Goal: Task Accomplishment & Management: Use online tool/utility

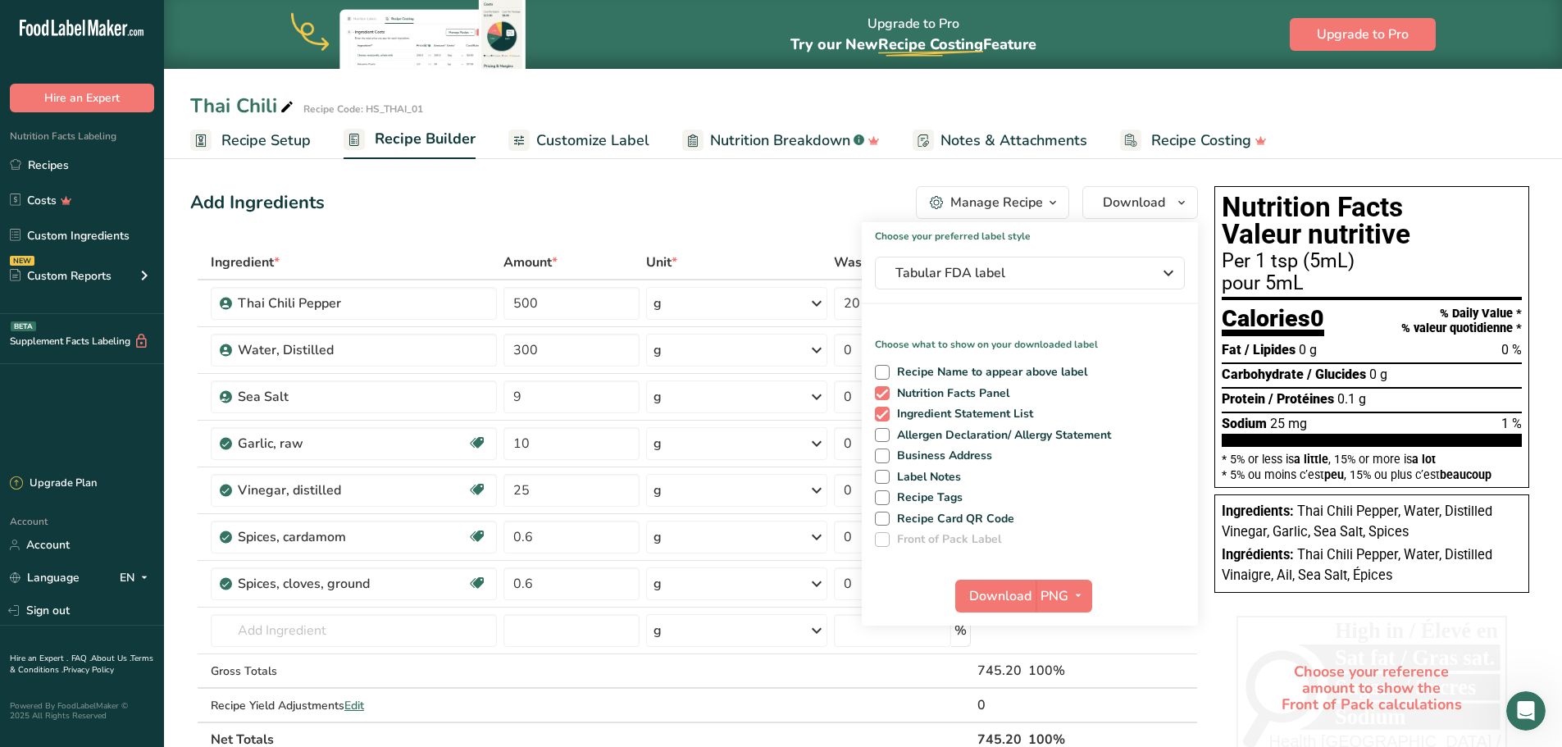
click at [275, 142] on span "Recipe Setup" at bounding box center [265, 141] width 89 height 22
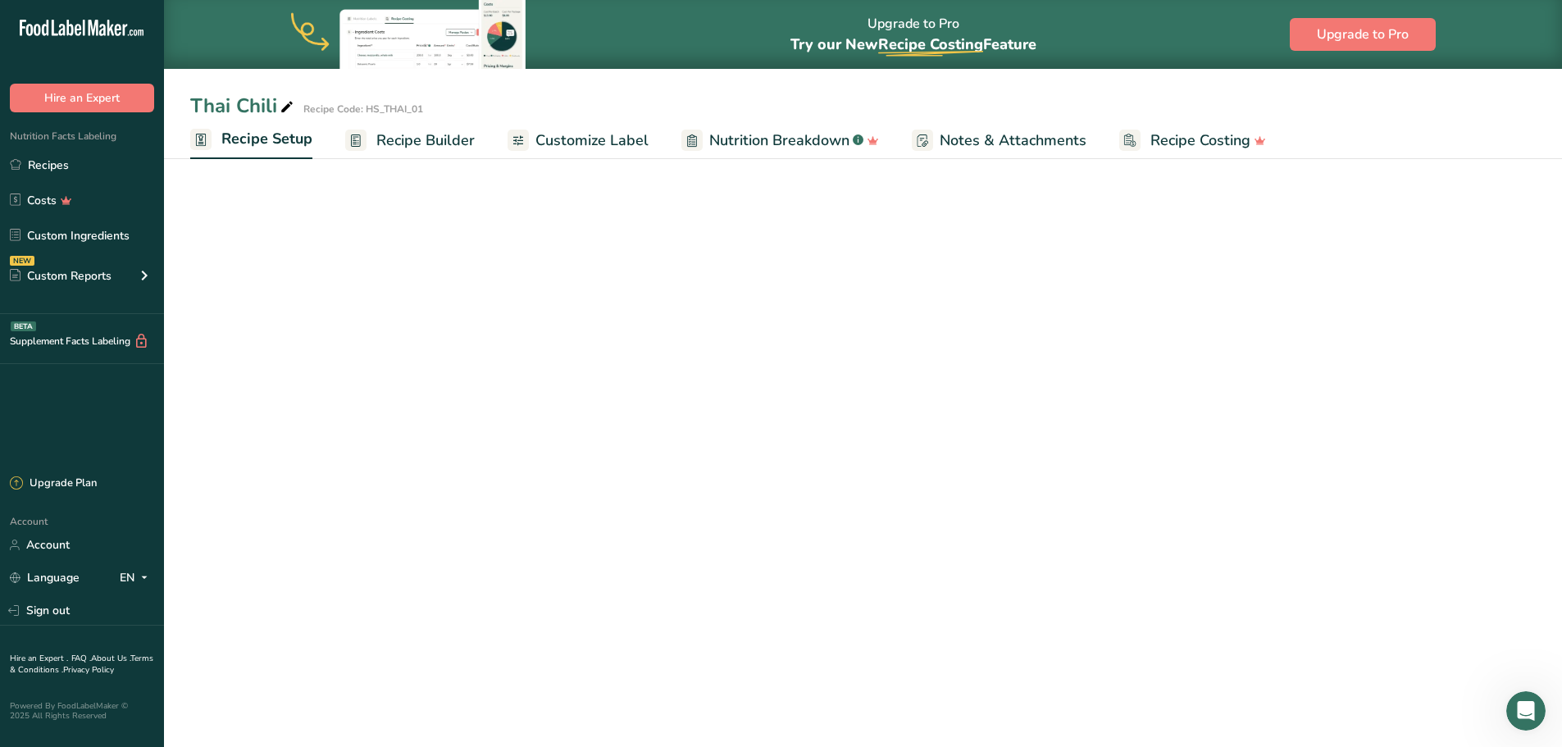
select select "17"
select select "22"
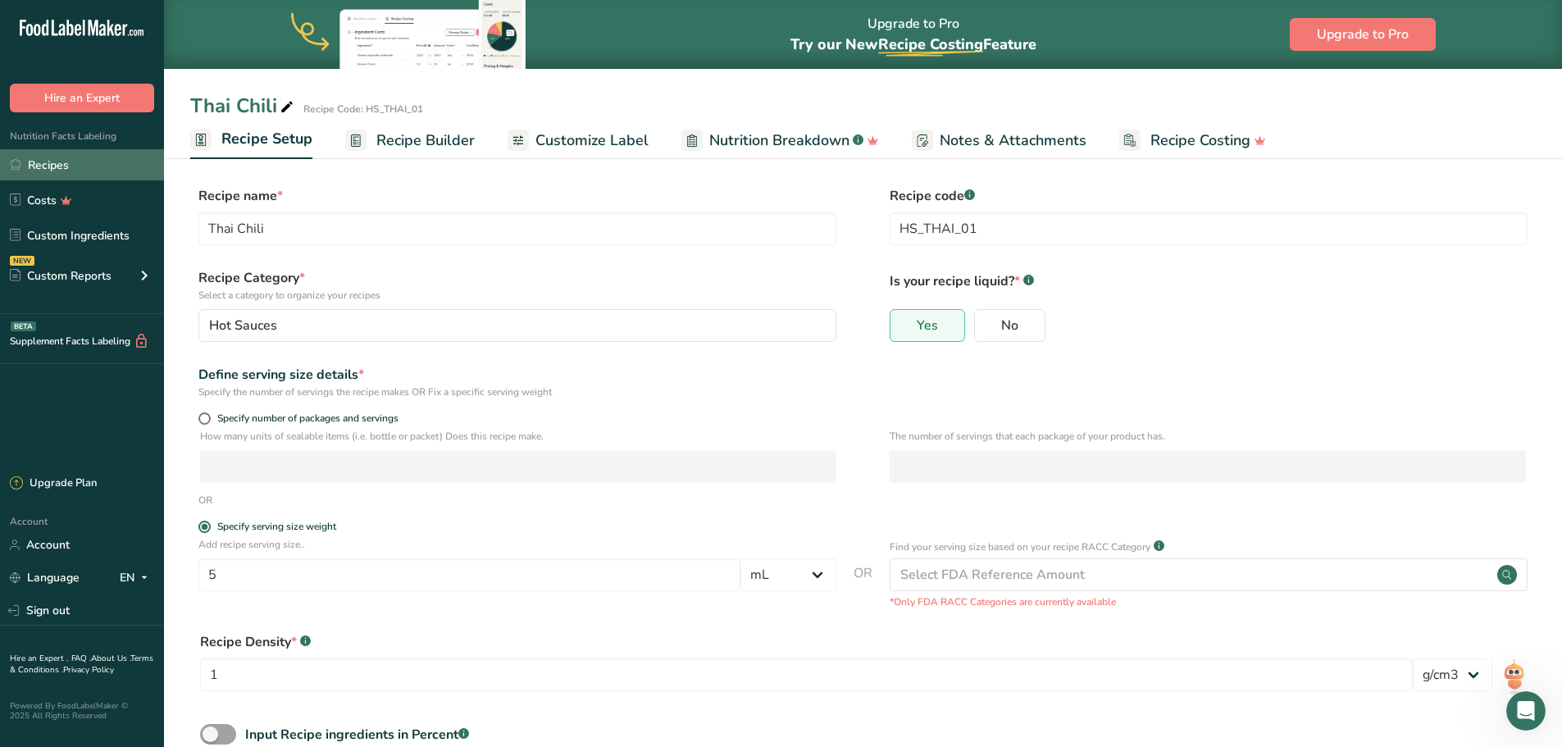
click at [53, 160] on link "Recipes" at bounding box center [82, 164] width 164 height 31
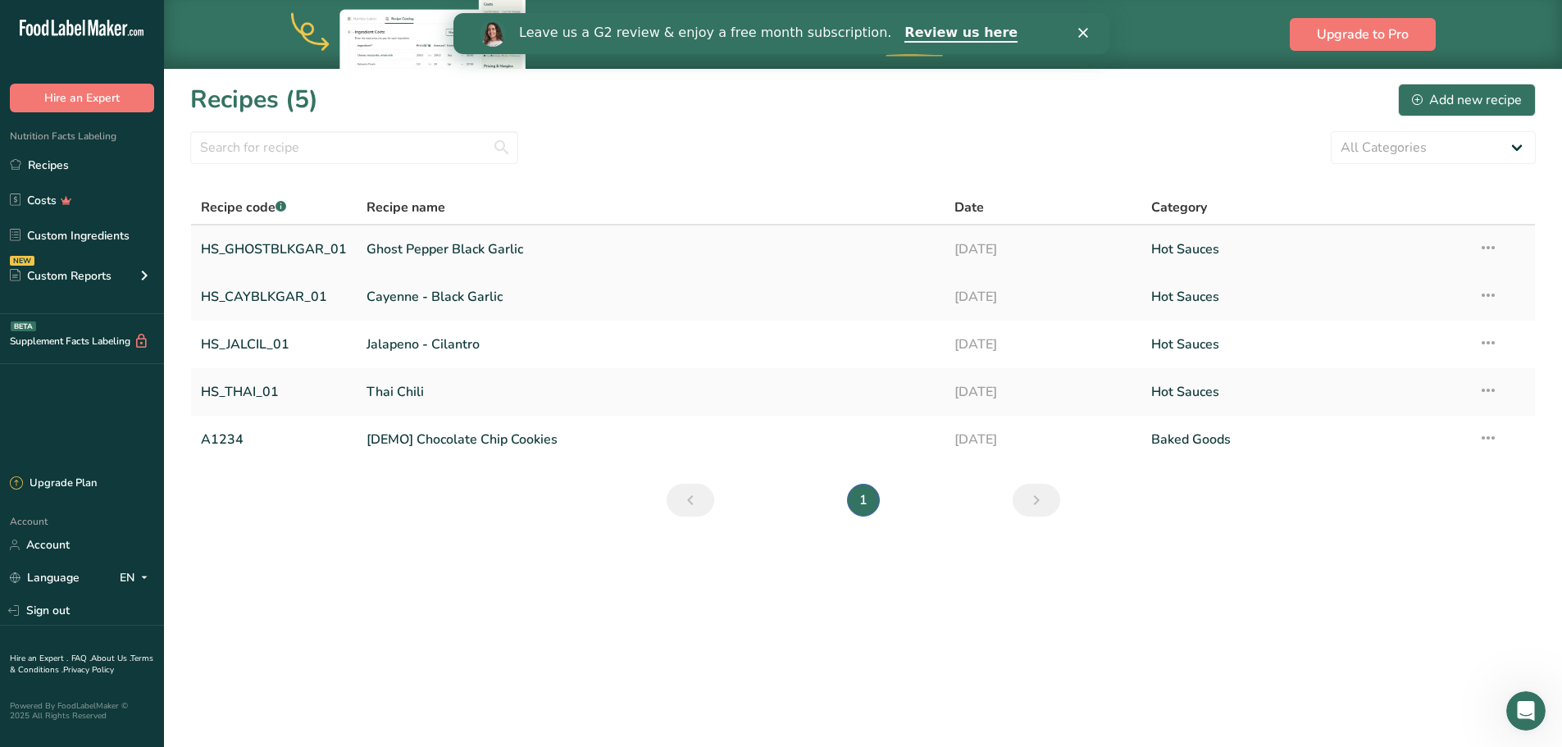
click at [320, 245] on link "HS_GHOSTBLKGAR_01" at bounding box center [274, 249] width 146 height 34
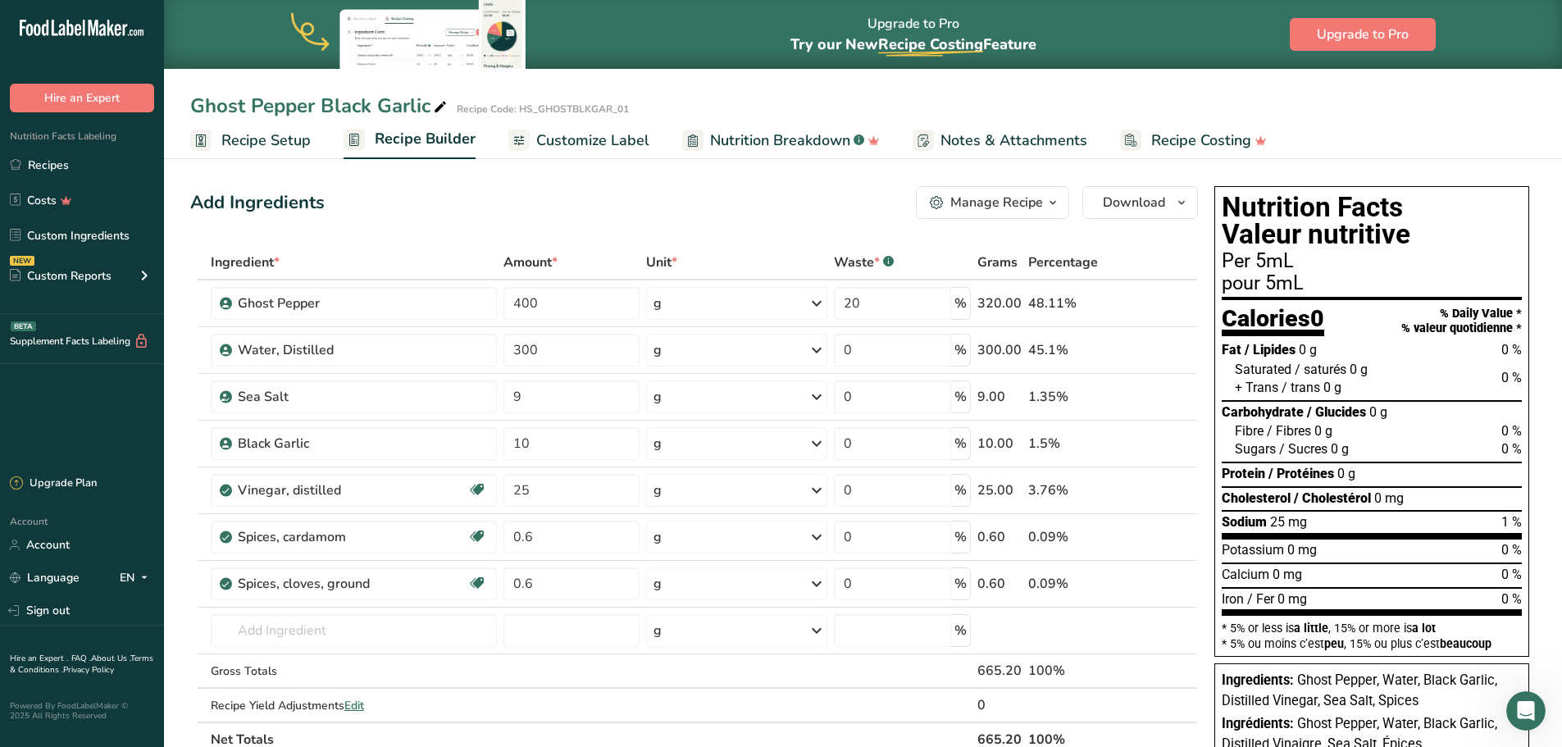
click at [574, 148] on span "Customize Label" at bounding box center [592, 141] width 113 height 22
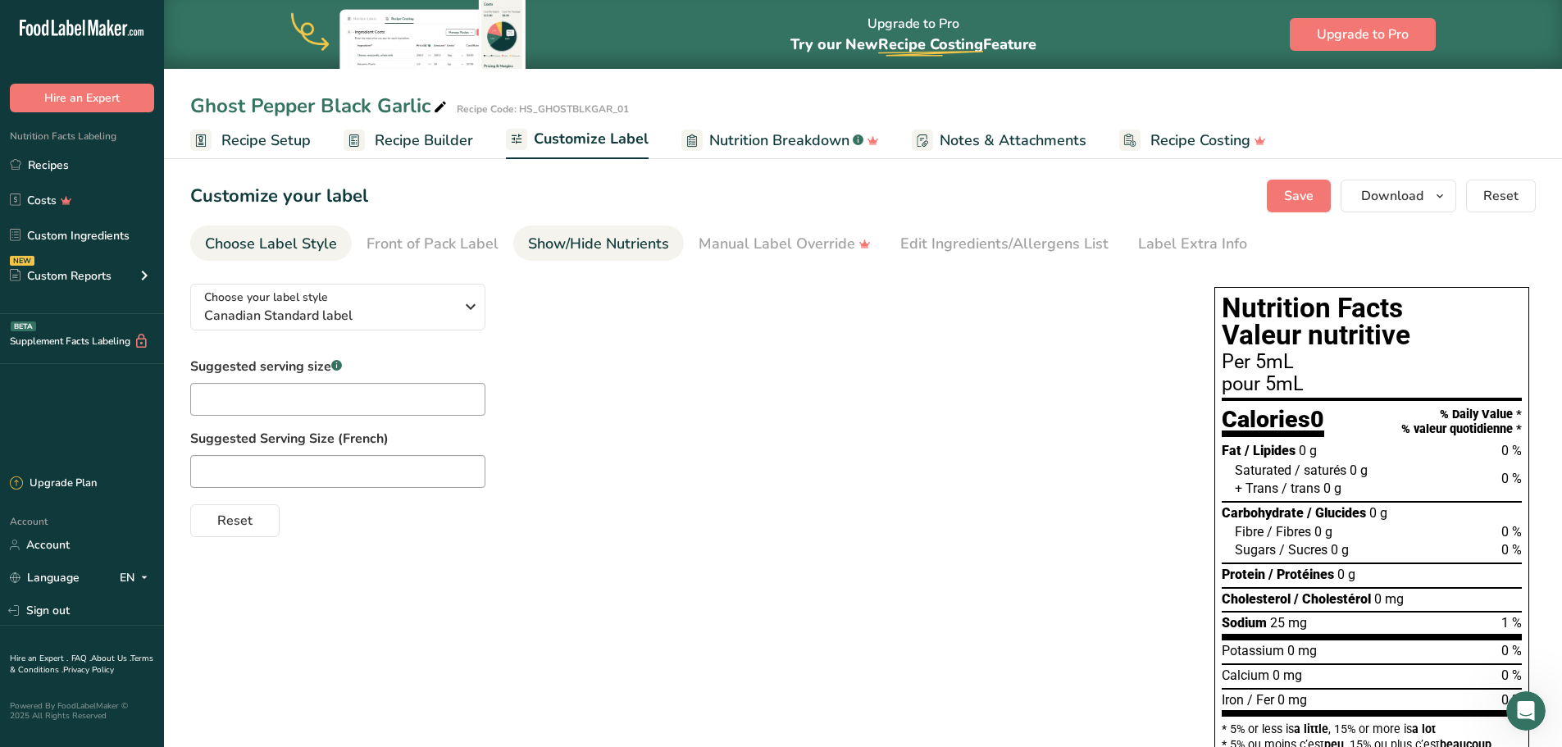
click at [604, 232] on link "Show/Hide Nutrients" at bounding box center [598, 244] width 141 height 37
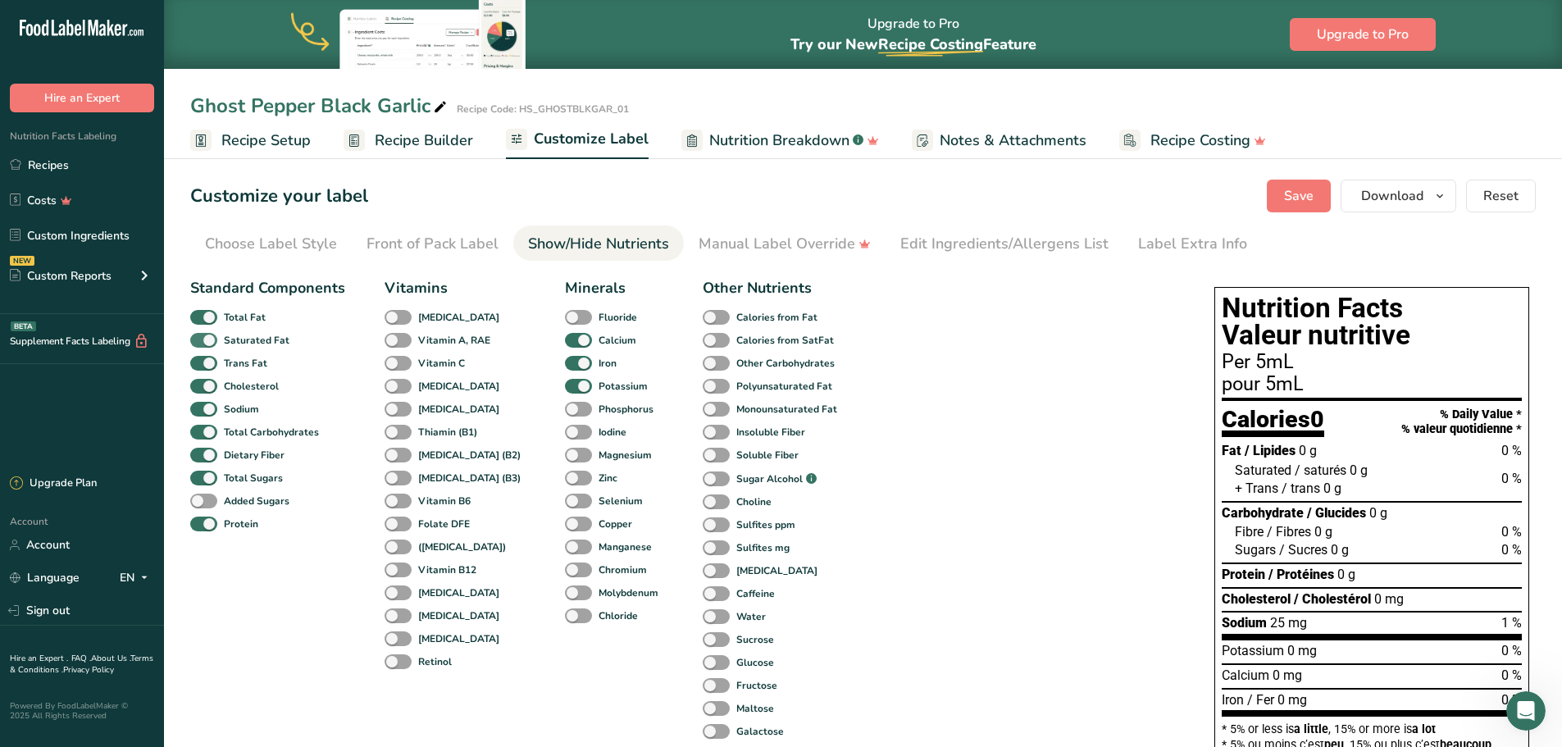
click at [209, 341] on span at bounding box center [203, 341] width 27 height 16
click at [201, 341] on input "Saturated Fat" at bounding box center [195, 340] width 11 height 11
checkbox input "false"
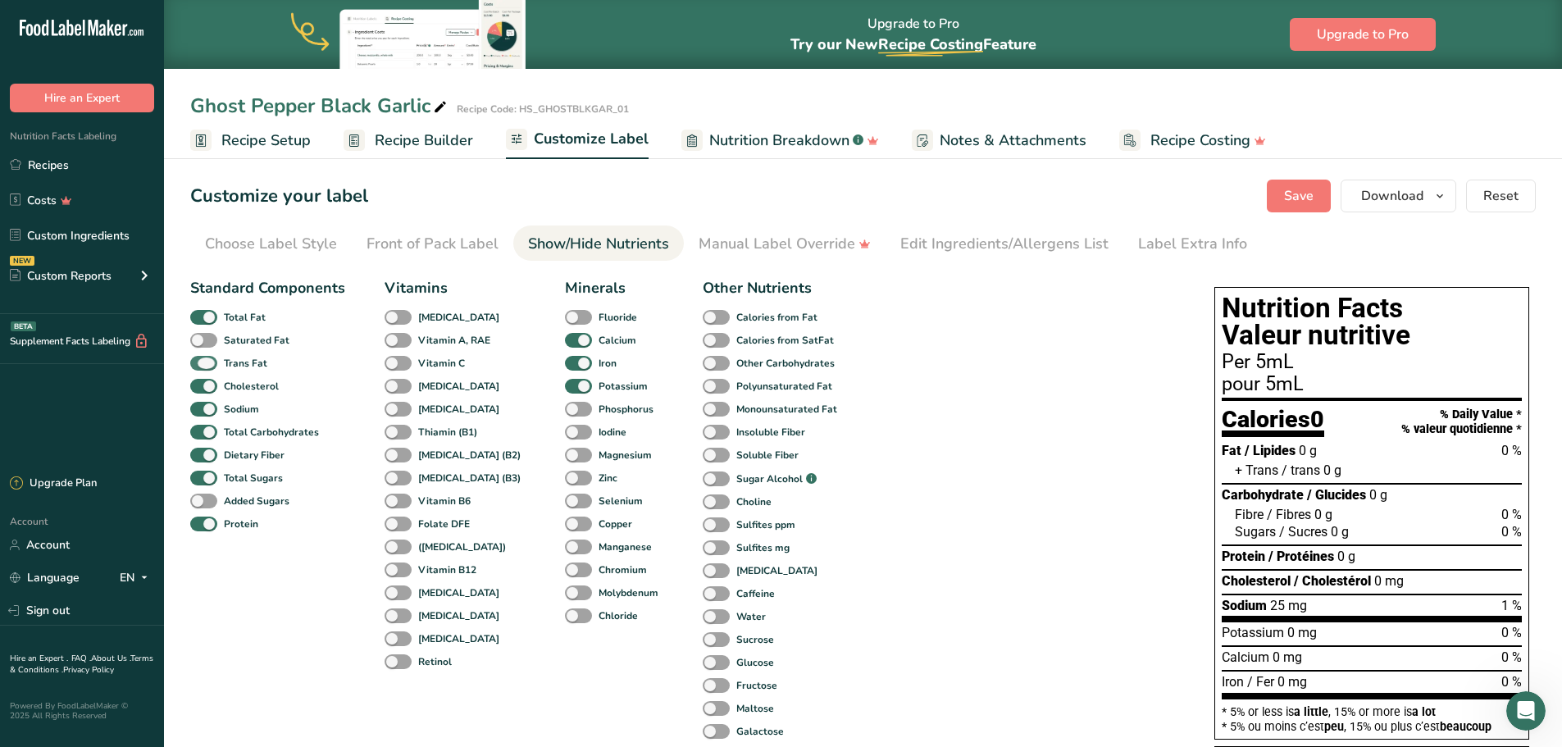
click at [210, 363] on span at bounding box center [203, 364] width 27 height 16
click at [201, 363] on input "Trans Fat" at bounding box center [195, 363] width 11 height 11
checkbox input "false"
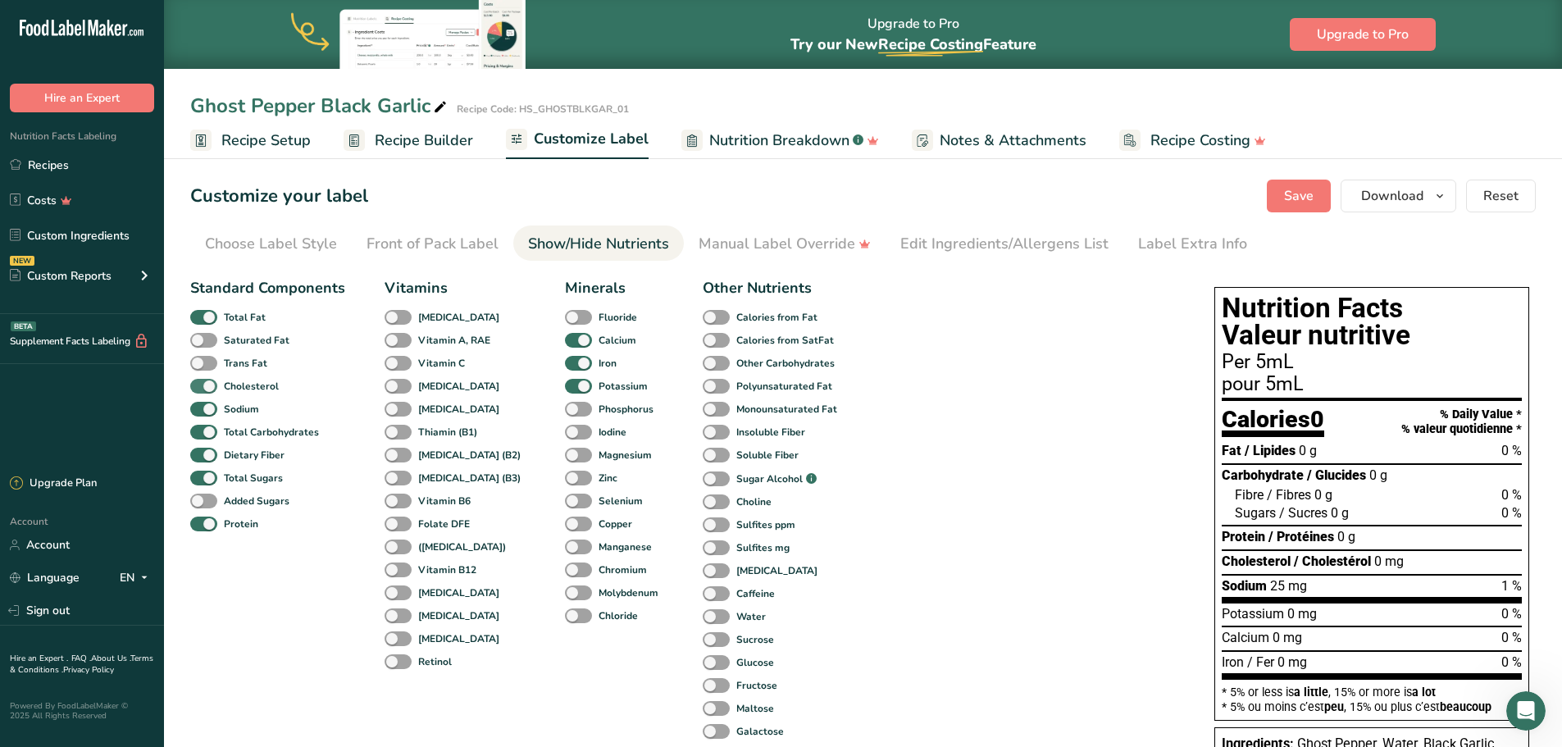
click at [210, 386] on span at bounding box center [203, 387] width 27 height 16
click at [201, 386] on input "Cholesterol" at bounding box center [195, 386] width 11 height 11
checkbox input "false"
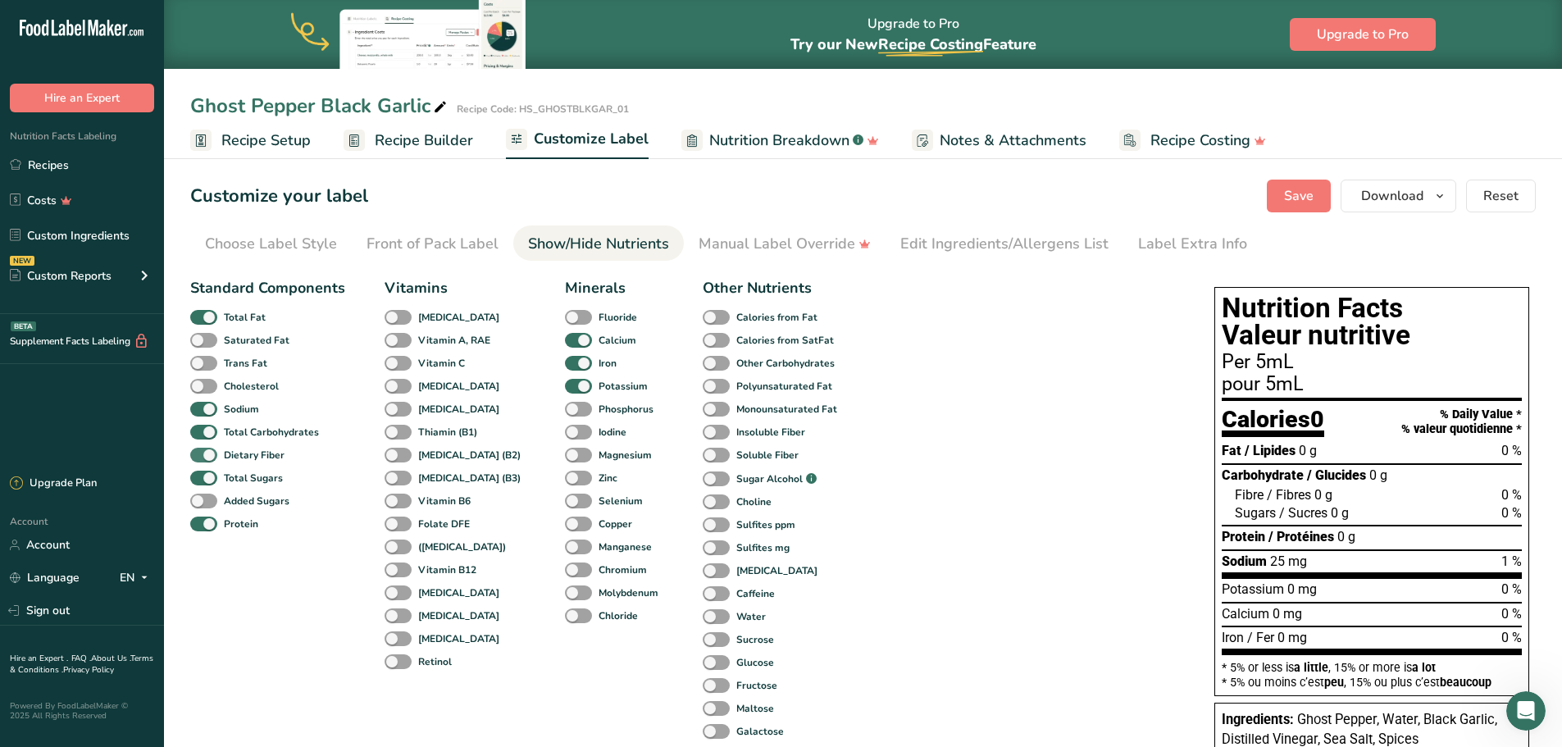
click at [211, 456] on span at bounding box center [203, 456] width 27 height 16
click at [201, 456] on input "Dietary Fiber" at bounding box center [195, 454] width 11 height 11
checkbox input "false"
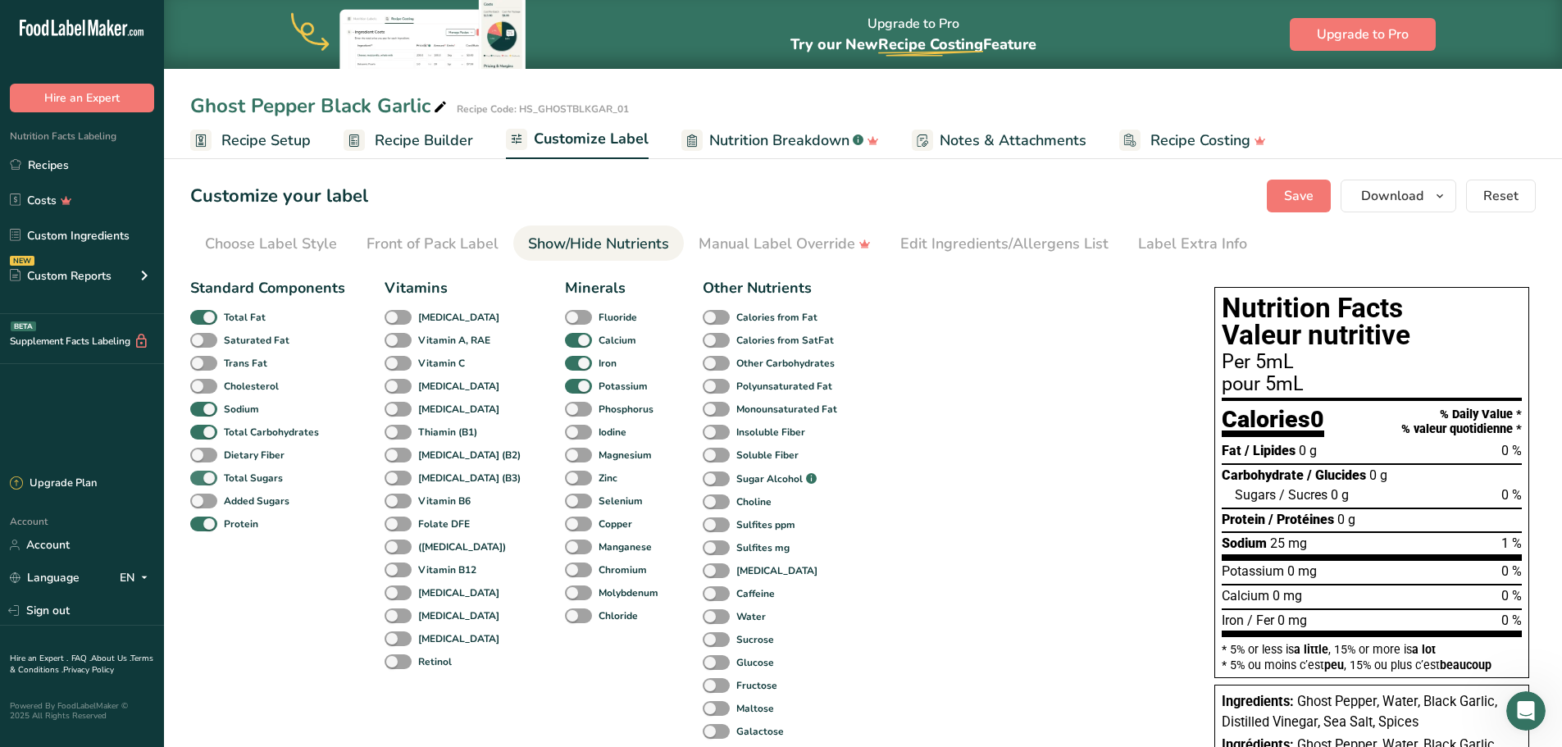
click at [210, 476] on span at bounding box center [203, 479] width 27 height 16
click at [201, 476] on input "Total Sugars" at bounding box center [195, 477] width 11 height 11
checkbox input "false"
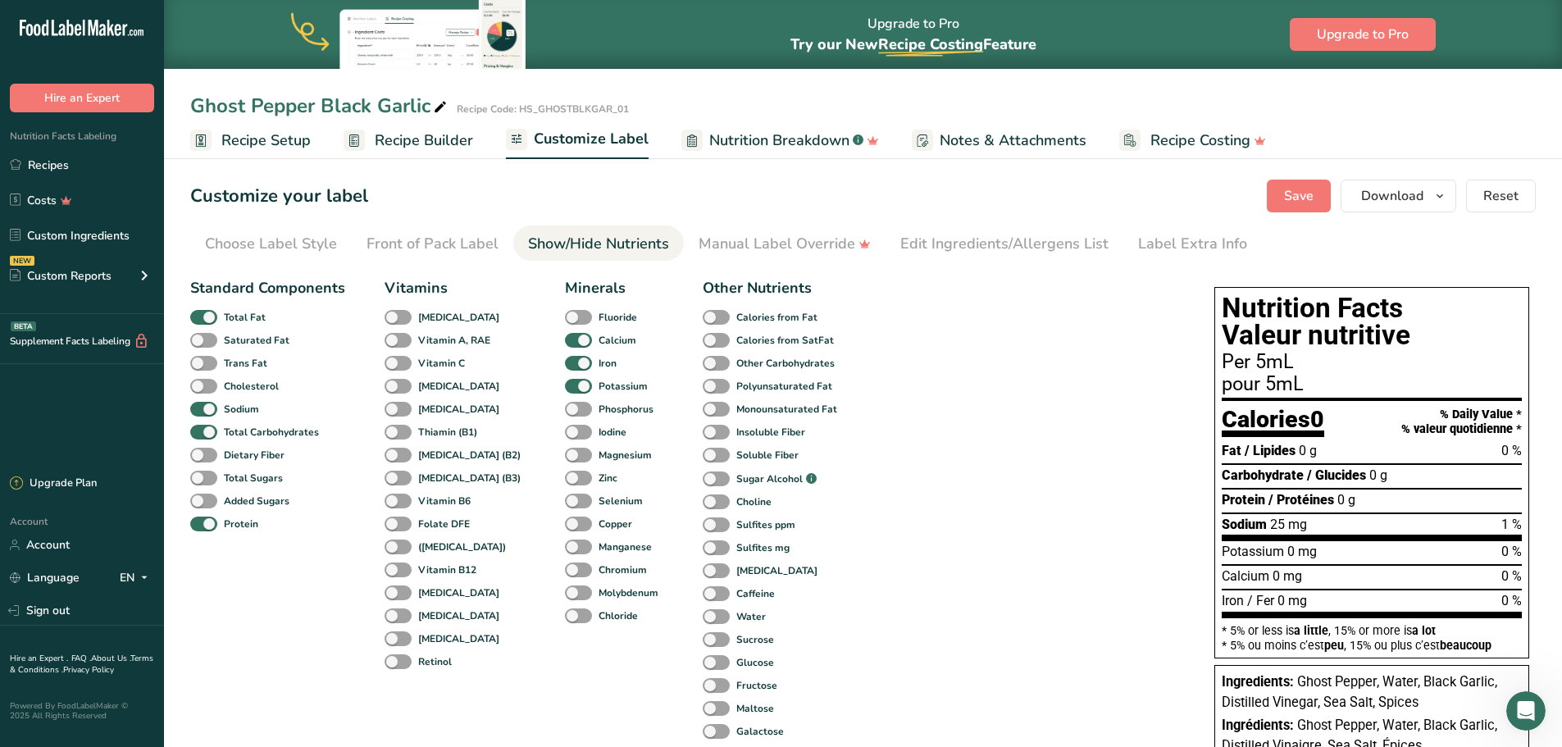
click at [565, 384] on span at bounding box center [578, 387] width 27 height 16
click at [565, 384] on input "Potassium" at bounding box center [570, 386] width 11 height 11
checkbox input "false"
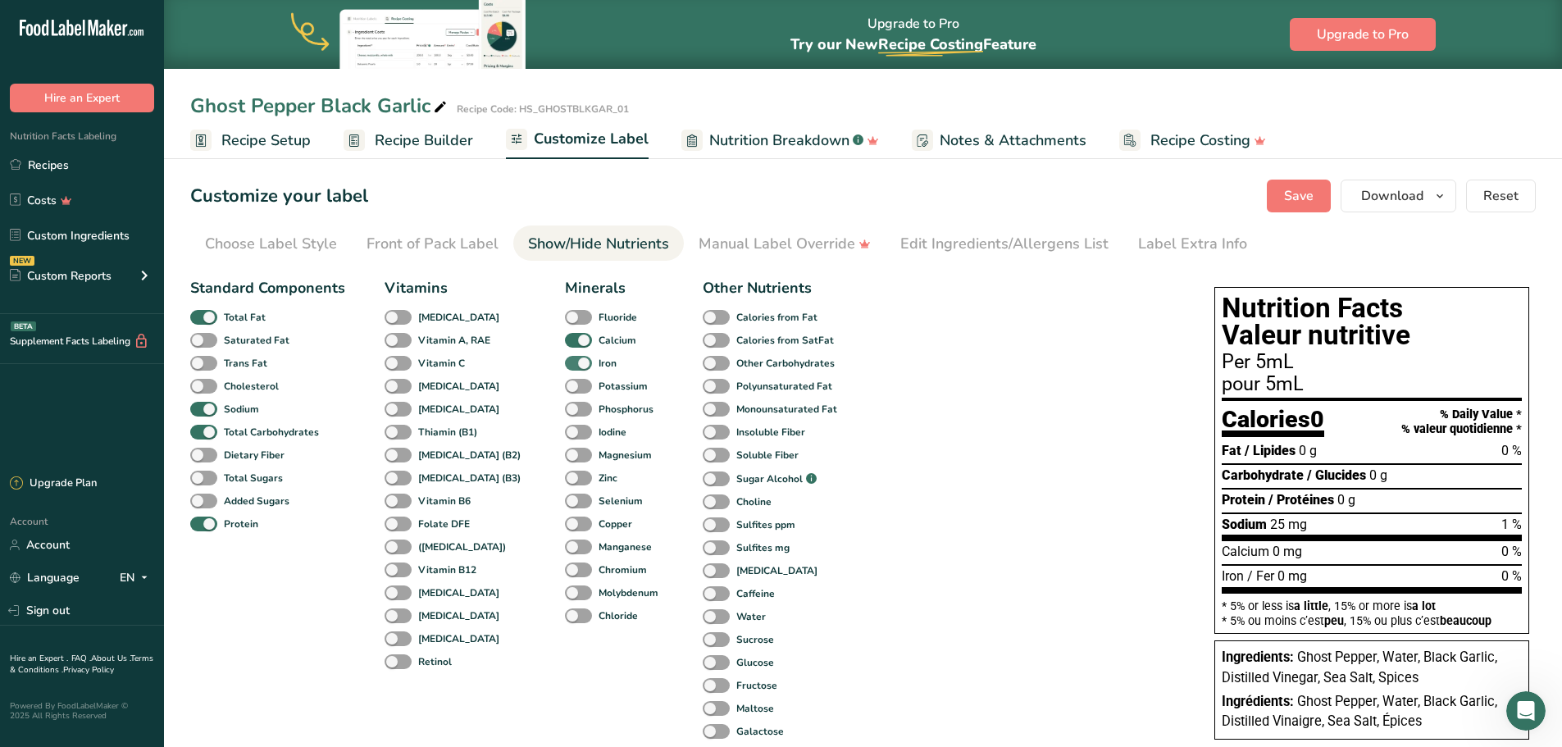
click at [565, 357] on span at bounding box center [578, 364] width 27 height 16
click at [565, 358] on input "Iron" at bounding box center [570, 363] width 11 height 11
checkbox input "false"
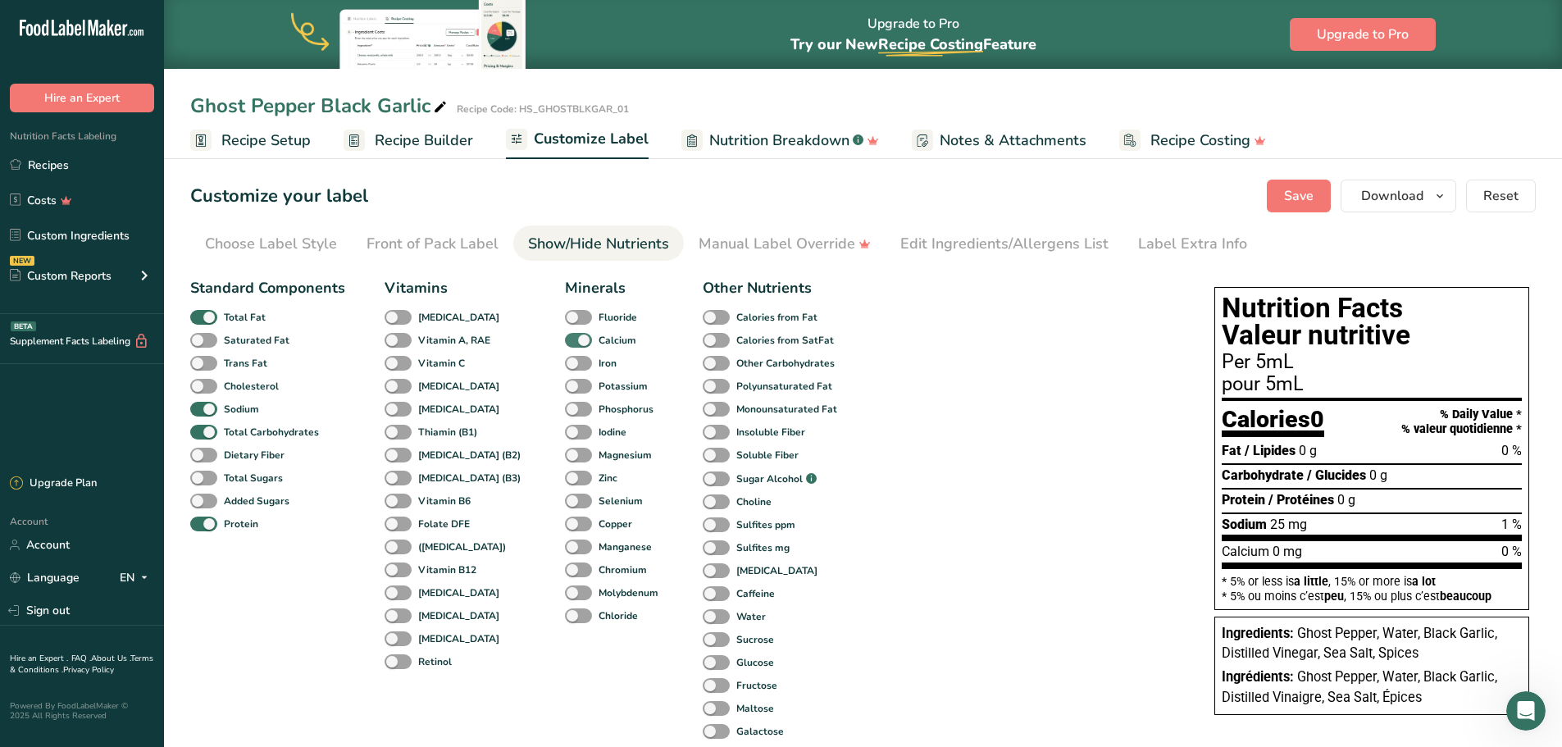
click at [565, 339] on span at bounding box center [578, 341] width 27 height 16
click at [565, 339] on input "Calcium" at bounding box center [570, 340] width 11 height 11
checkbox input "false"
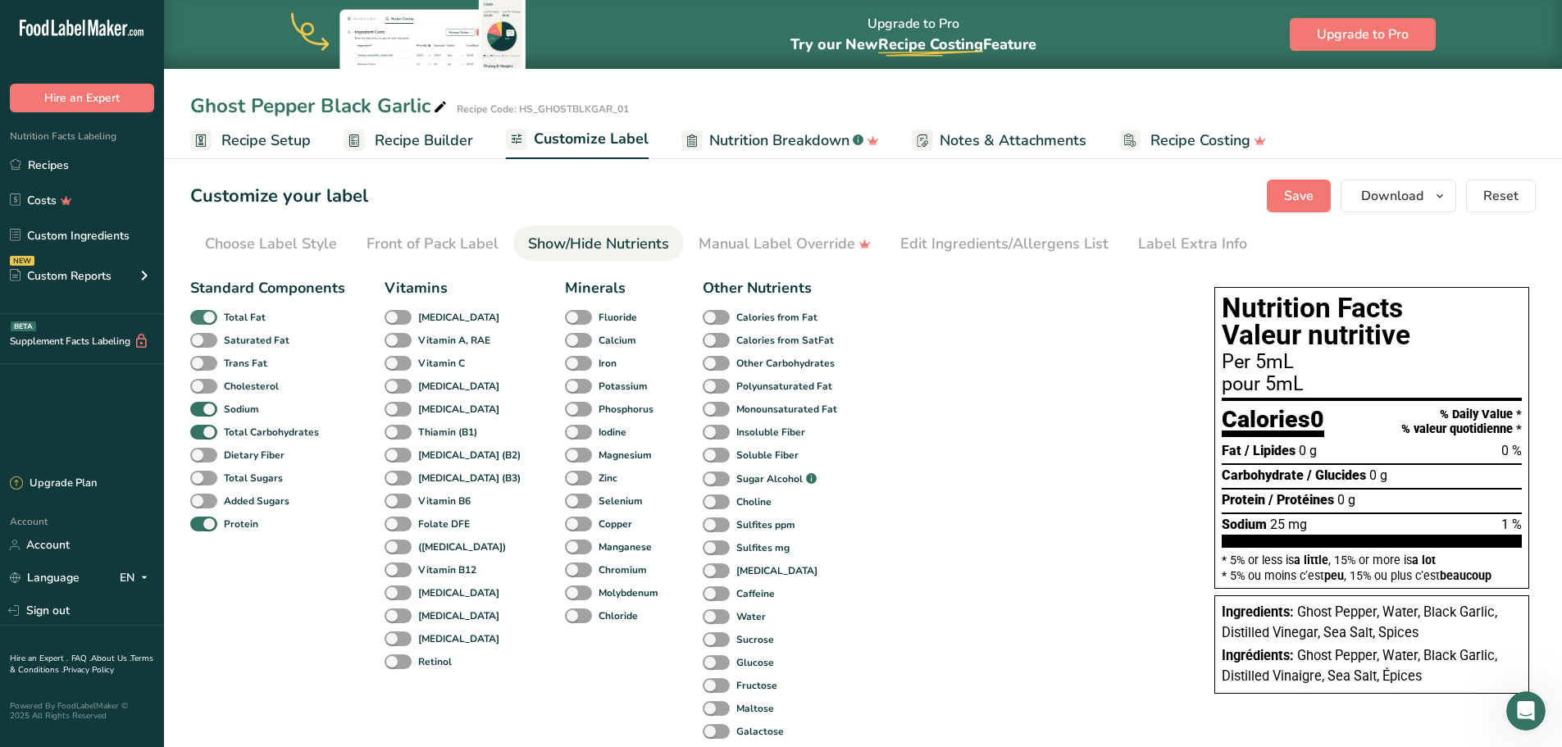
click at [212, 321] on span at bounding box center [203, 318] width 27 height 16
click at [201, 321] on input "Total Fat" at bounding box center [195, 317] width 11 height 11
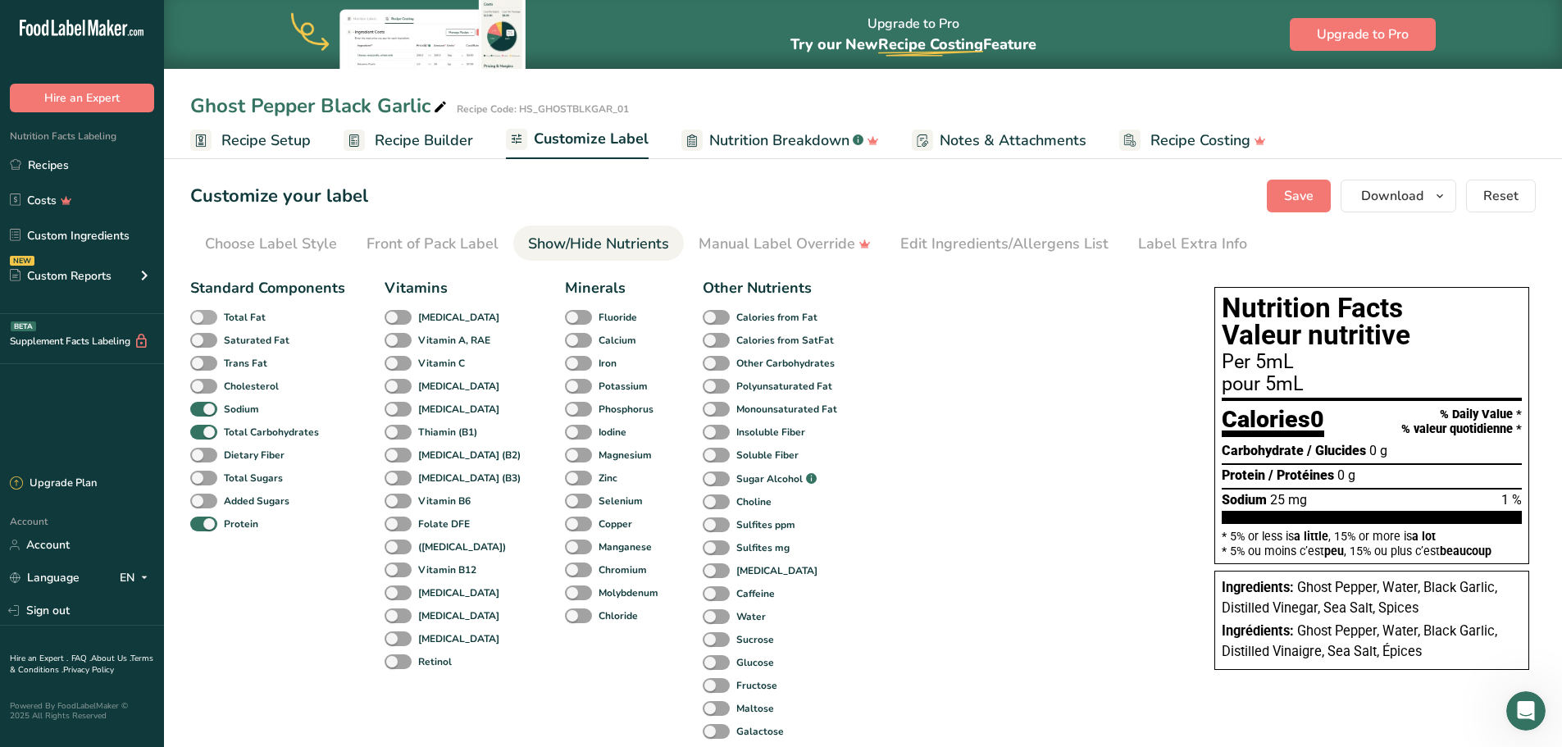
click at [212, 321] on span at bounding box center [203, 318] width 27 height 16
click at [201, 321] on input "Total Fat" at bounding box center [195, 317] width 11 height 11
checkbox input "true"
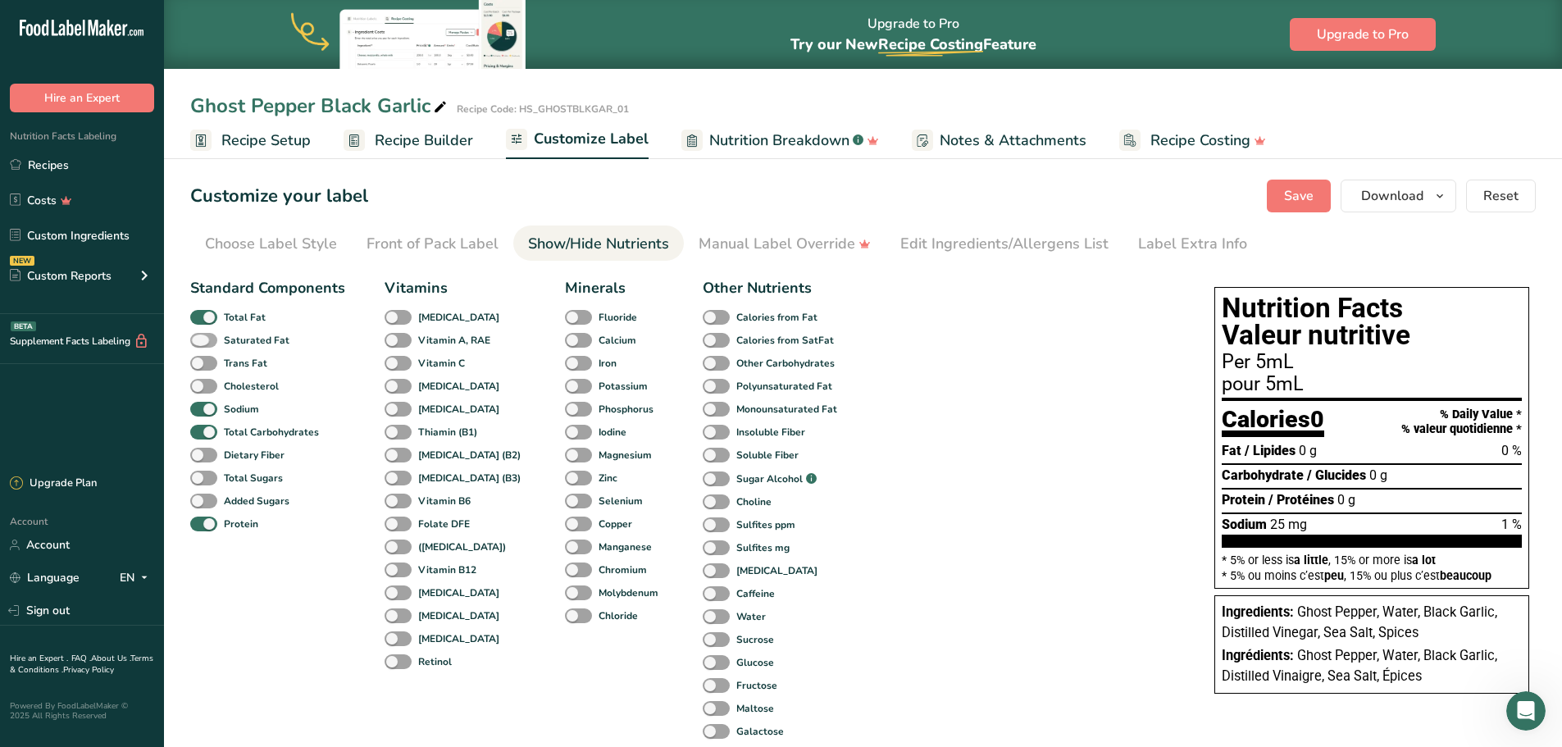
click at [203, 343] on span at bounding box center [203, 341] width 27 height 16
click at [201, 343] on input "Saturated Fat" at bounding box center [195, 340] width 11 height 11
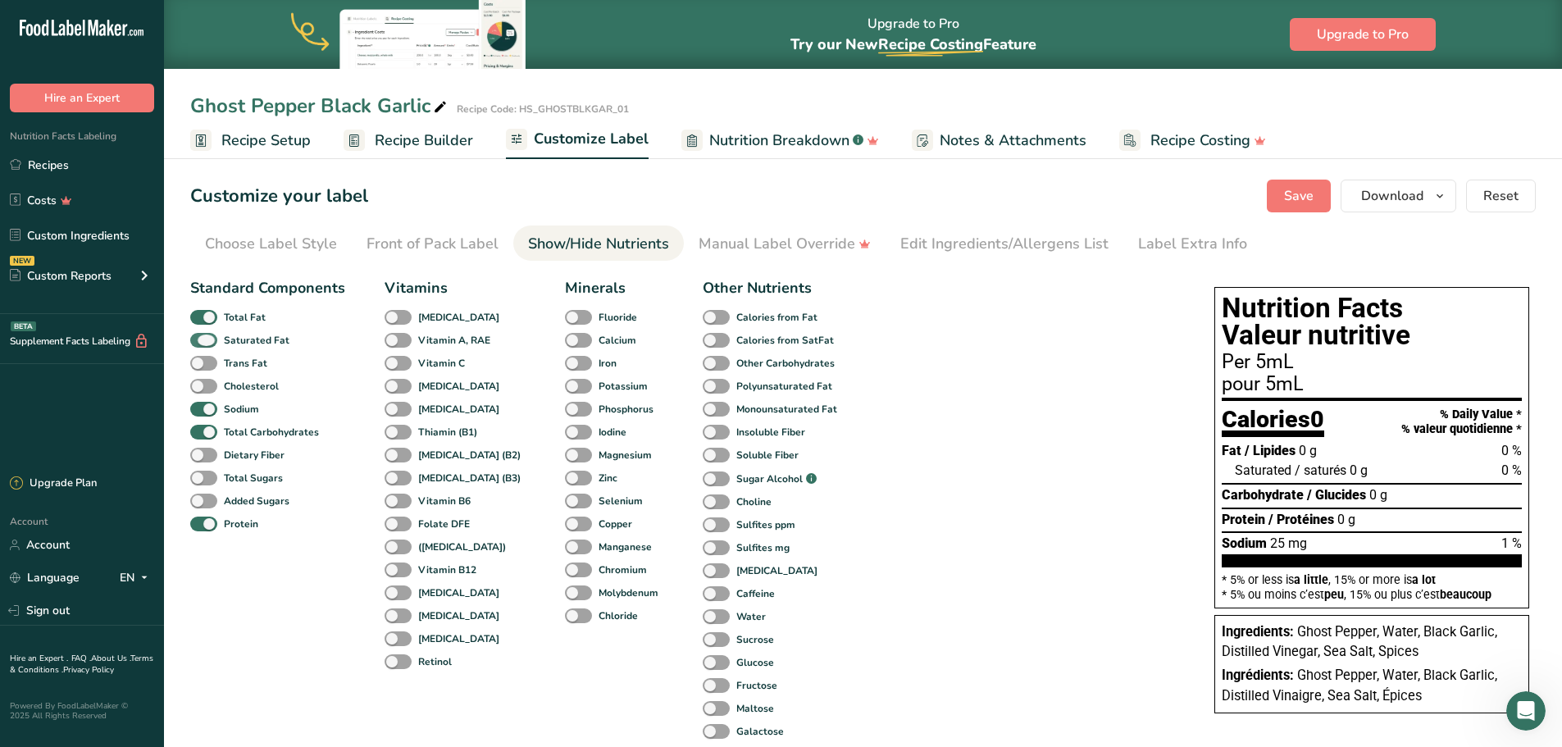
click at [203, 343] on span at bounding box center [203, 341] width 27 height 16
click at [201, 343] on input "Saturated Fat" at bounding box center [195, 340] width 11 height 11
checkbox input "false"
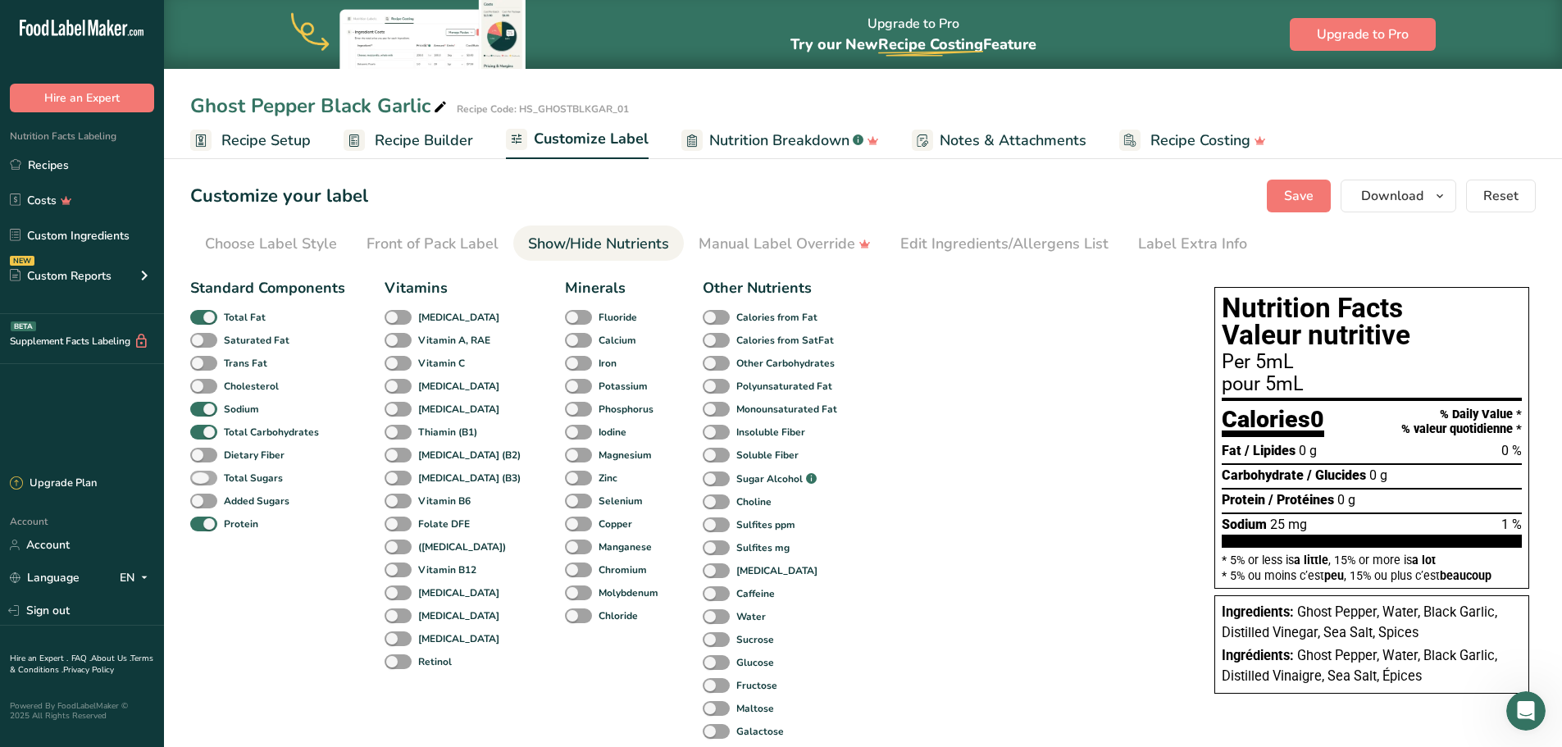
click at [201, 476] on span at bounding box center [203, 479] width 27 height 16
click at [201, 476] on input "Total Sugars" at bounding box center [195, 477] width 11 height 11
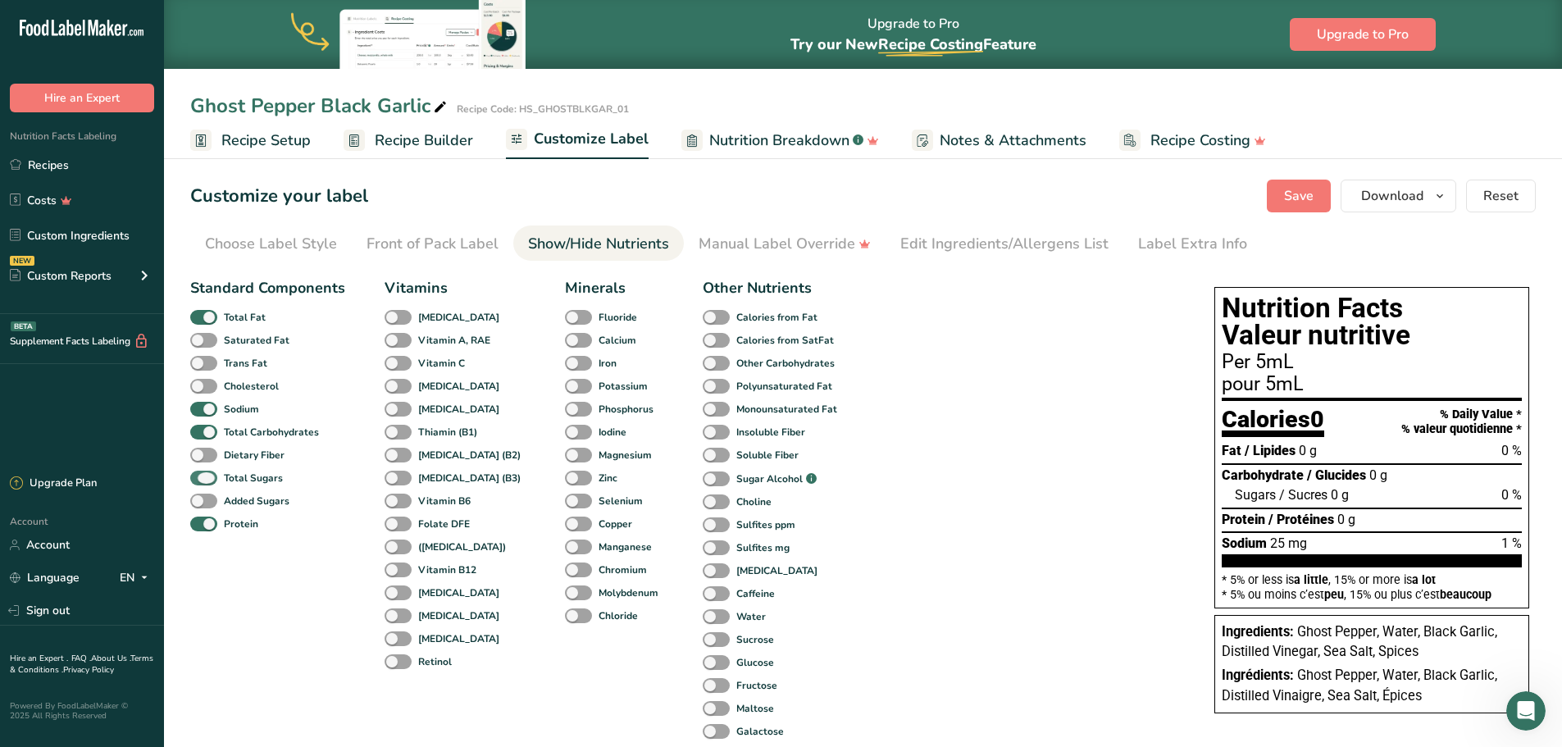
click at [201, 476] on span at bounding box center [203, 479] width 27 height 16
click at [201, 476] on input "Total Sugars" at bounding box center [195, 477] width 11 height 11
checkbox input "false"
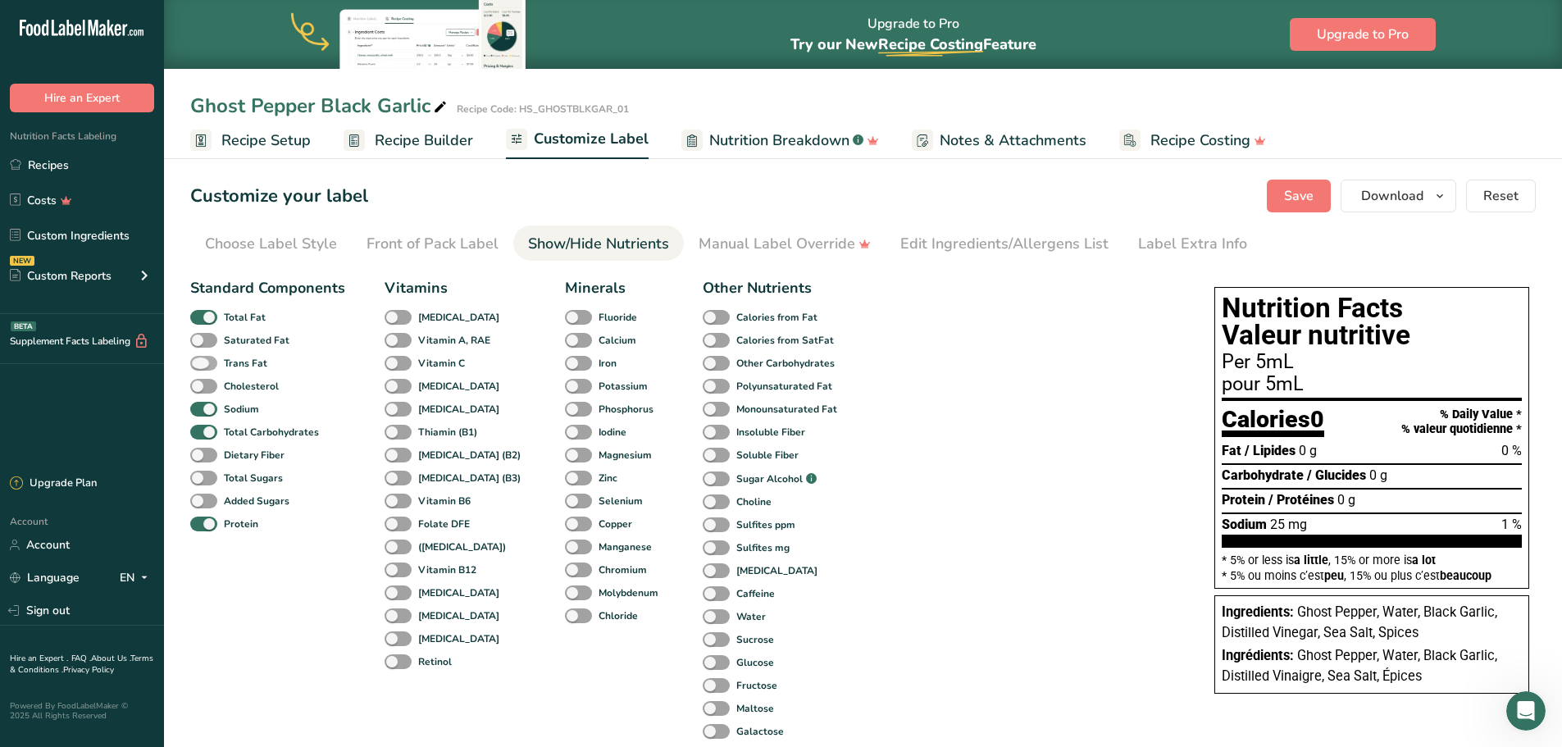
click at [210, 364] on span at bounding box center [203, 364] width 27 height 16
click at [201, 364] on input "Trans Fat" at bounding box center [195, 363] width 11 height 11
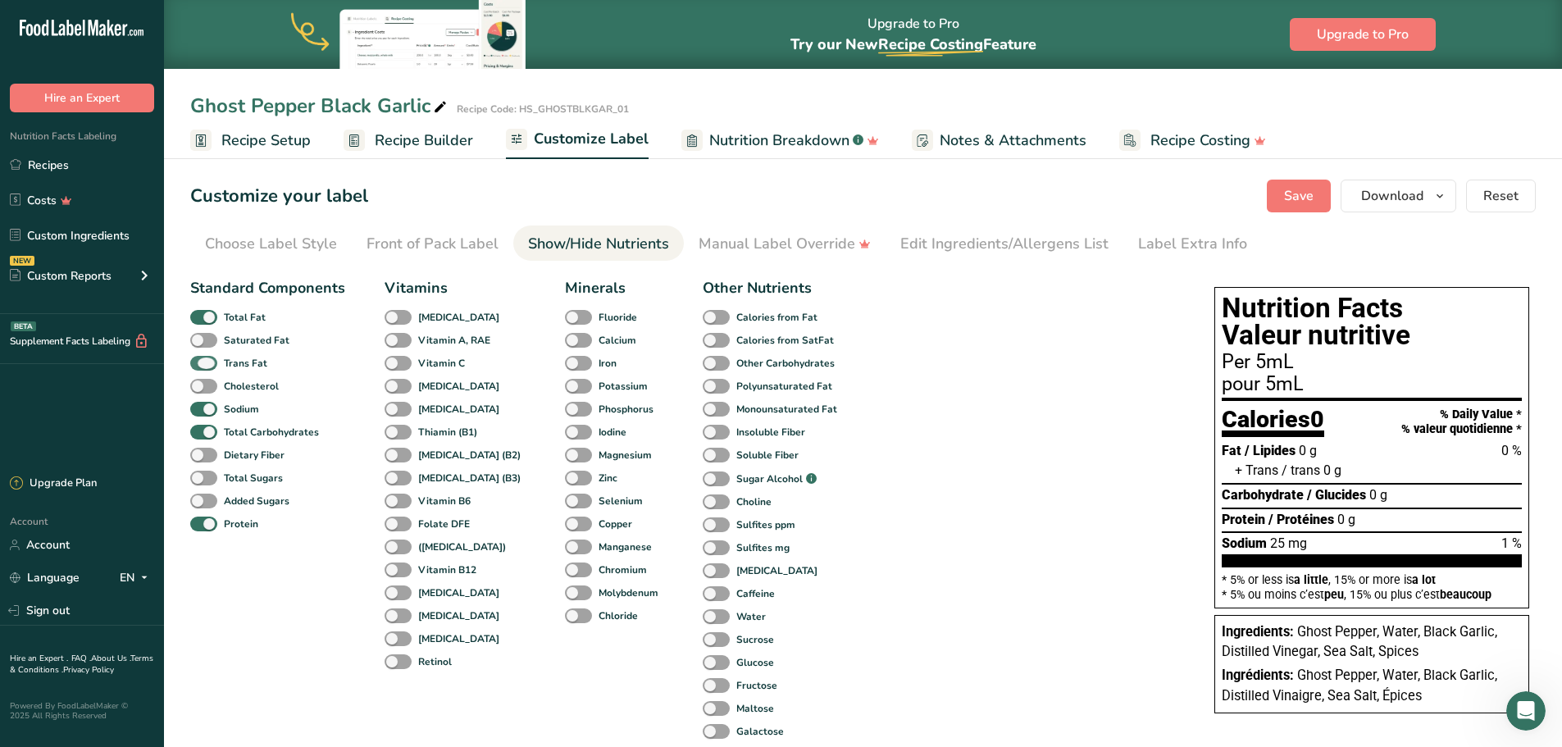
click at [210, 364] on span at bounding box center [203, 364] width 27 height 16
click at [201, 364] on input "Trans Fat" at bounding box center [195, 363] width 11 height 11
checkbox input "false"
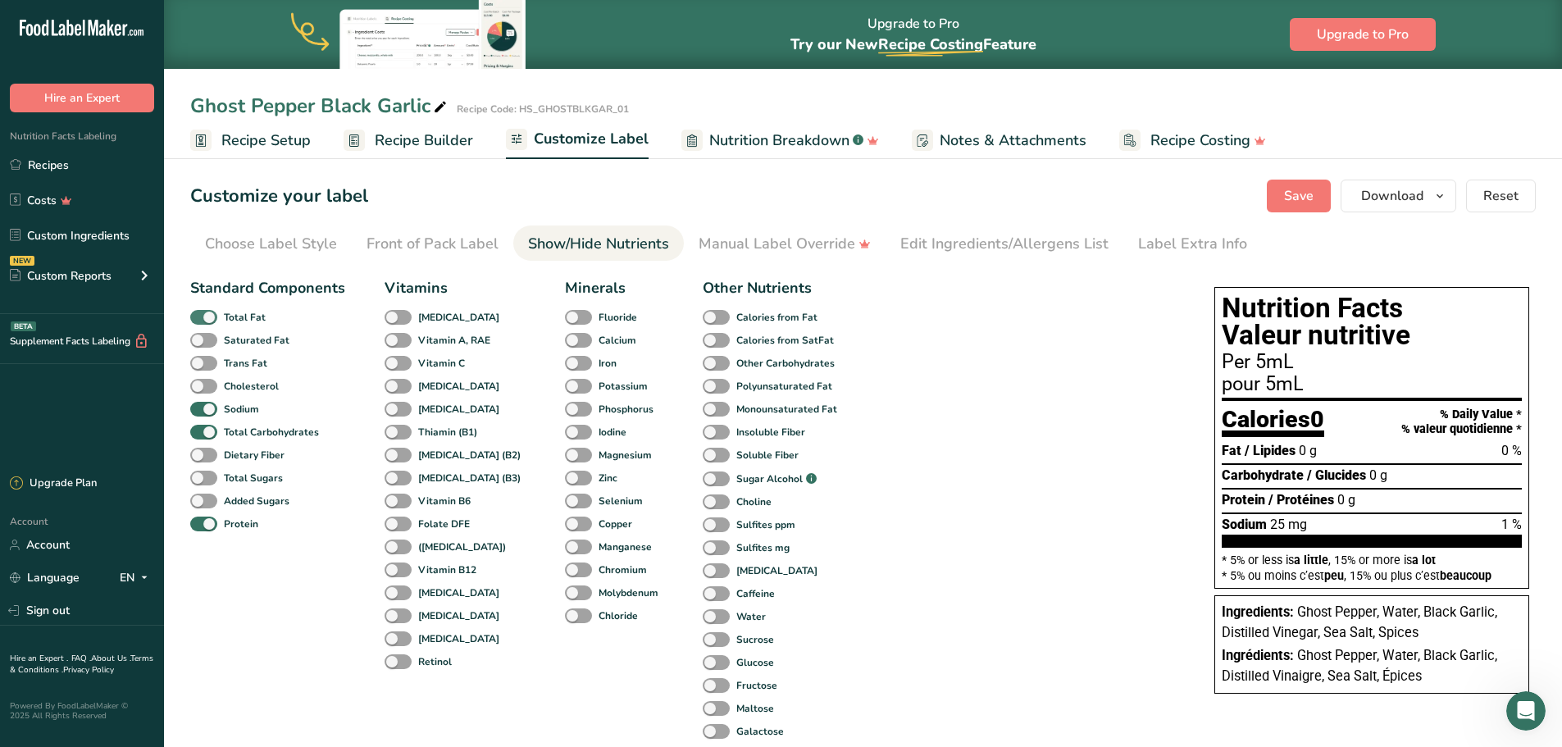
click at [208, 318] on span at bounding box center [203, 318] width 27 height 16
click at [201, 318] on input "Total Fat" at bounding box center [195, 317] width 11 height 11
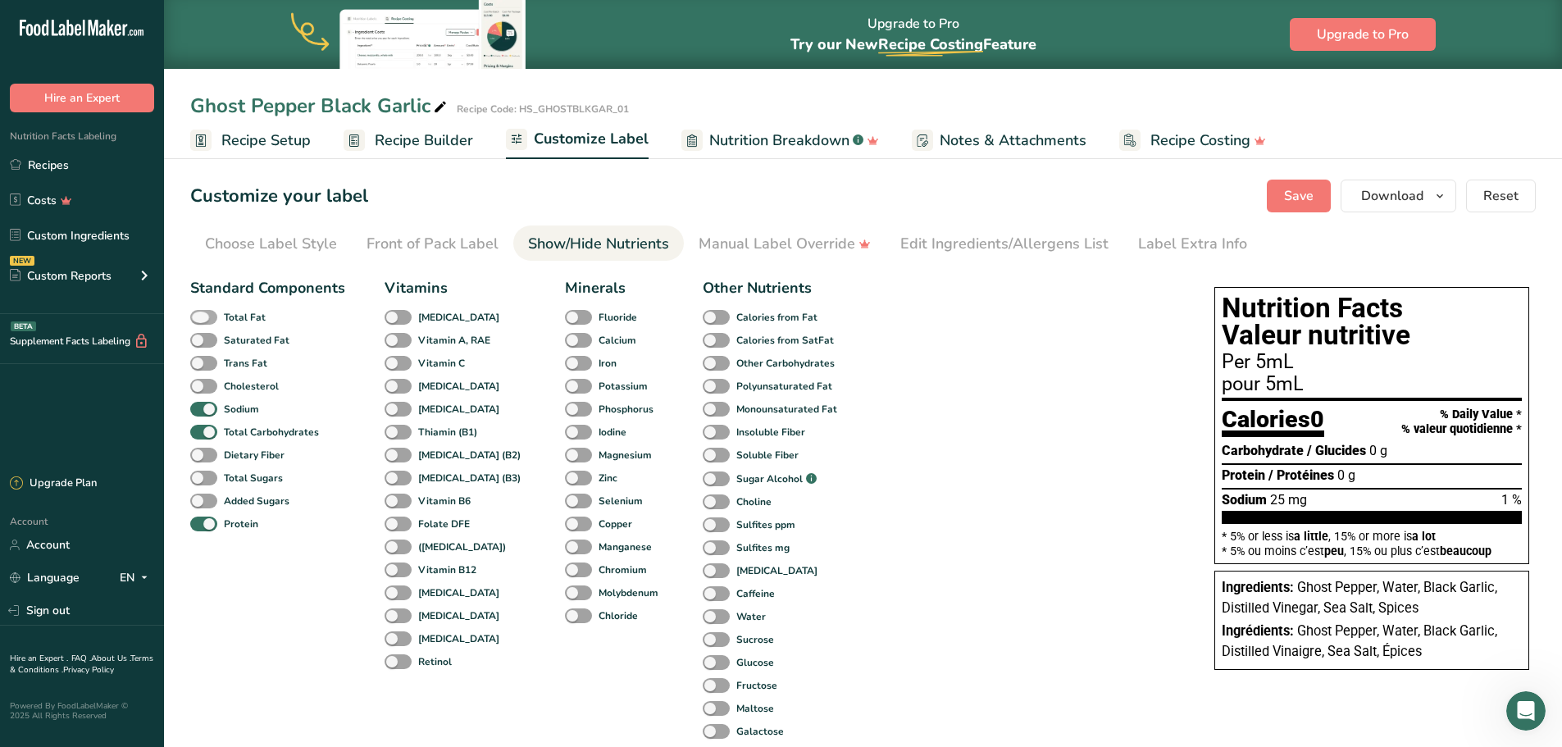
click at [208, 318] on span at bounding box center [203, 318] width 27 height 16
click at [201, 318] on input "Total Fat" at bounding box center [195, 317] width 11 height 11
checkbox input "true"
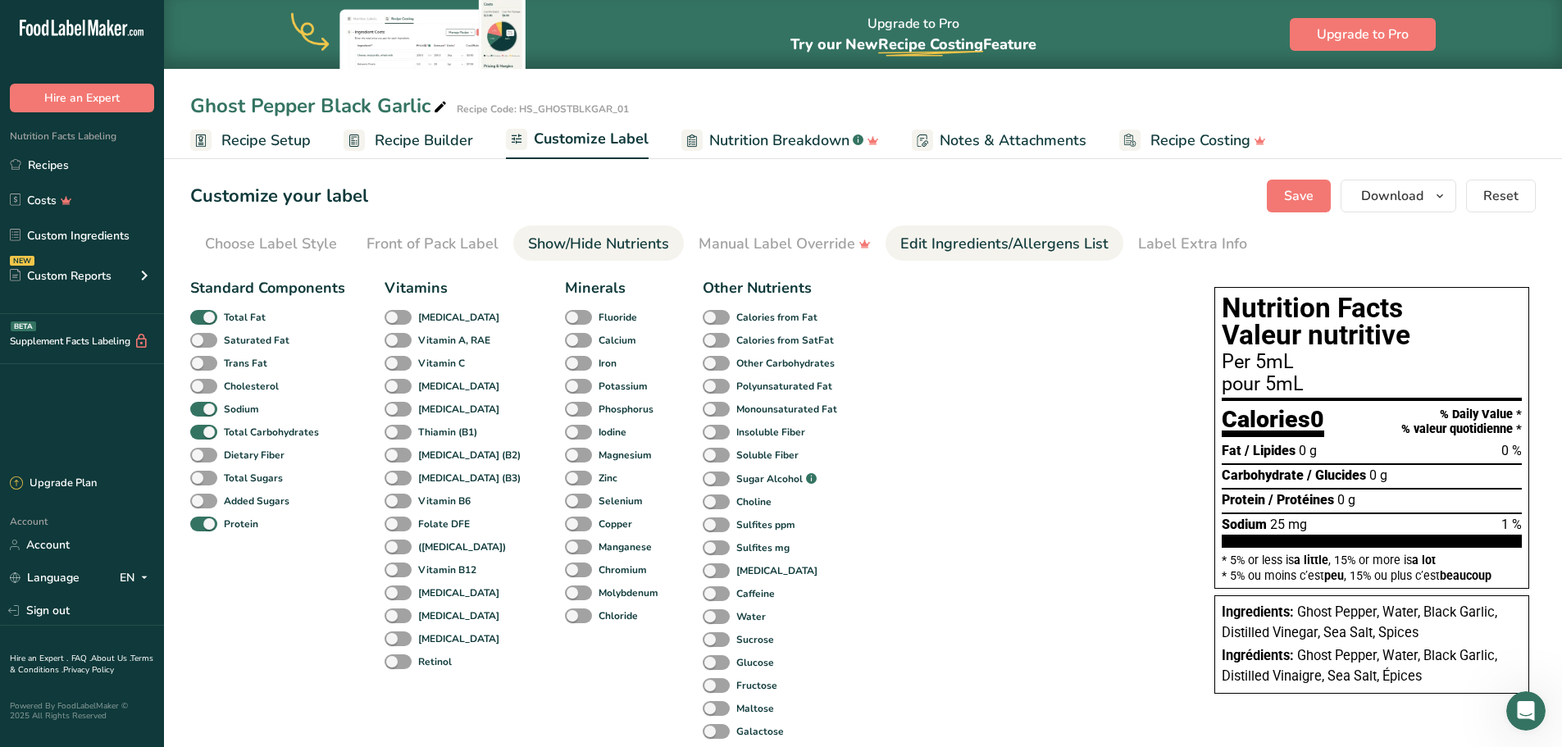
click at [987, 248] on div "Edit Ingredients/Allergens List" at bounding box center [1004, 244] width 208 height 22
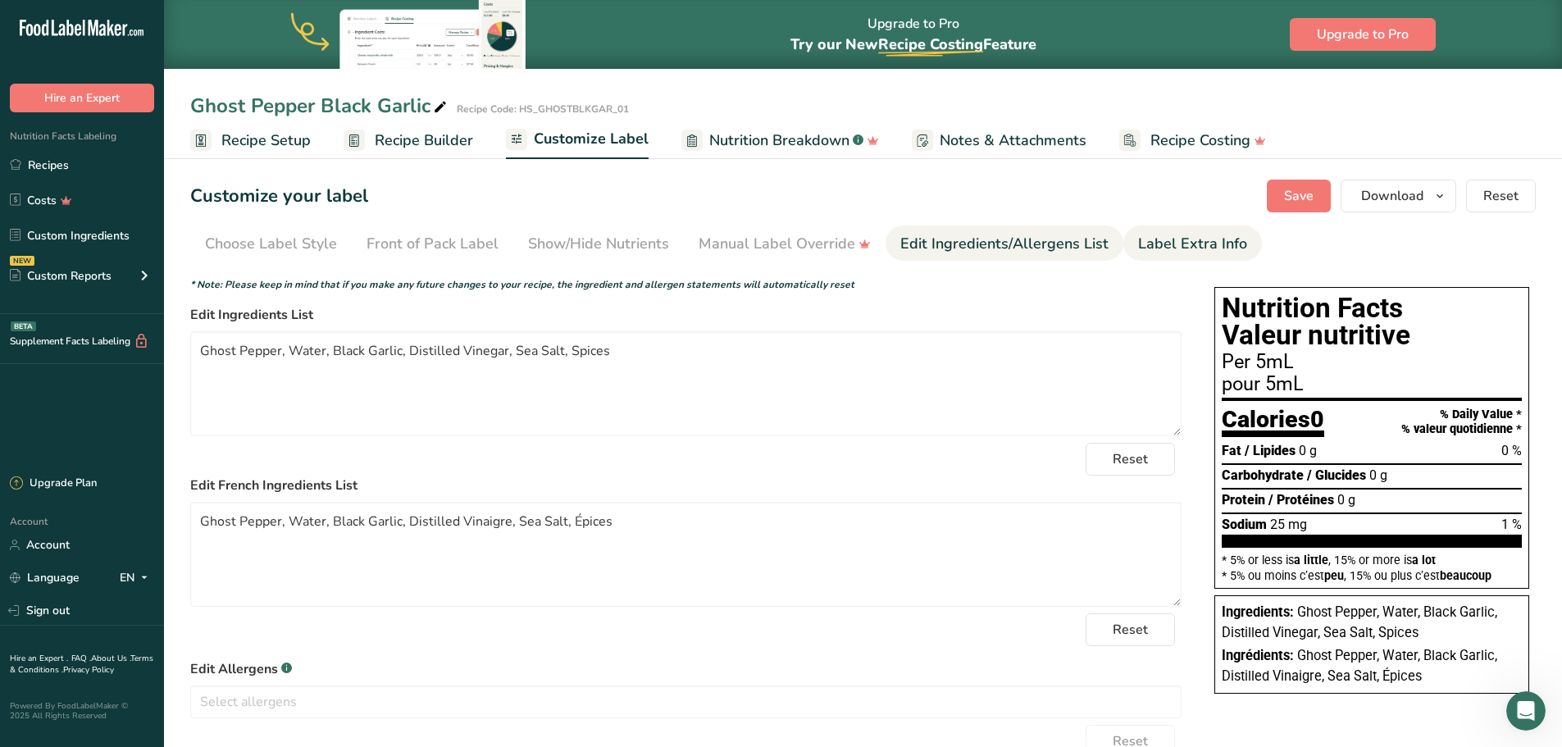
click at [1214, 248] on div "Label Extra Info" at bounding box center [1192, 244] width 109 height 22
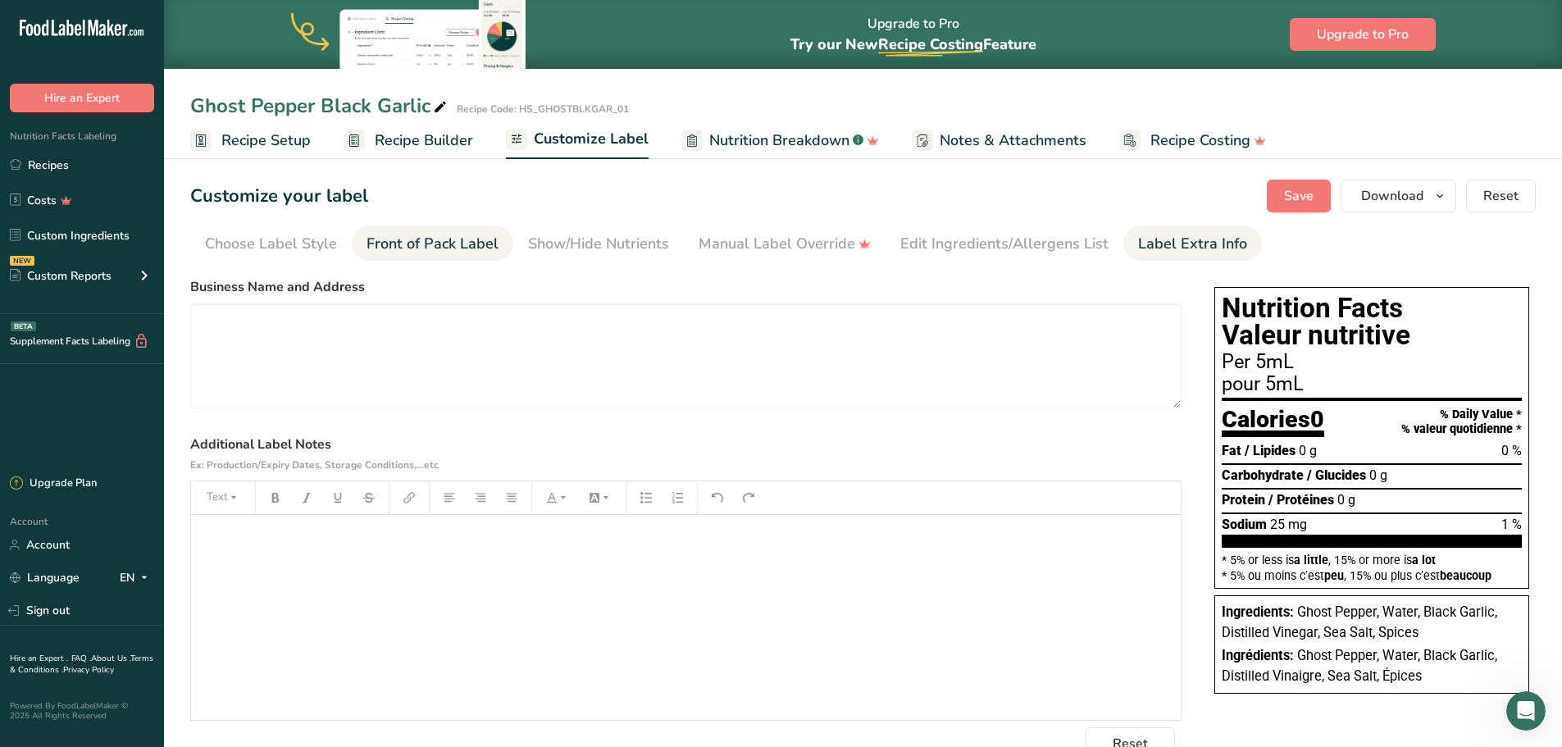
click at [438, 243] on div "Front of Pack Label" at bounding box center [433, 244] width 132 height 22
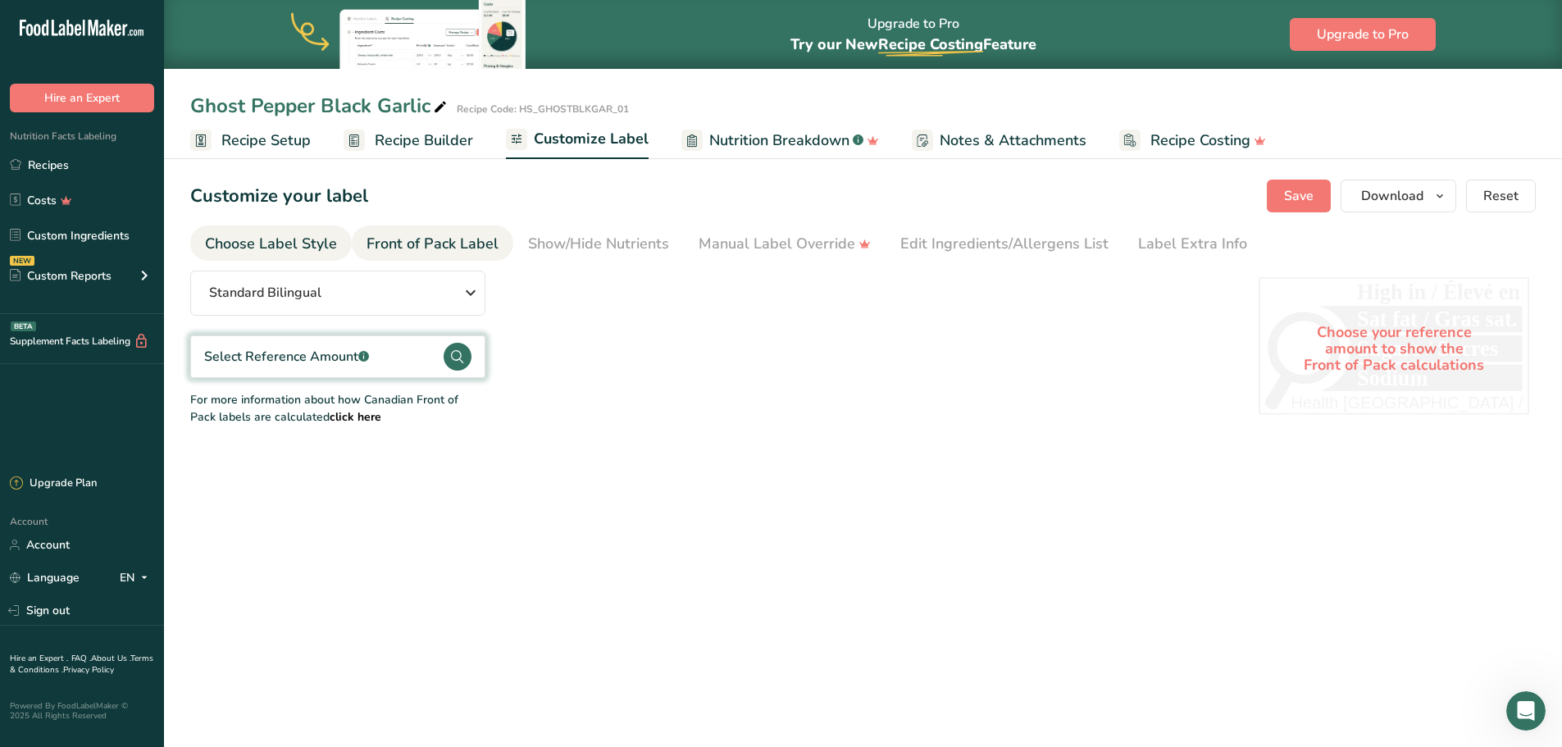
click at [271, 239] on div "Choose Label Style" at bounding box center [271, 244] width 132 height 22
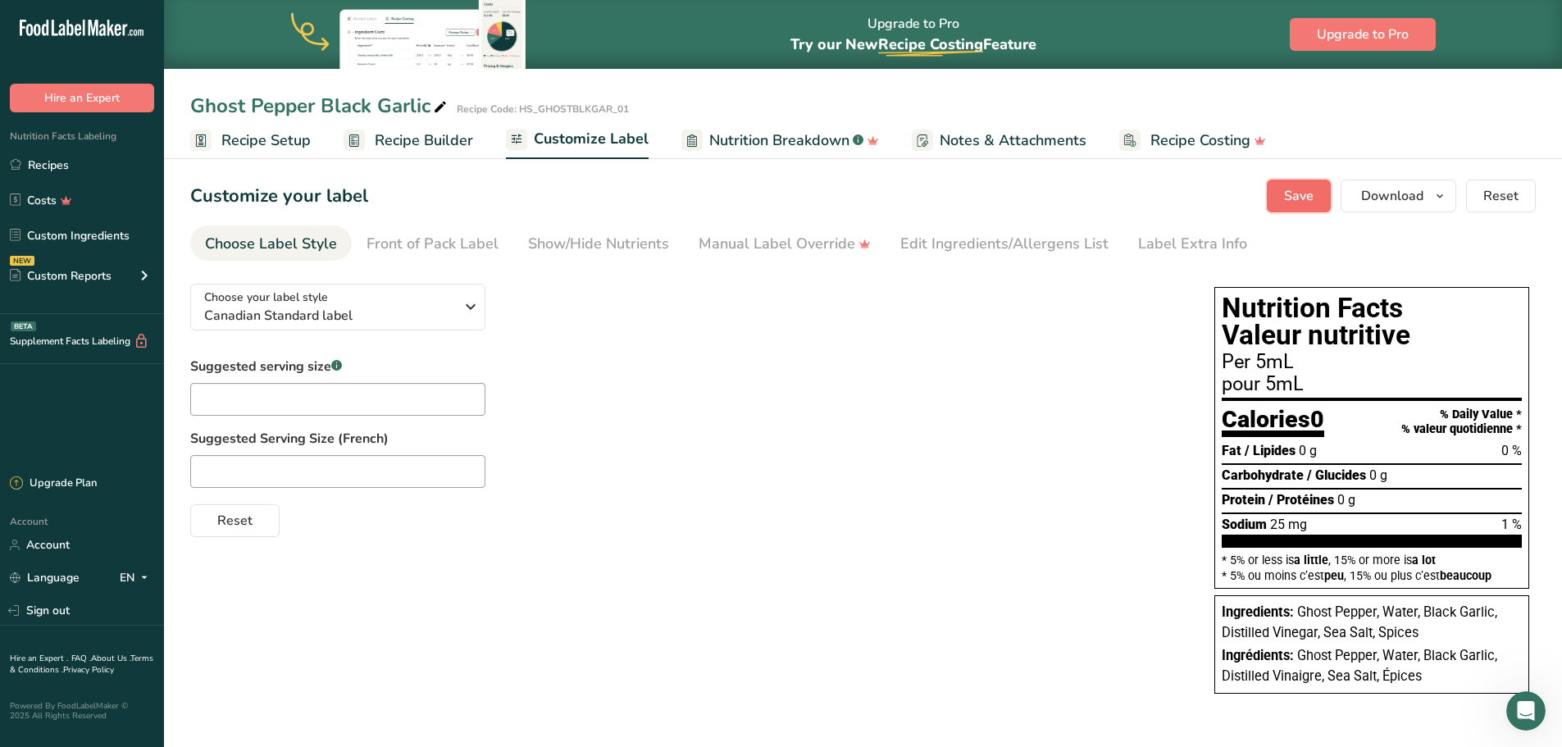
click at [1316, 194] on button "Save" at bounding box center [1299, 196] width 64 height 33
click at [68, 163] on link "Recipes" at bounding box center [82, 164] width 164 height 31
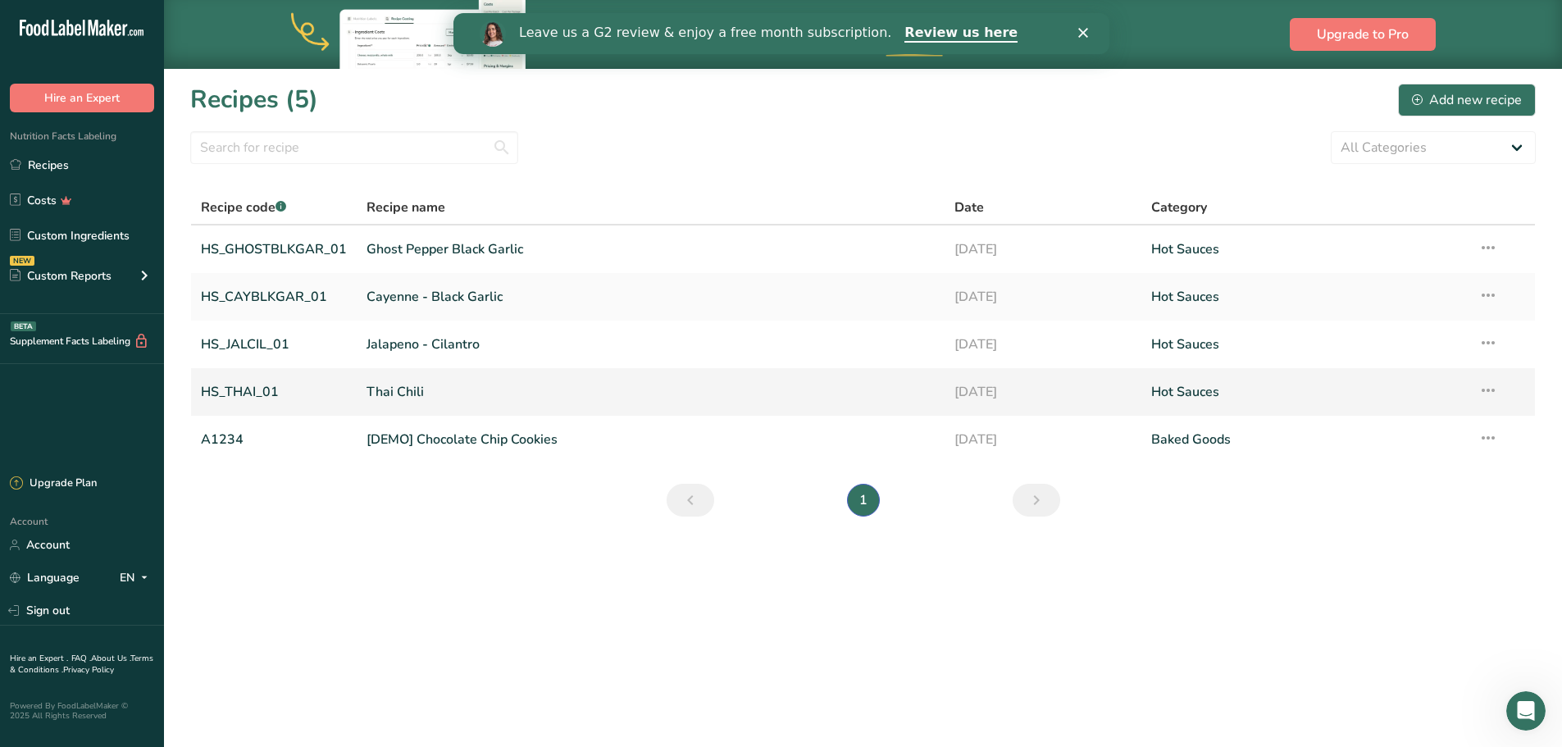
click at [228, 386] on link "HS_THAI_01" at bounding box center [274, 392] width 146 height 34
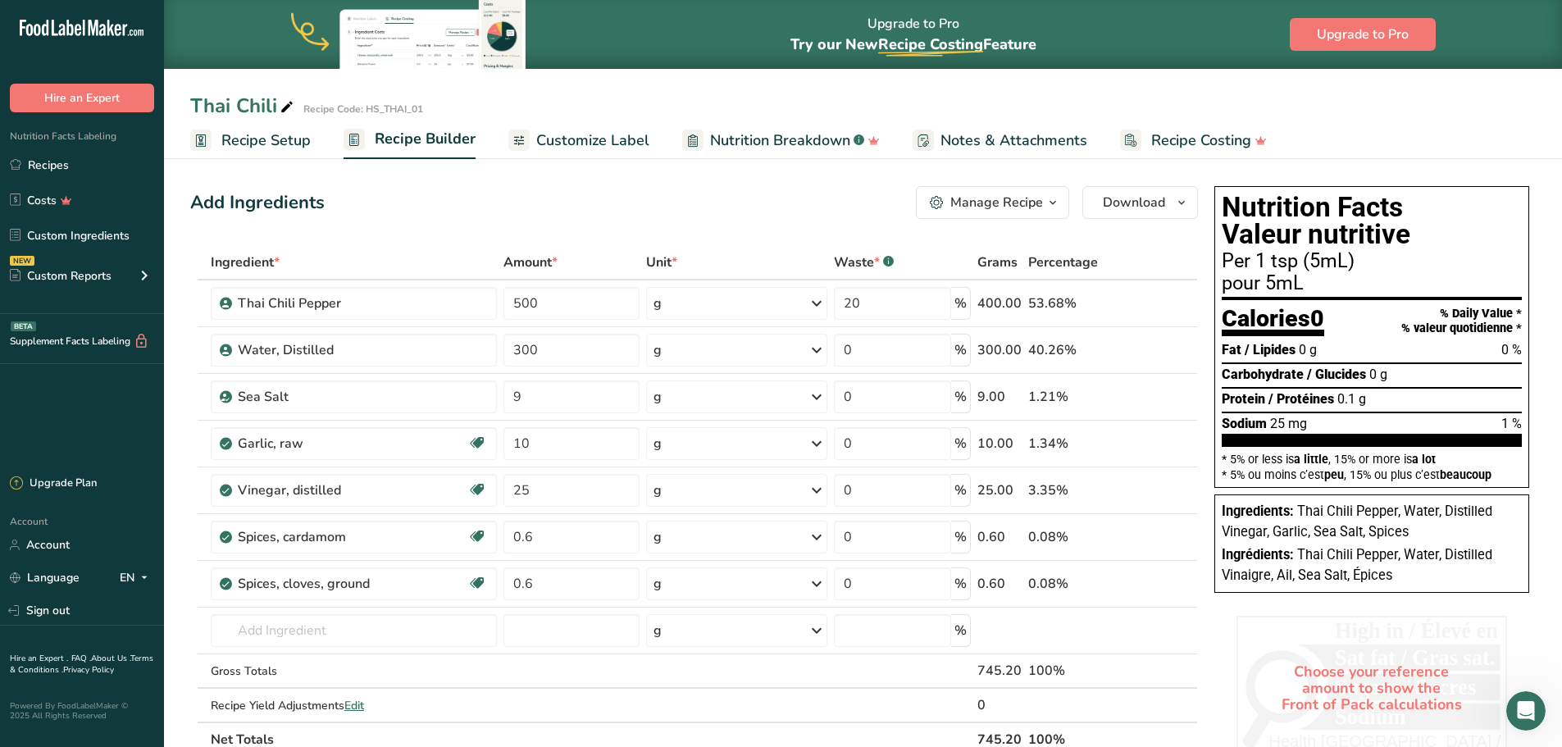
click at [572, 141] on span "Customize Label" at bounding box center [592, 141] width 113 height 22
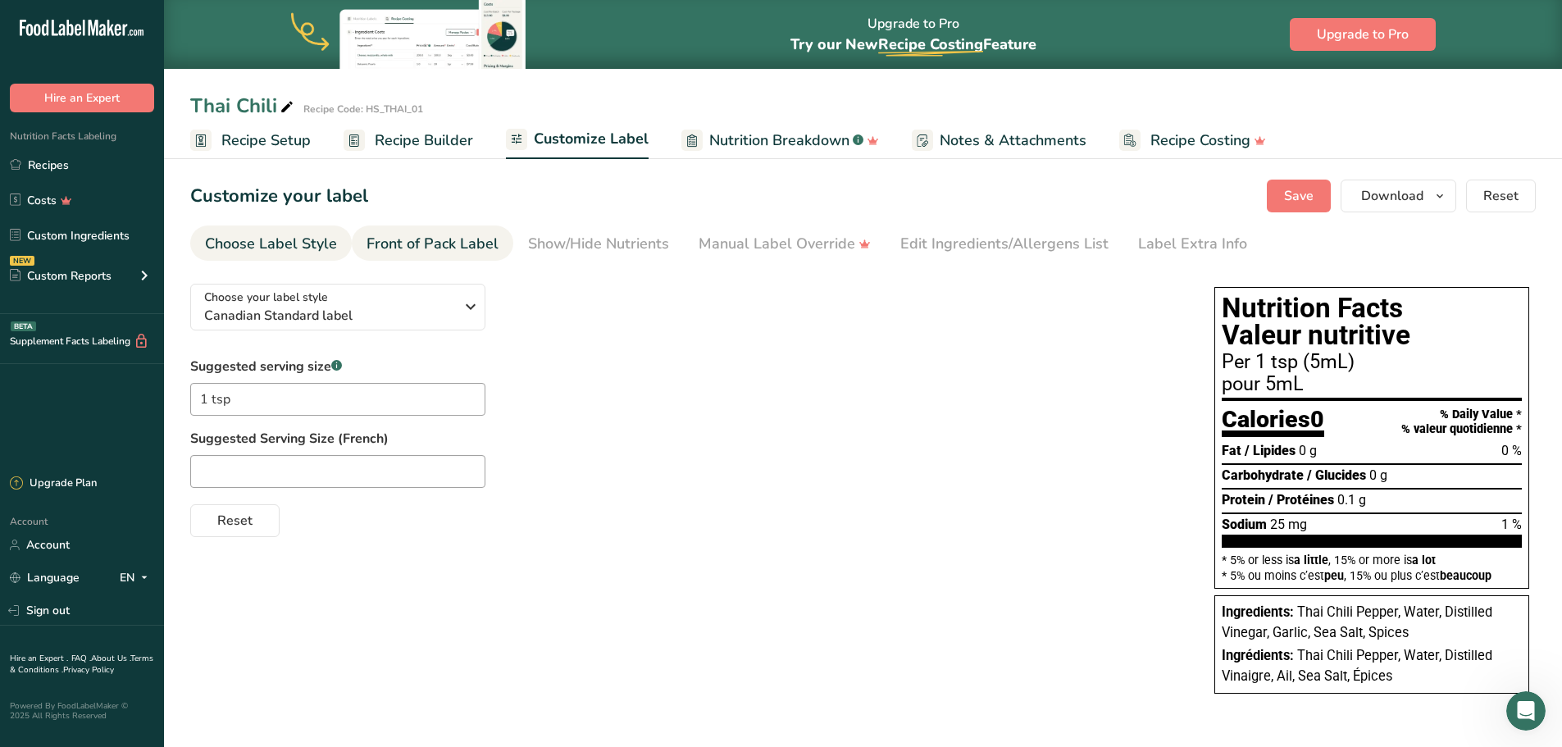
click at [401, 248] on div "Front of Pack Label" at bounding box center [433, 244] width 132 height 22
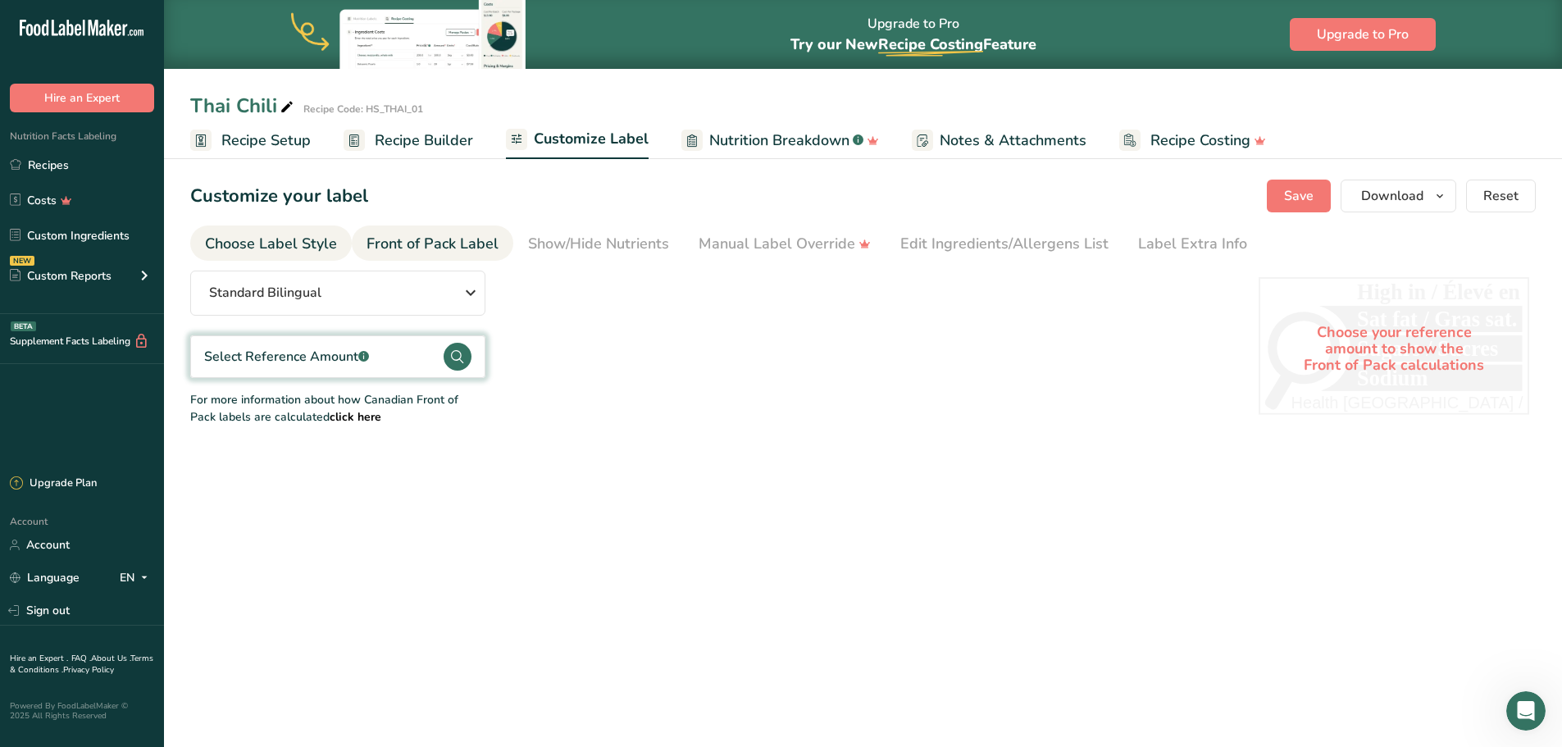
click at [301, 252] on div "Choose Label Style" at bounding box center [271, 244] width 132 height 22
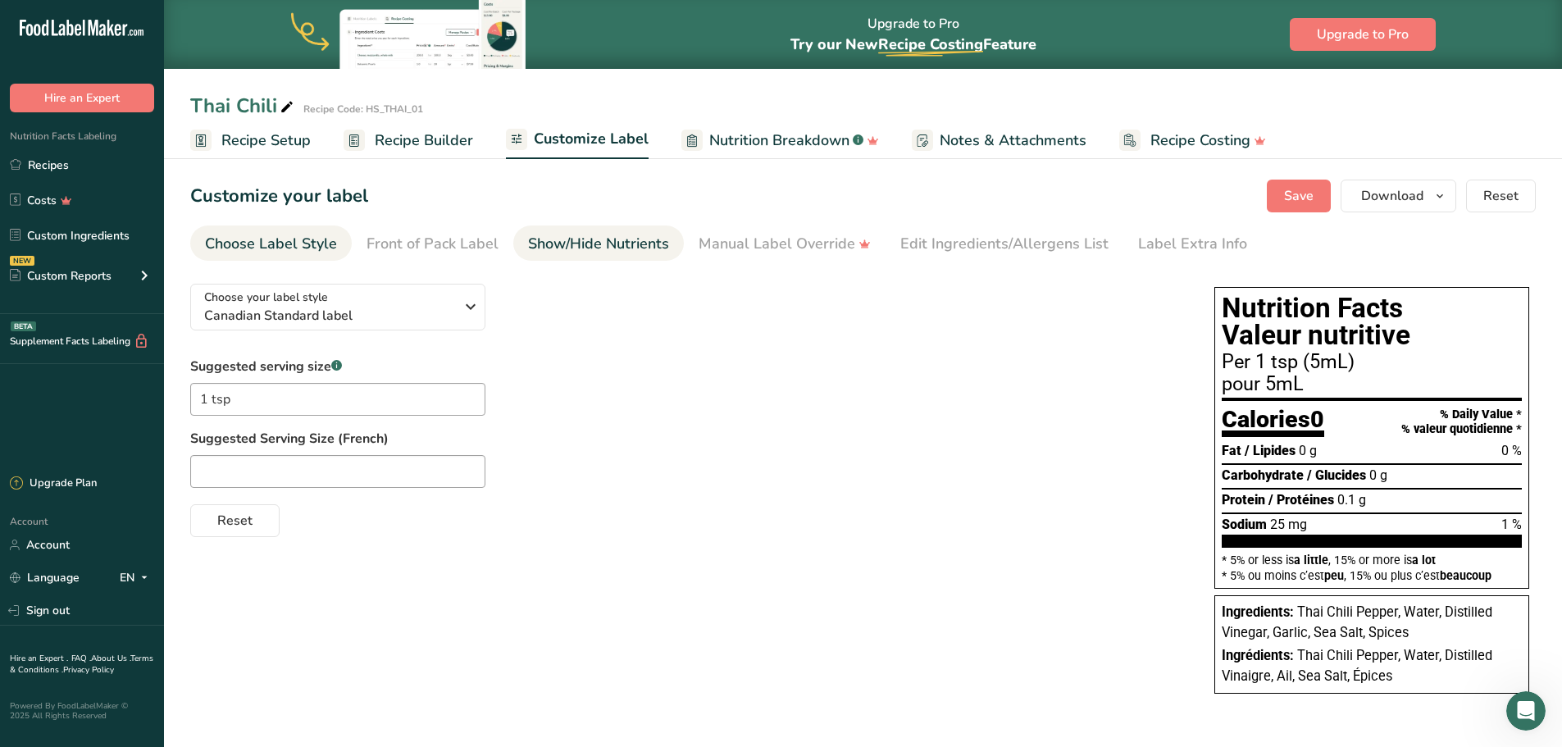
click at [607, 244] on div "Show/Hide Nutrients" at bounding box center [598, 244] width 141 height 22
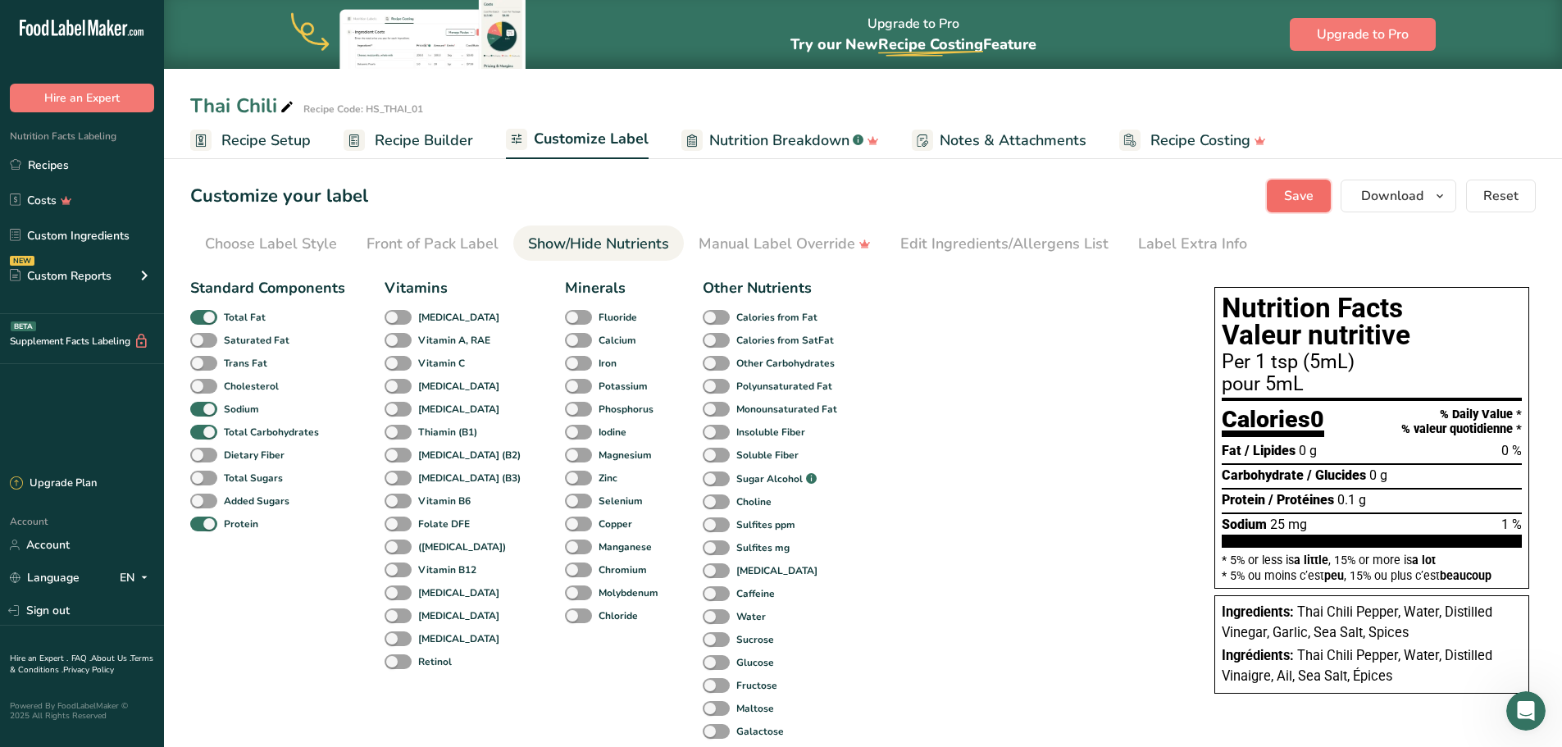
click at [1304, 202] on span "Save" at bounding box center [1299, 196] width 30 height 20
click at [43, 166] on link "Recipes" at bounding box center [82, 164] width 164 height 31
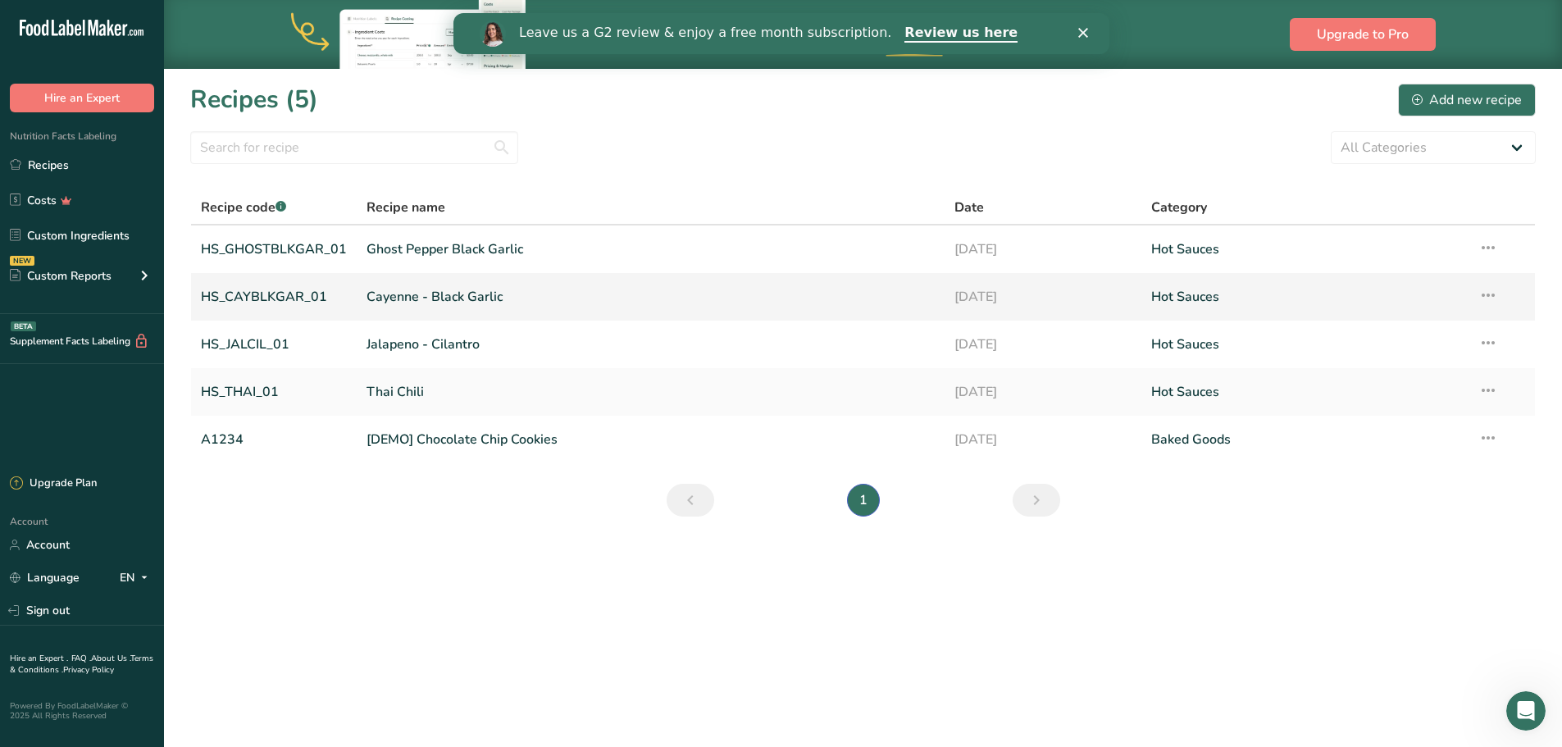
click at [270, 294] on link "HS_CAYBLKGAR_01" at bounding box center [274, 297] width 146 height 34
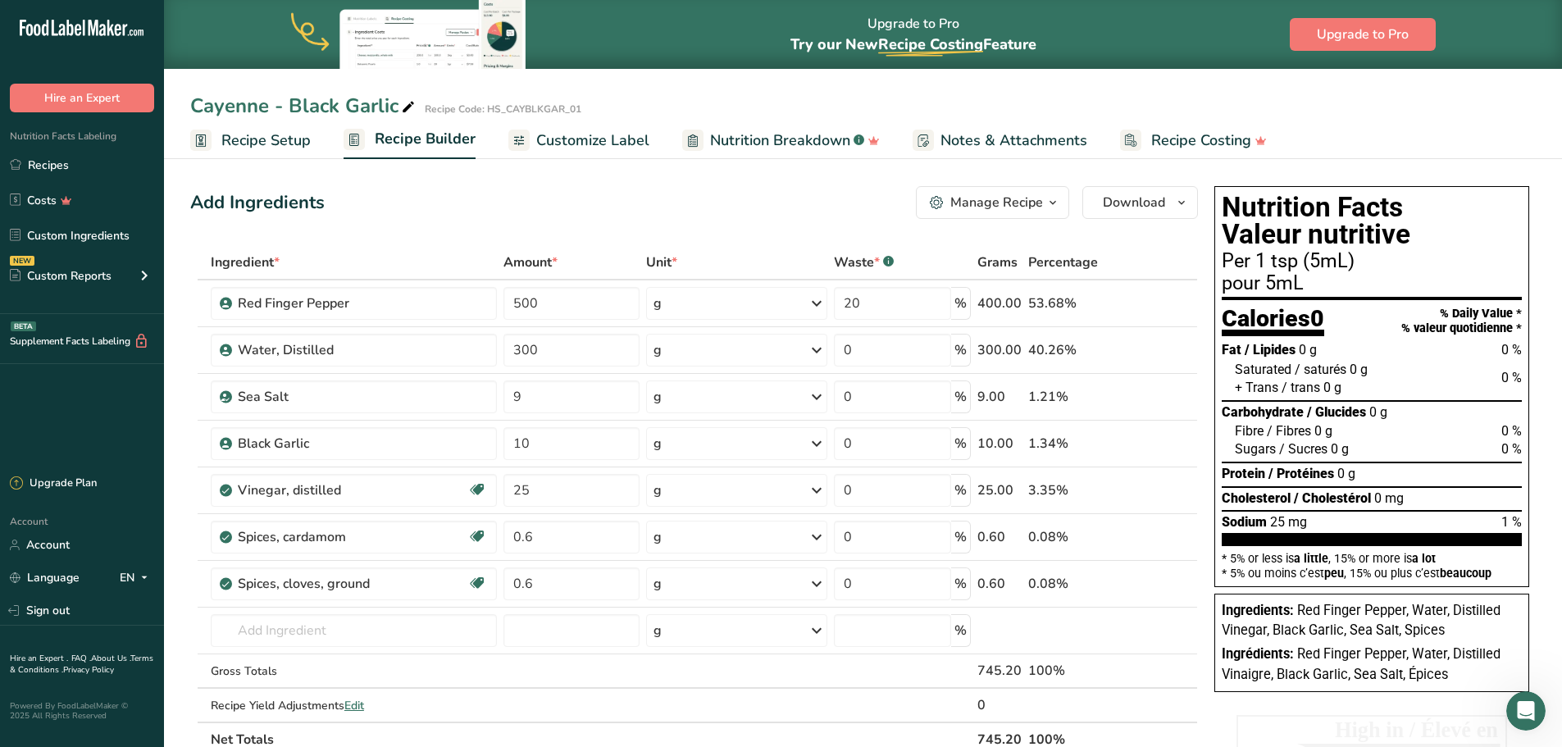
click at [588, 144] on span "Customize Label" at bounding box center [592, 141] width 113 height 22
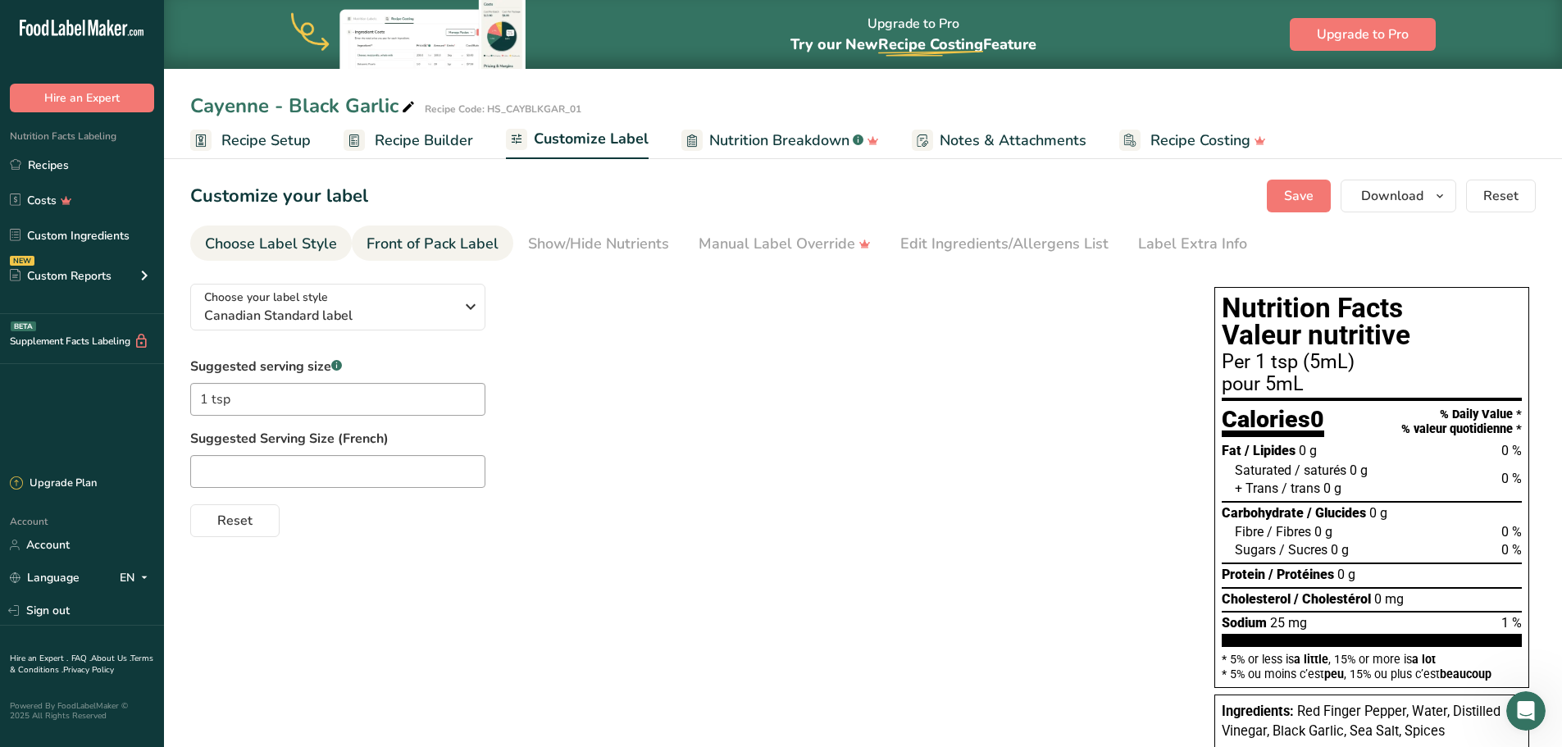
click at [469, 237] on div "Front of Pack Label" at bounding box center [433, 244] width 132 height 22
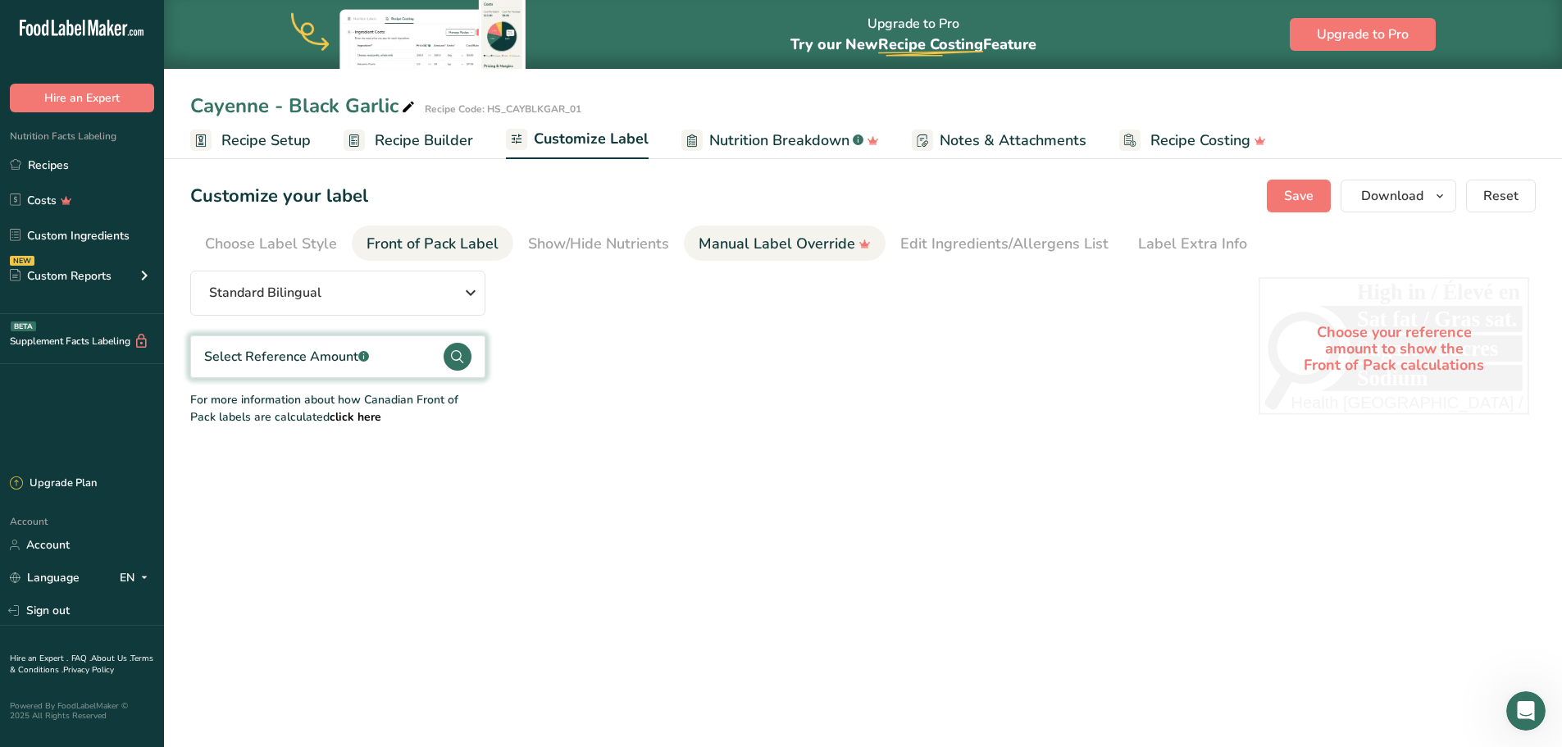
click at [763, 244] on div "Manual Label Override" at bounding box center [785, 244] width 172 height 22
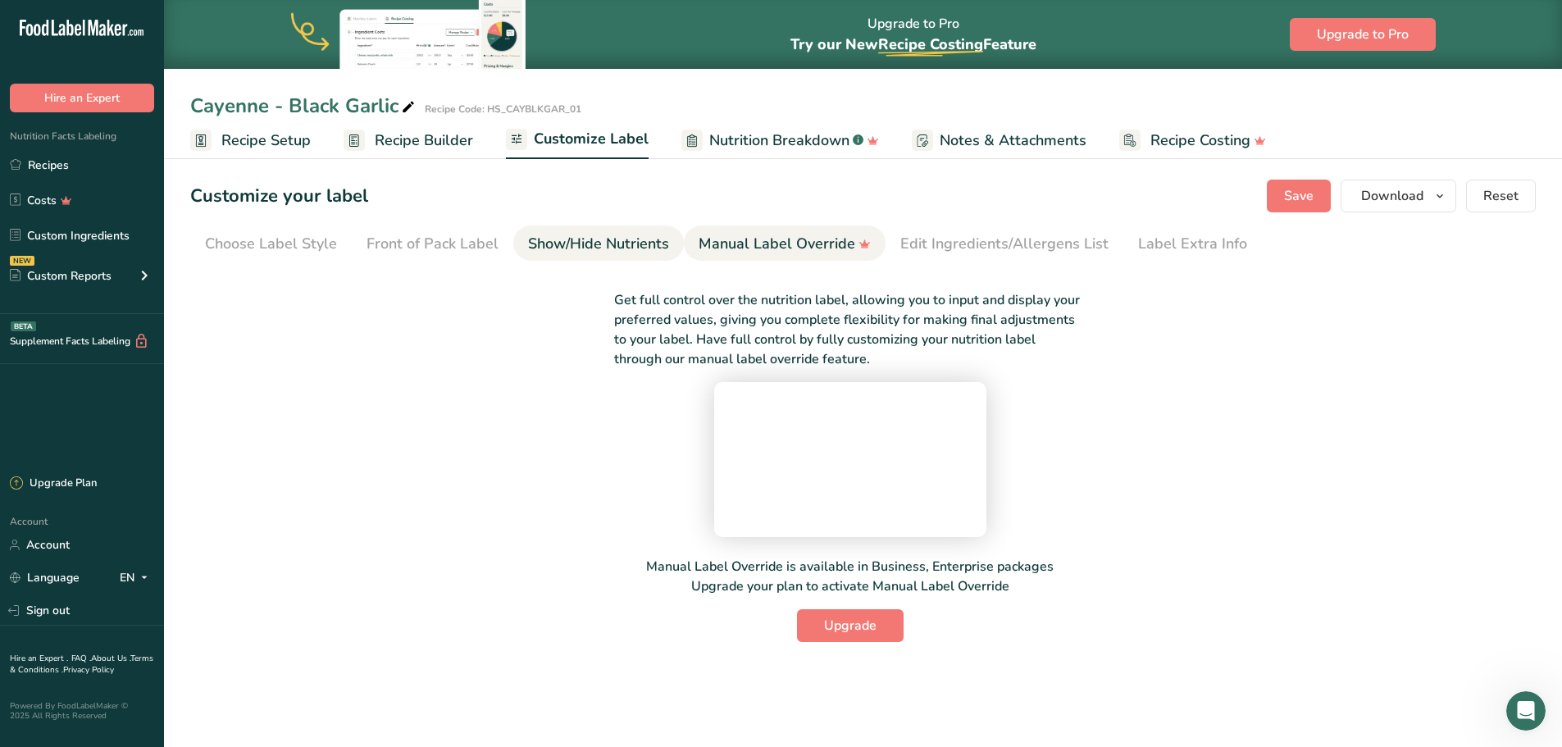
click at [650, 247] on div "Show/Hide Nutrients" at bounding box center [598, 244] width 141 height 22
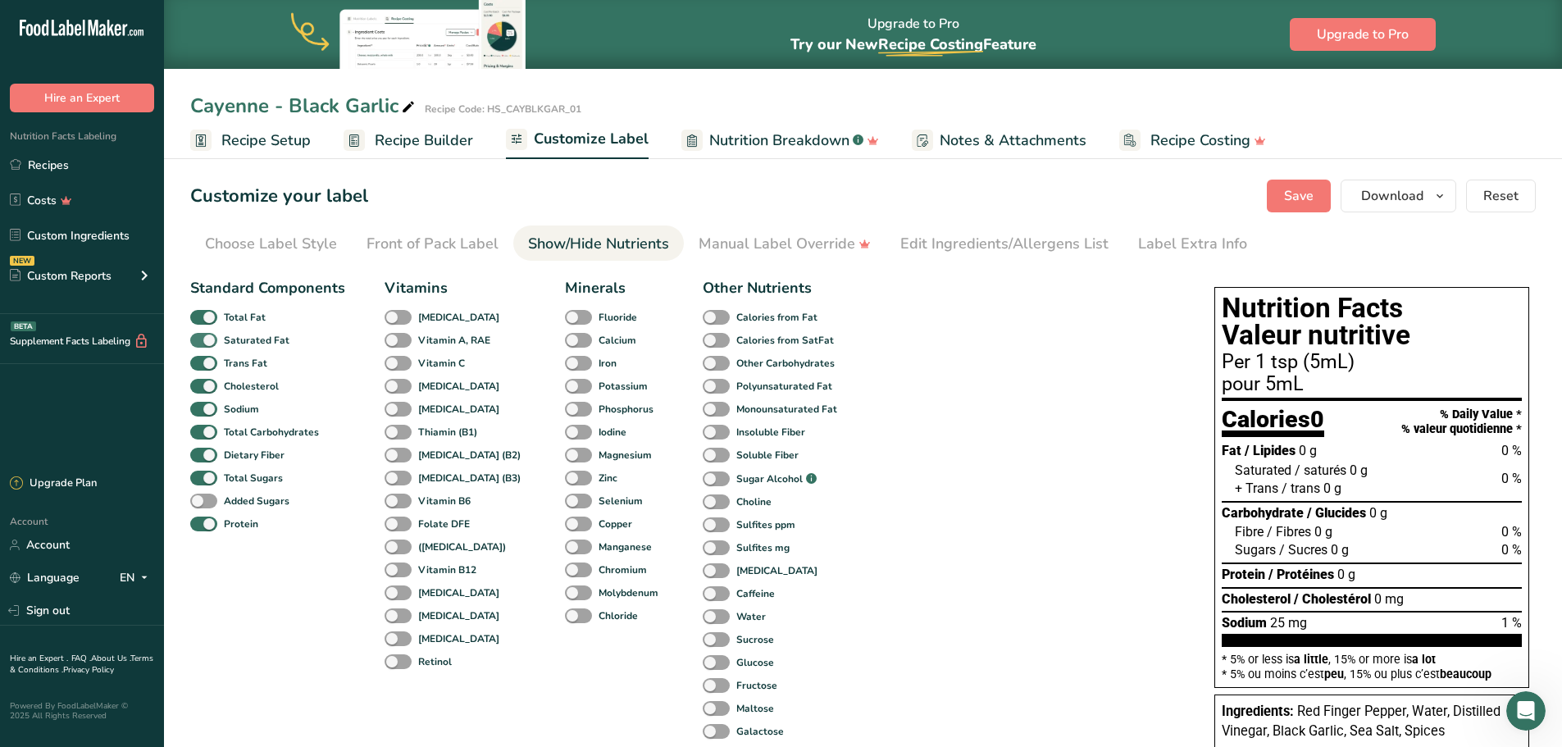
click at [203, 337] on span at bounding box center [203, 341] width 27 height 16
click at [201, 337] on input "Saturated Fat" at bounding box center [195, 340] width 11 height 11
checkbox input "false"
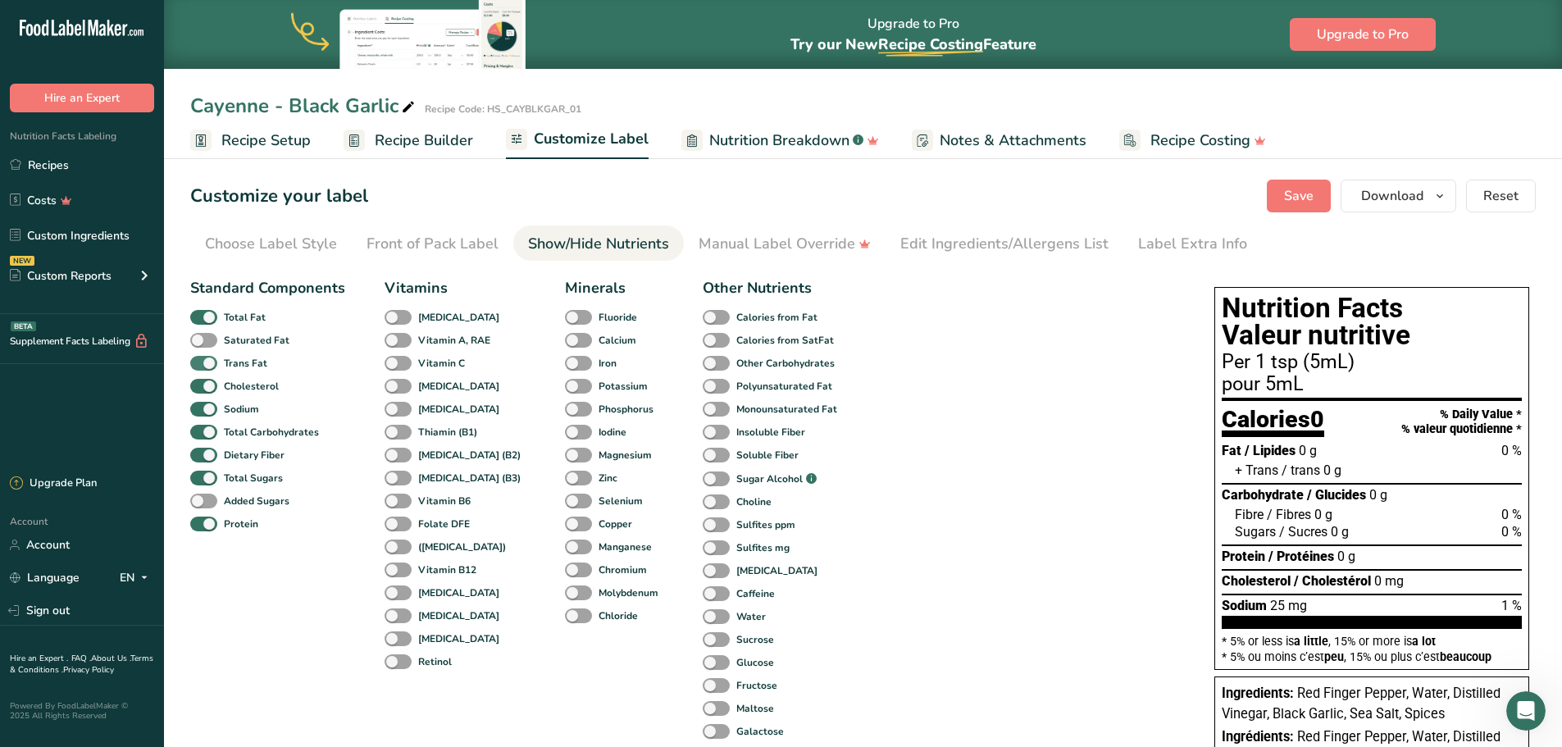
drag, startPoint x: 204, startPoint y: 363, endPoint x: 212, endPoint y: 371, distance: 11.0
click at [205, 363] on span at bounding box center [203, 364] width 27 height 16
click at [201, 363] on input "Trans Fat" at bounding box center [195, 363] width 11 height 11
checkbox input "false"
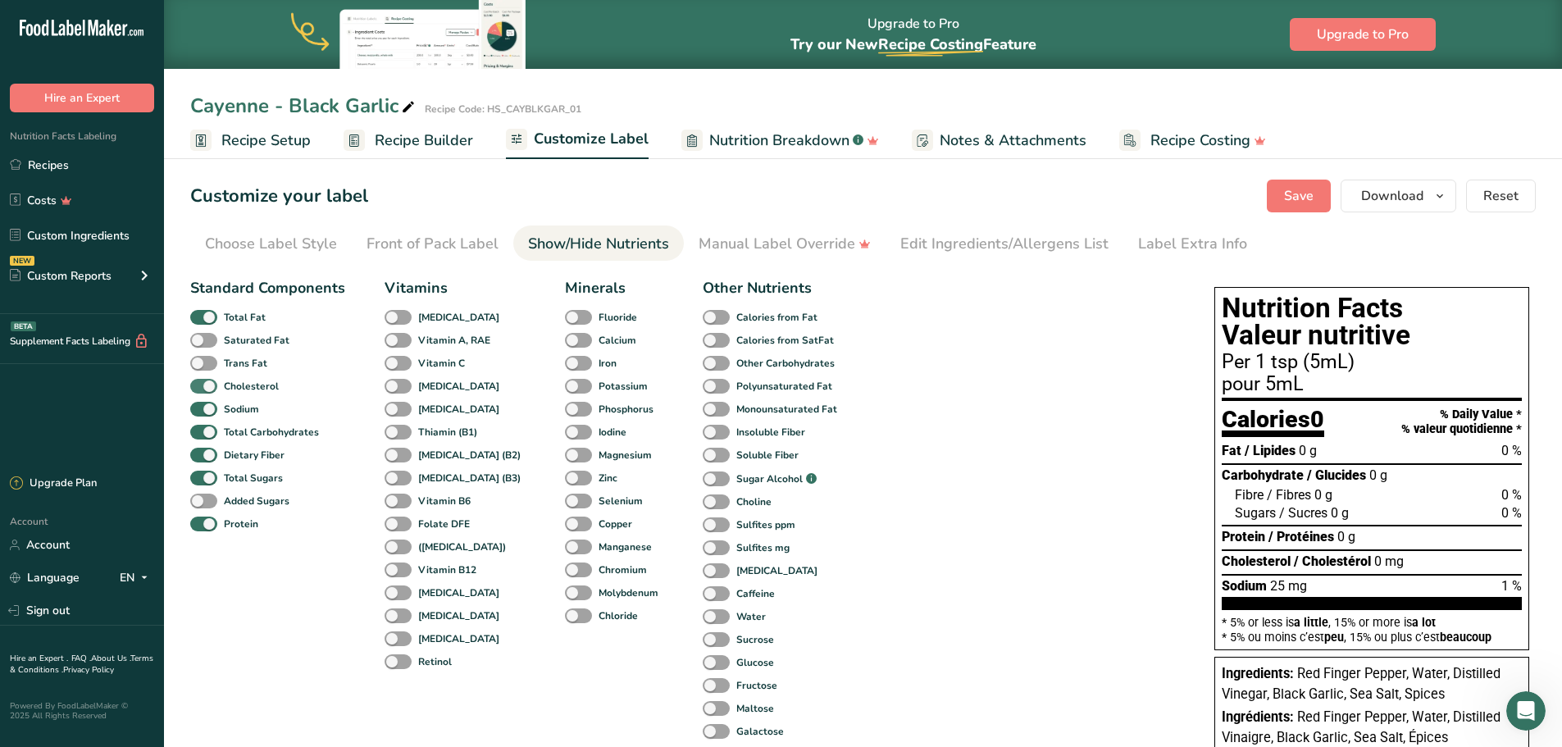
click at [207, 389] on span at bounding box center [203, 387] width 27 height 16
click at [201, 389] on input "Cholesterol" at bounding box center [195, 386] width 11 height 11
checkbox input "false"
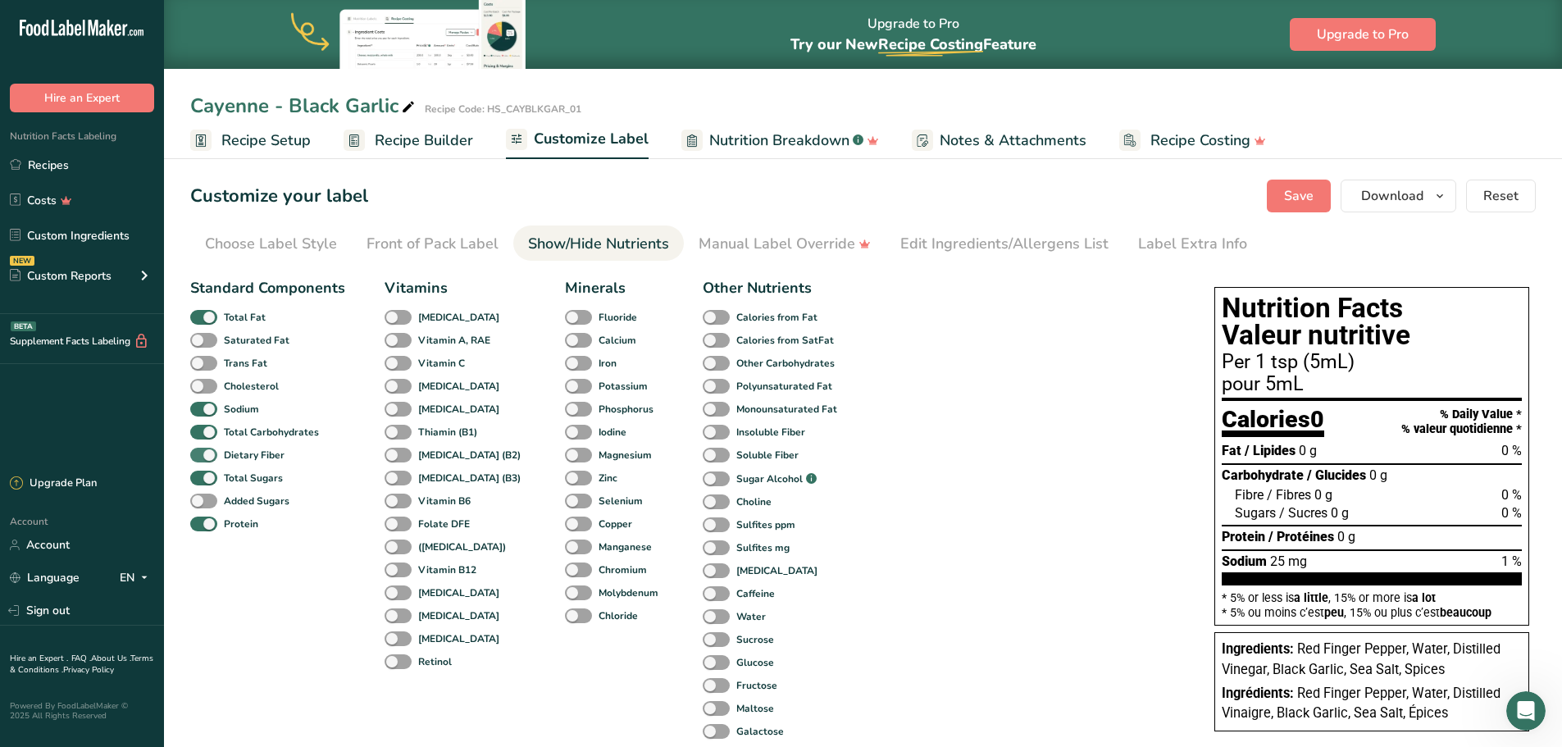
click at [208, 458] on span at bounding box center [203, 456] width 27 height 16
click at [201, 458] on input "Dietary Fiber" at bounding box center [195, 454] width 11 height 11
checkbox input "false"
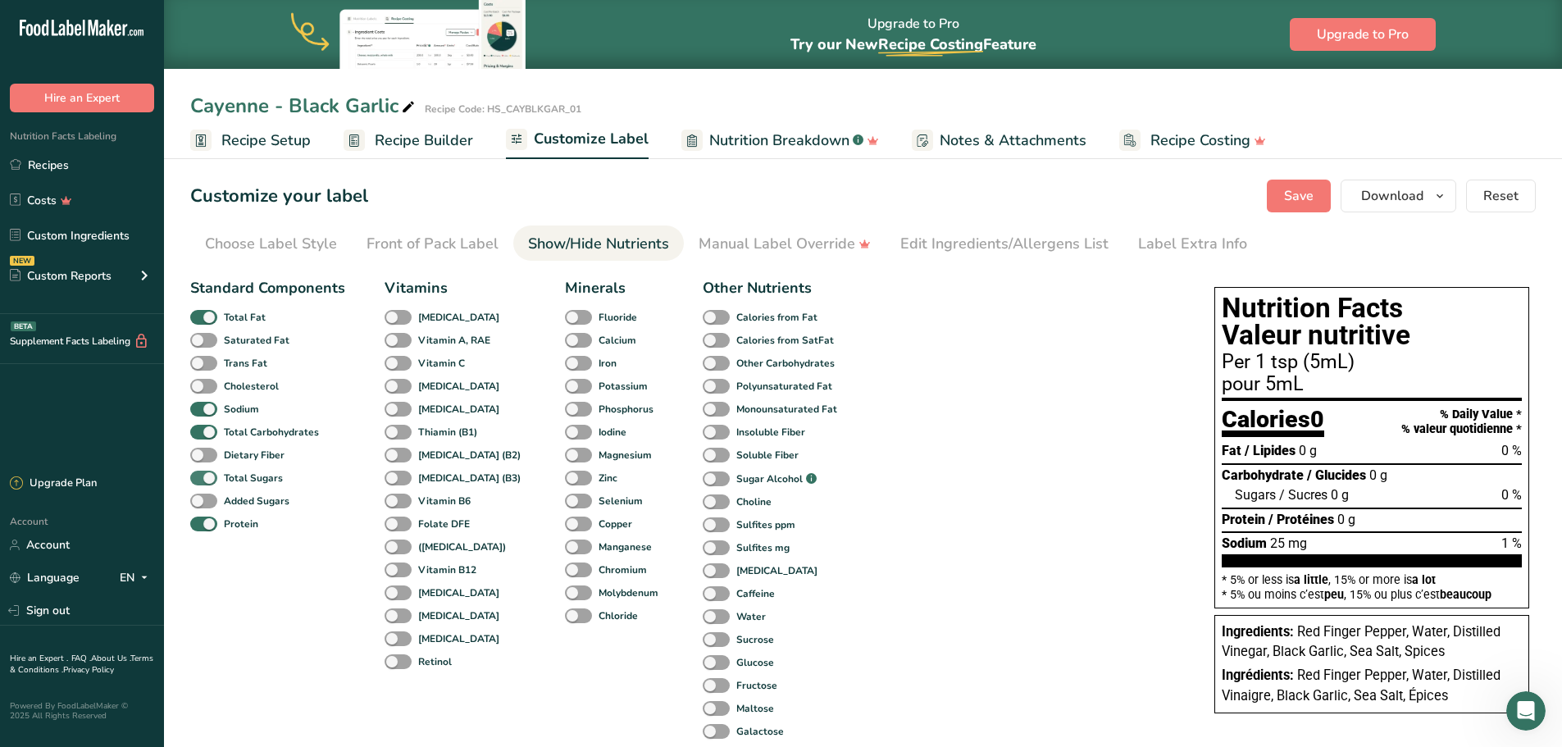
click at [207, 476] on span at bounding box center [203, 479] width 27 height 16
click at [201, 476] on input "Total Sugars" at bounding box center [195, 477] width 11 height 11
checkbox input "false"
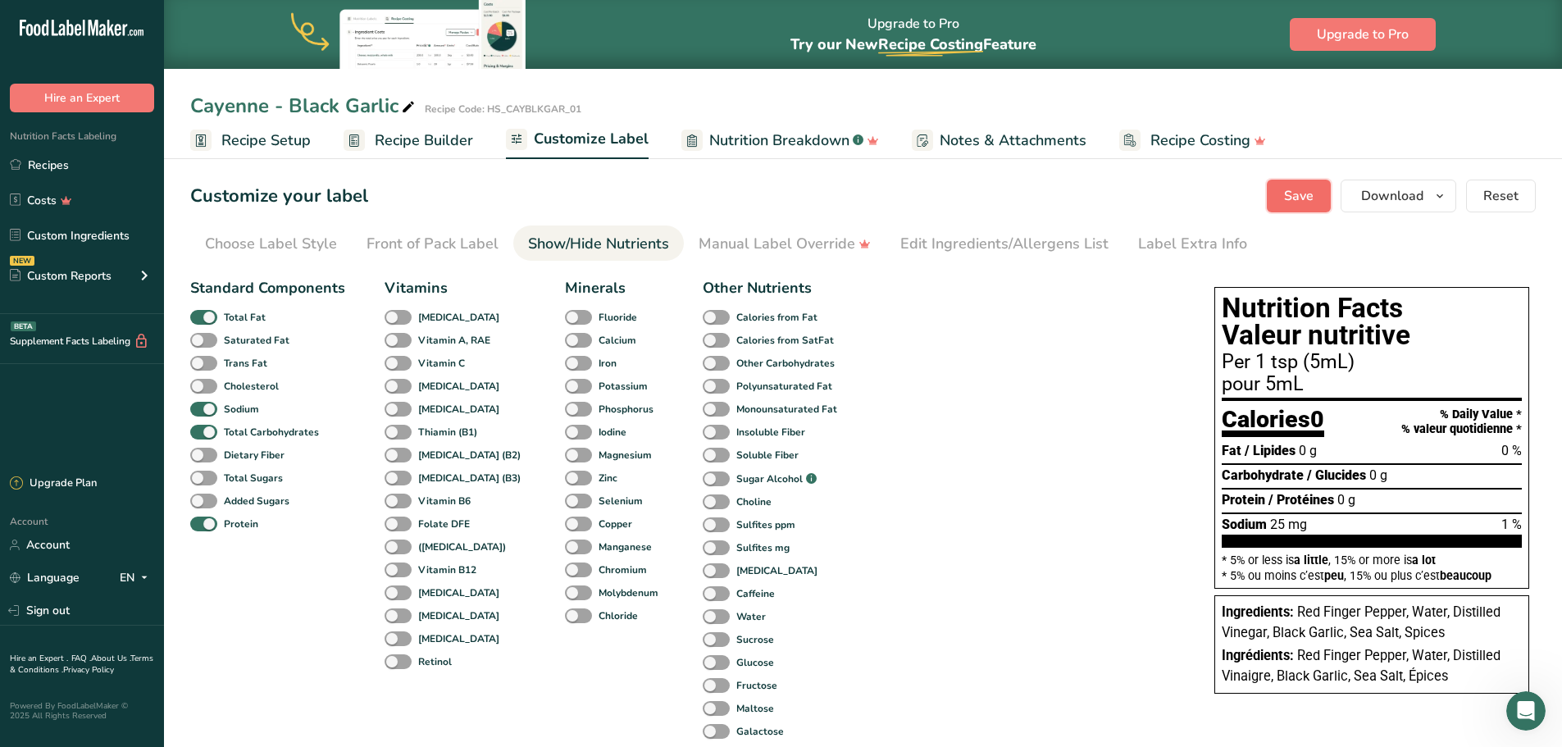
click at [1291, 196] on span "Save" at bounding box center [1299, 196] width 30 height 20
click at [1441, 196] on icon "button" at bounding box center [1440, 196] width 13 height 21
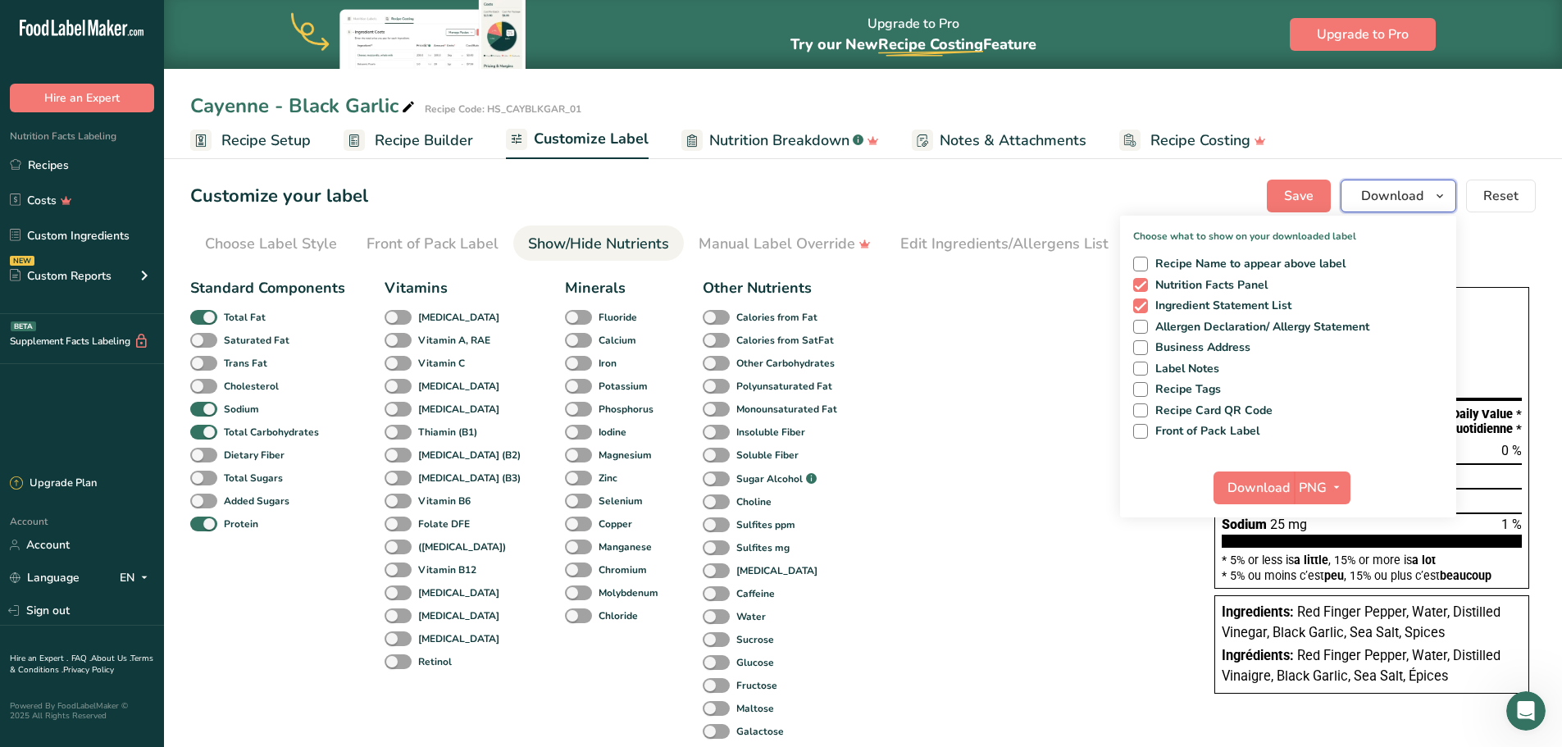
click at [1441, 196] on icon "button" at bounding box center [1440, 196] width 13 height 21
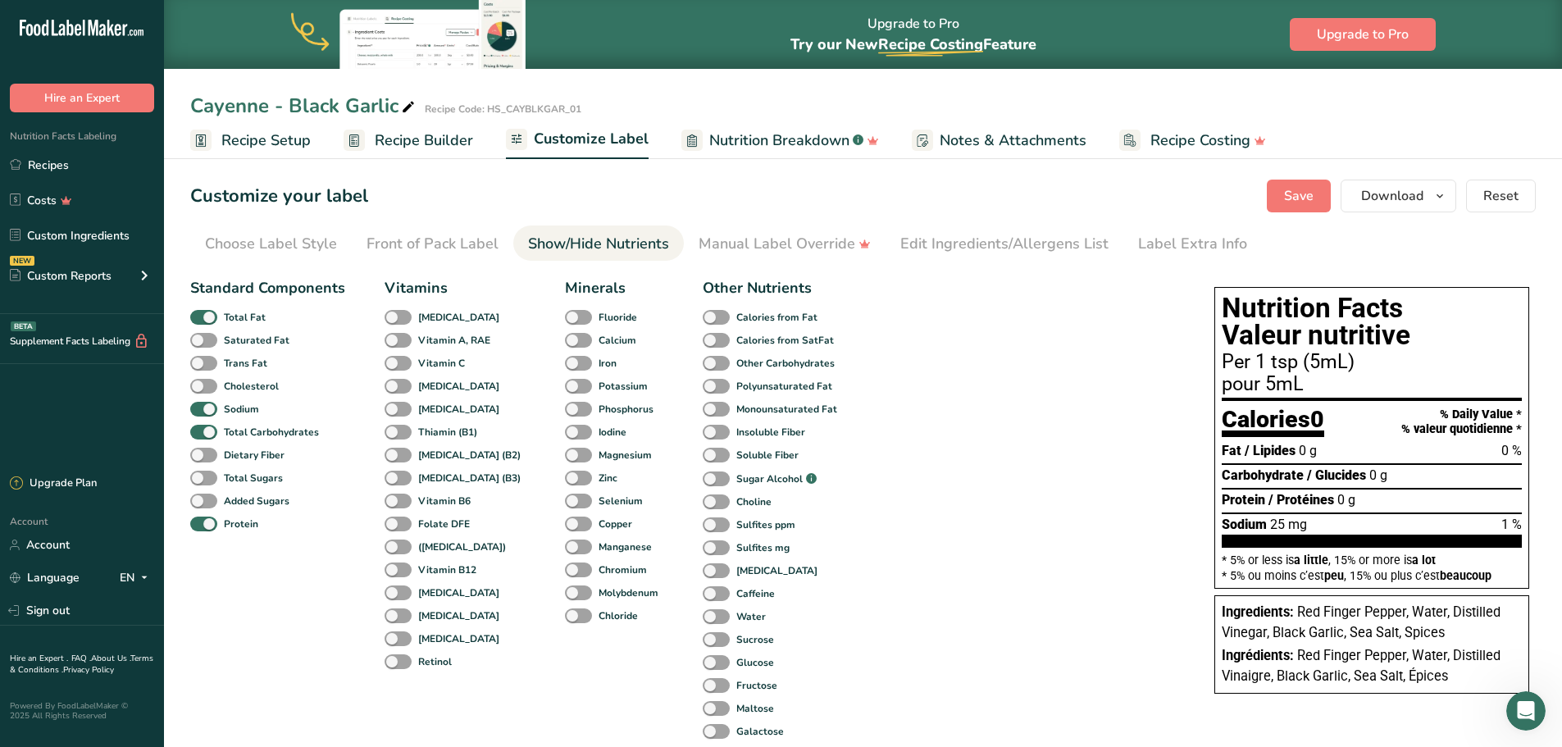
click at [240, 139] on span "Recipe Setup" at bounding box center [265, 141] width 89 height 22
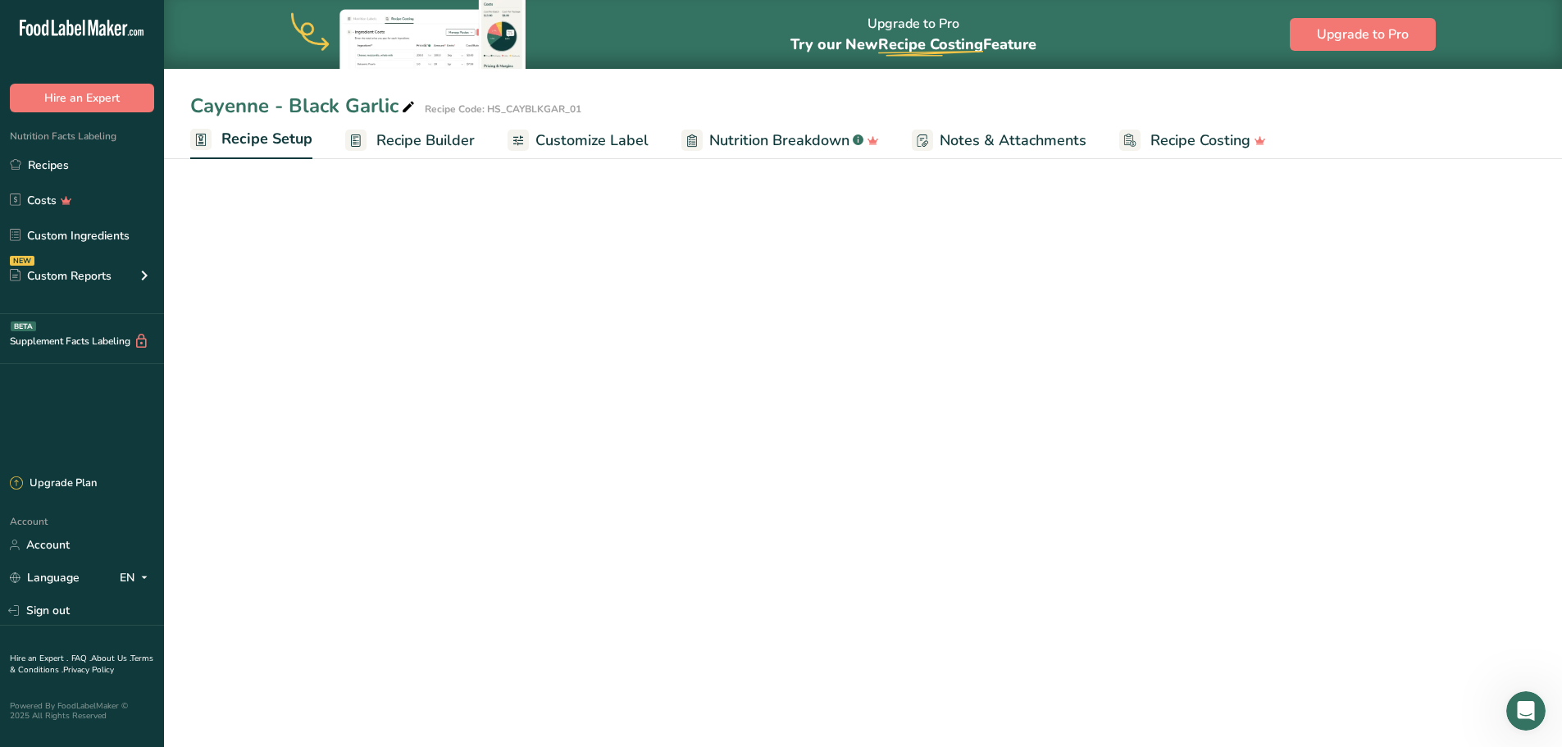
select select "17"
select select "22"
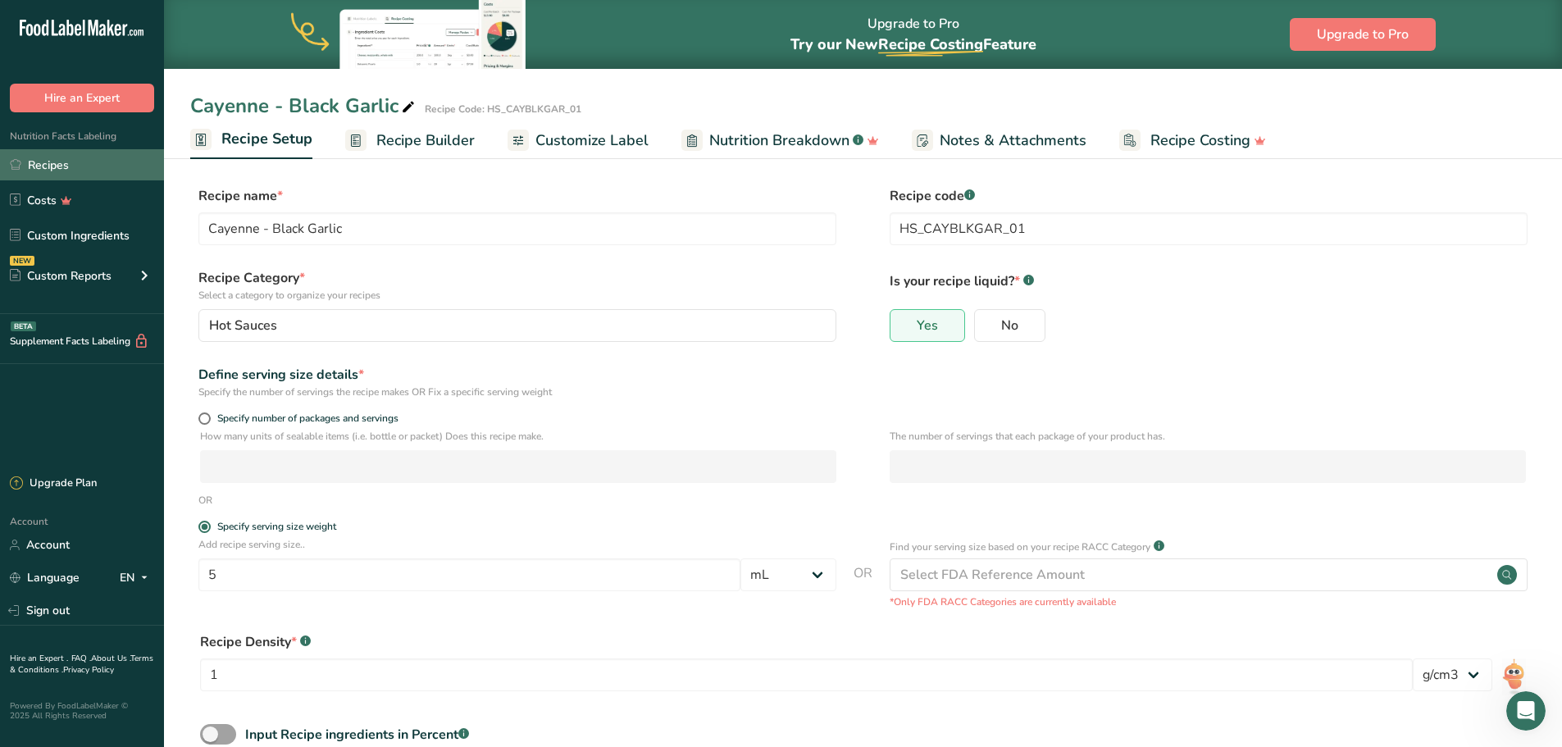
click at [52, 166] on link "Recipes" at bounding box center [82, 164] width 164 height 31
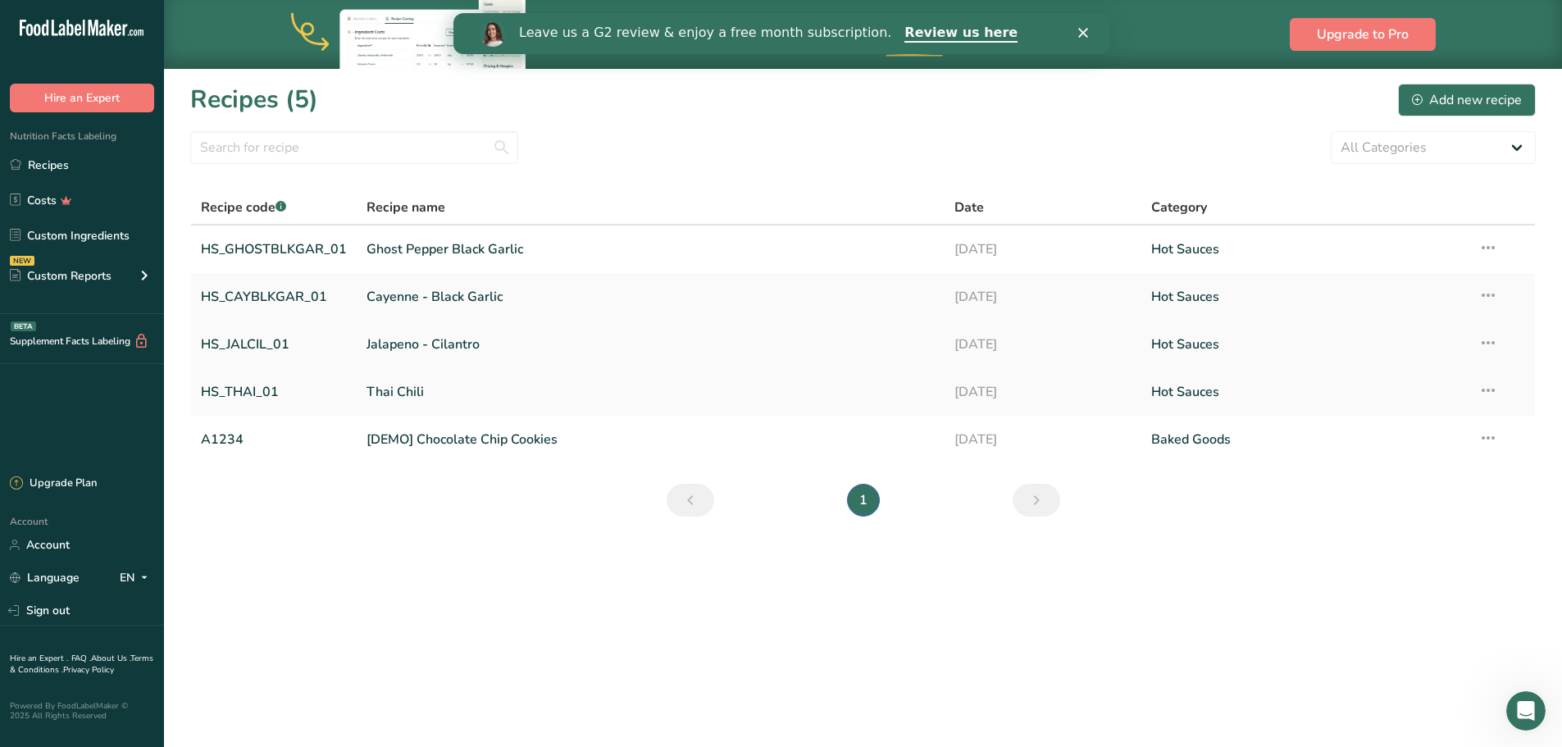
click at [262, 341] on link "HS_JALCIL_01" at bounding box center [274, 344] width 146 height 34
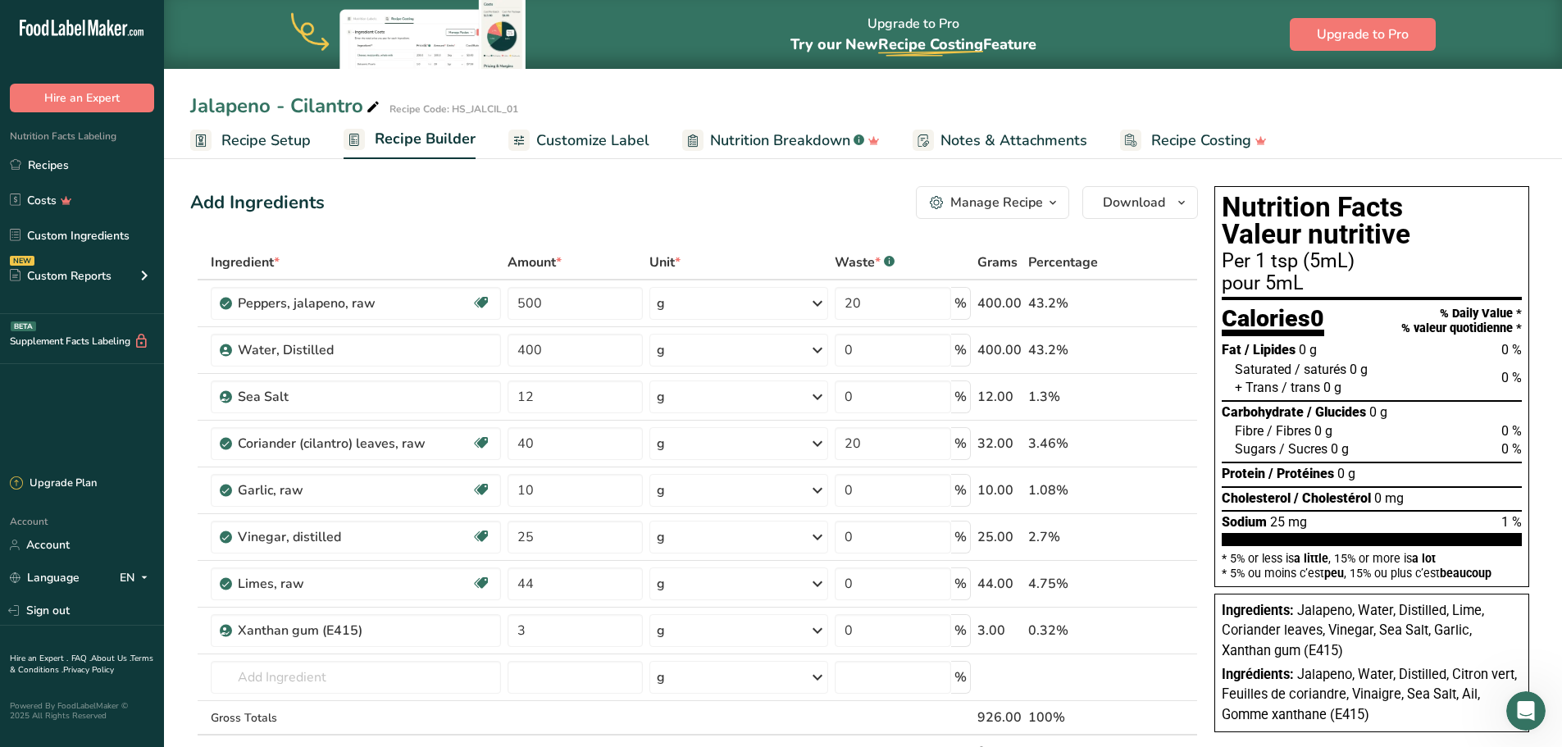
click at [586, 147] on span "Customize Label" at bounding box center [592, 141] width 113 height 22
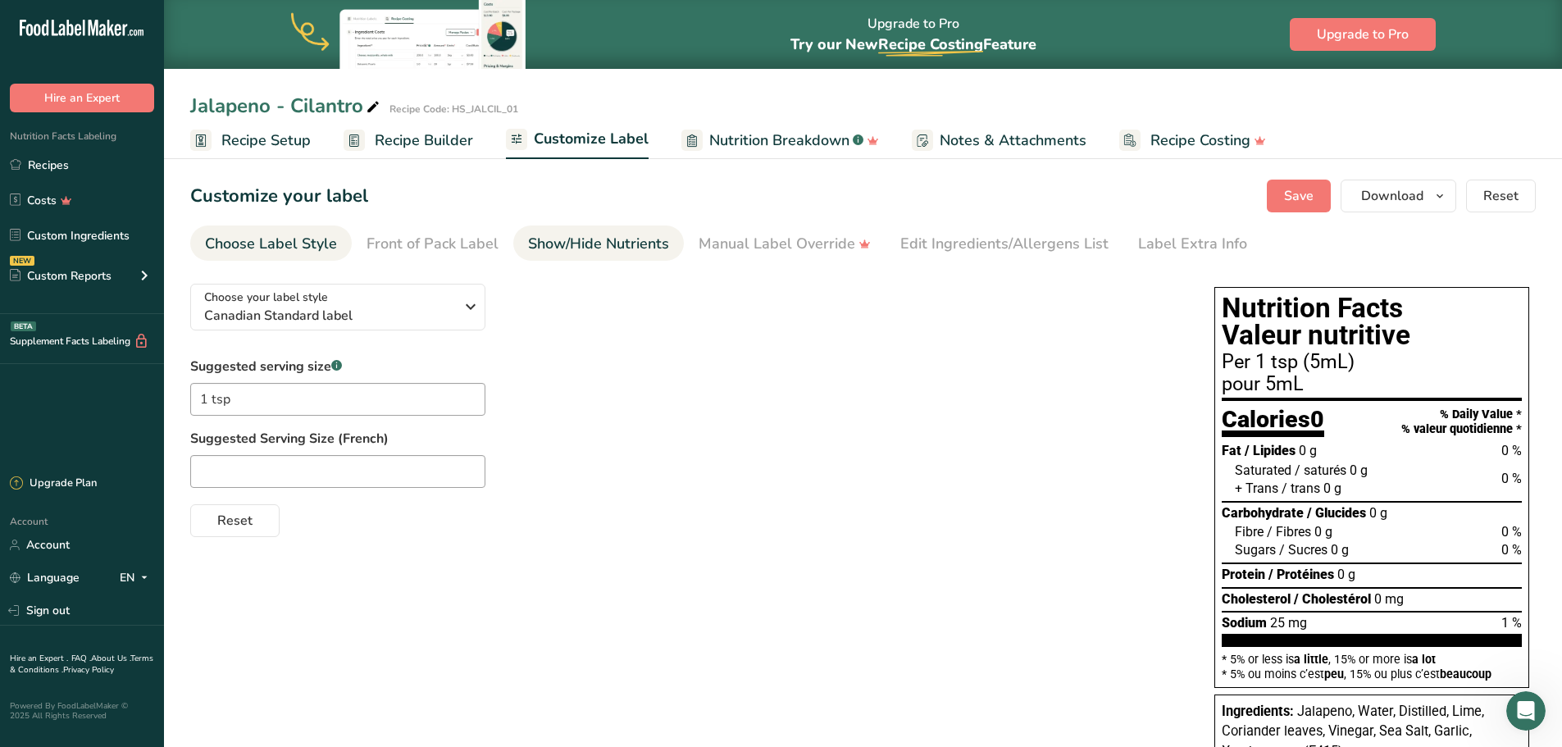
click at [595, 241] on div "Show/Hide Nutrients" at bounding box center [598, 244] width 141 height 22
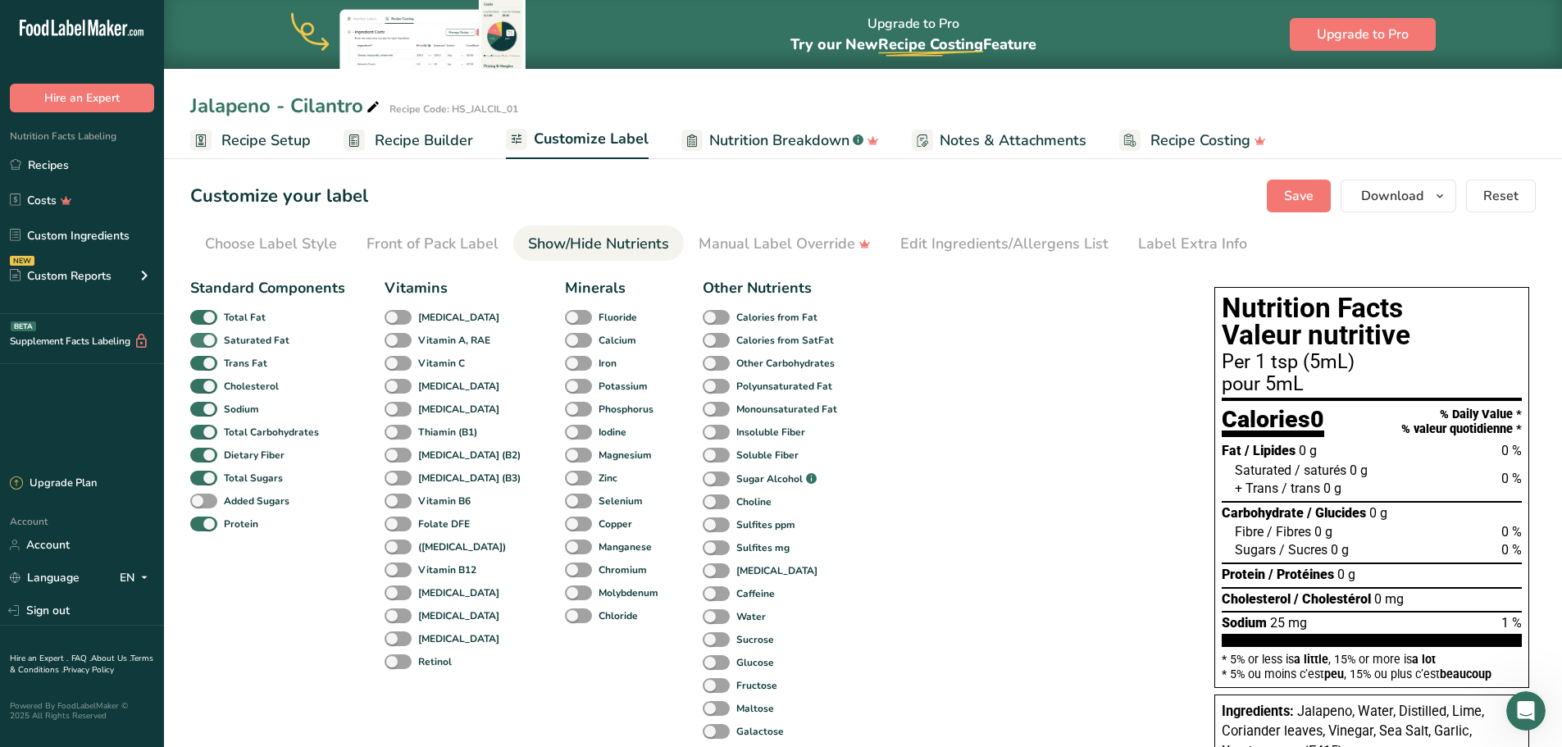
click at [209, 343] on span at bounding box center [203, 341] width 27 height 16
click at [201, 343] on input "Saturated Fat" at bounding box center [195, 340] width 11 height 11
checkbox input "false"
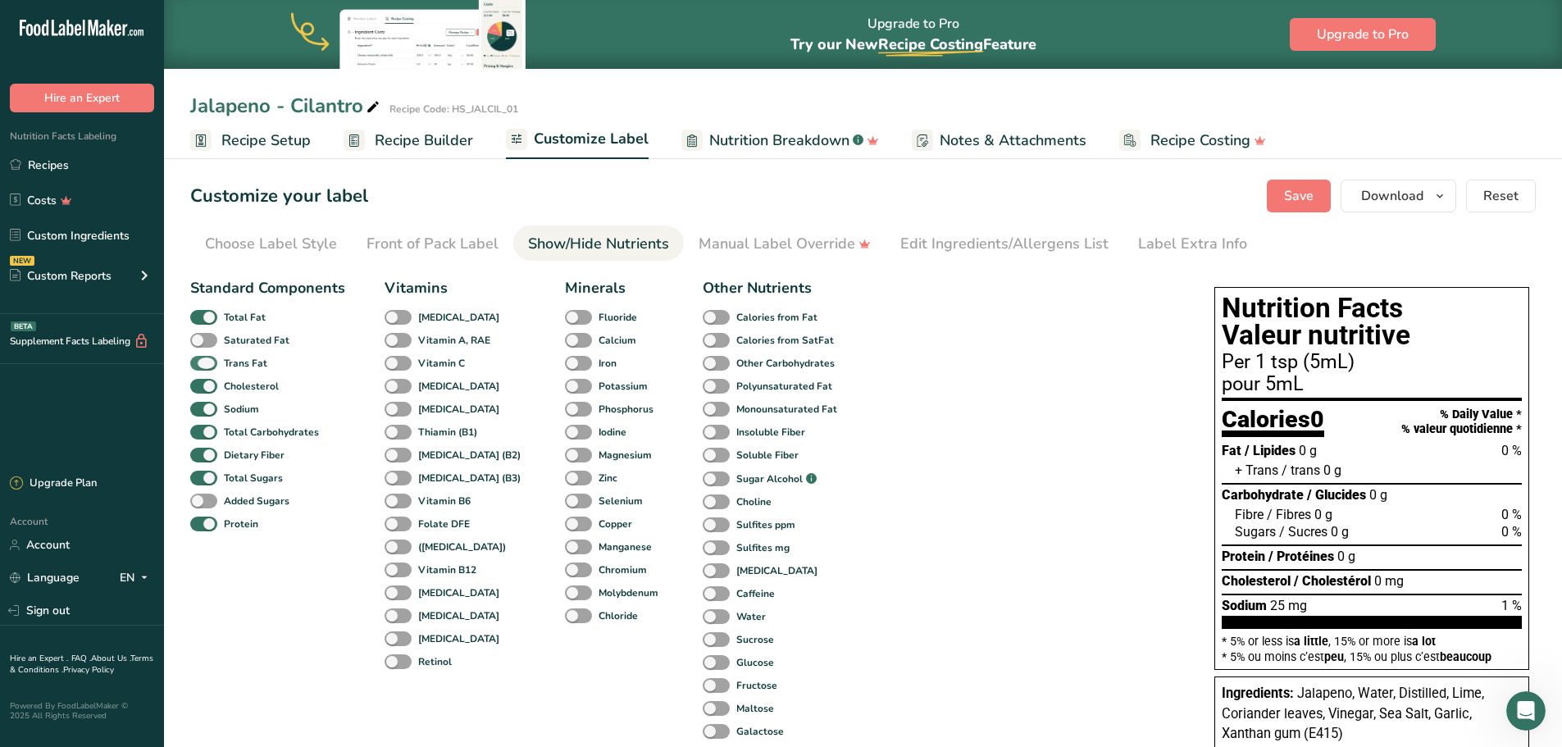
click at [207, 358] on span at bounding box center [203, 364] width 27 height 16
click at [201, 358] on input "Trans Fat" at bounding box center [195, 363] width 11 height 11
checkbox input "false"
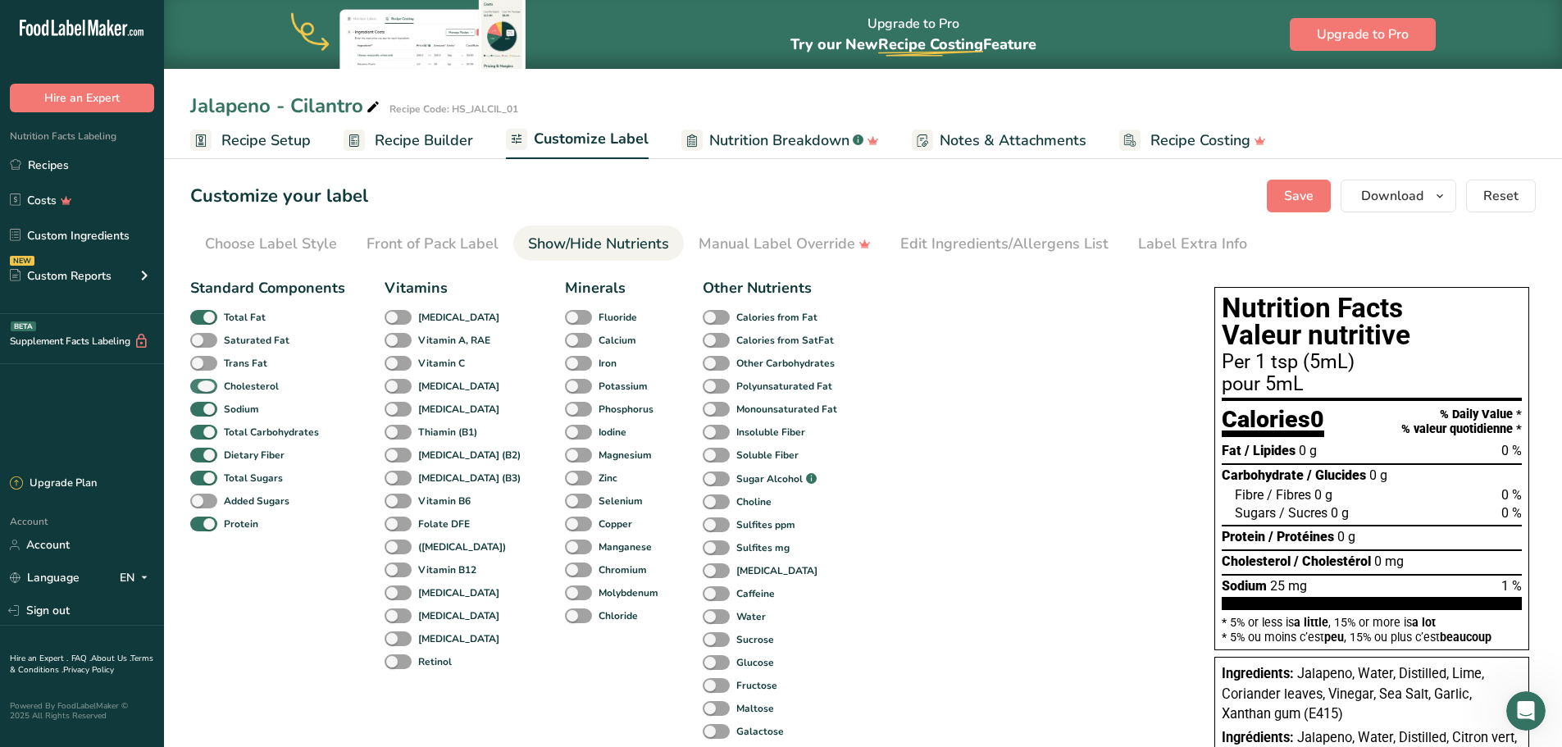
click at [209, 387] on span at bounding box center [203, 387] width 27 height 16
click at [201, 387] on input "Cholesterol" at bounding box center [195, 386] width 11 height 11
checkbox input "false"
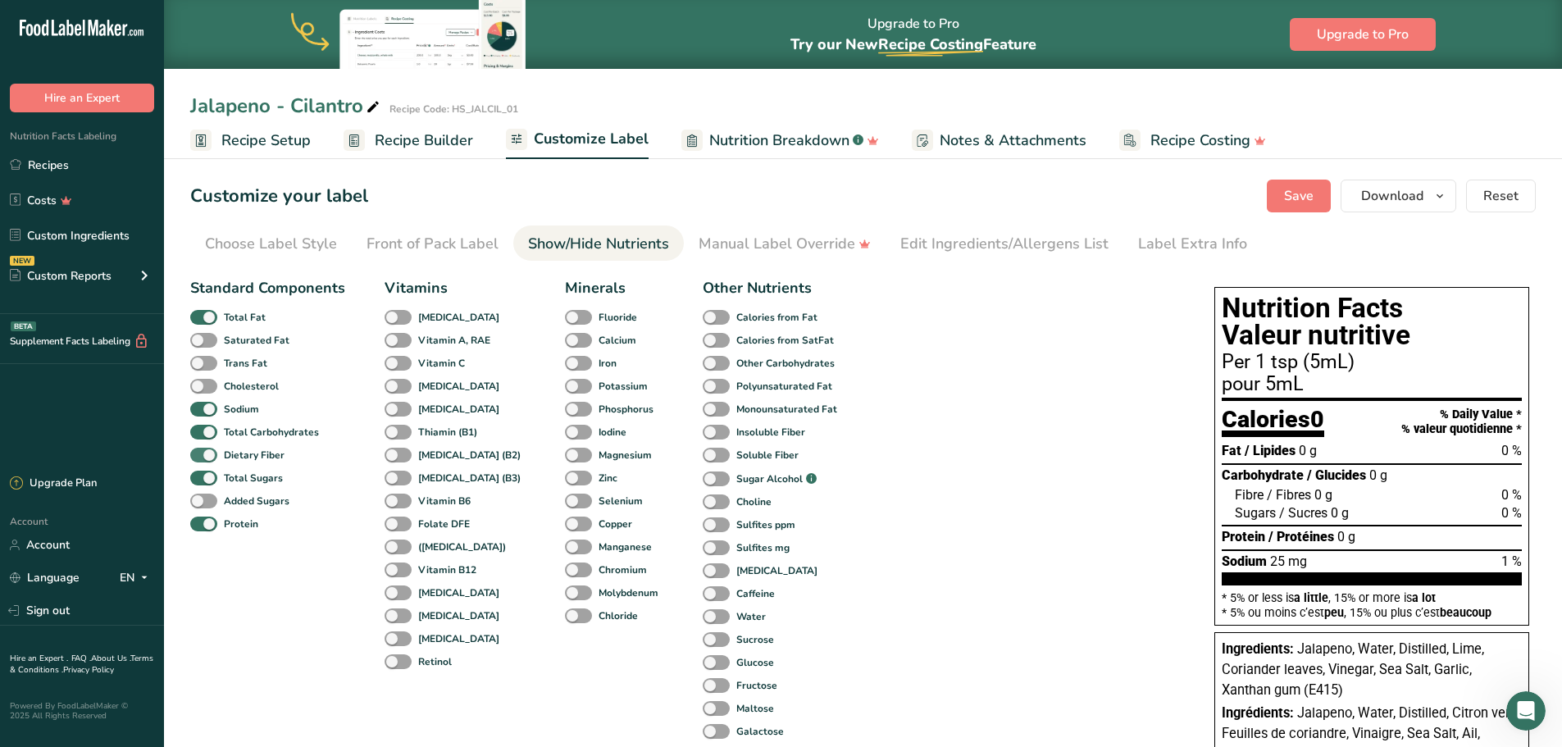
click at [208, 453] on span at bounding box center [203, 456] width 27 height 16
click at [201, 453] on input "Dietary Fiber" at bounding box center [195, 454] width 11 height 11
checkbox input "false"
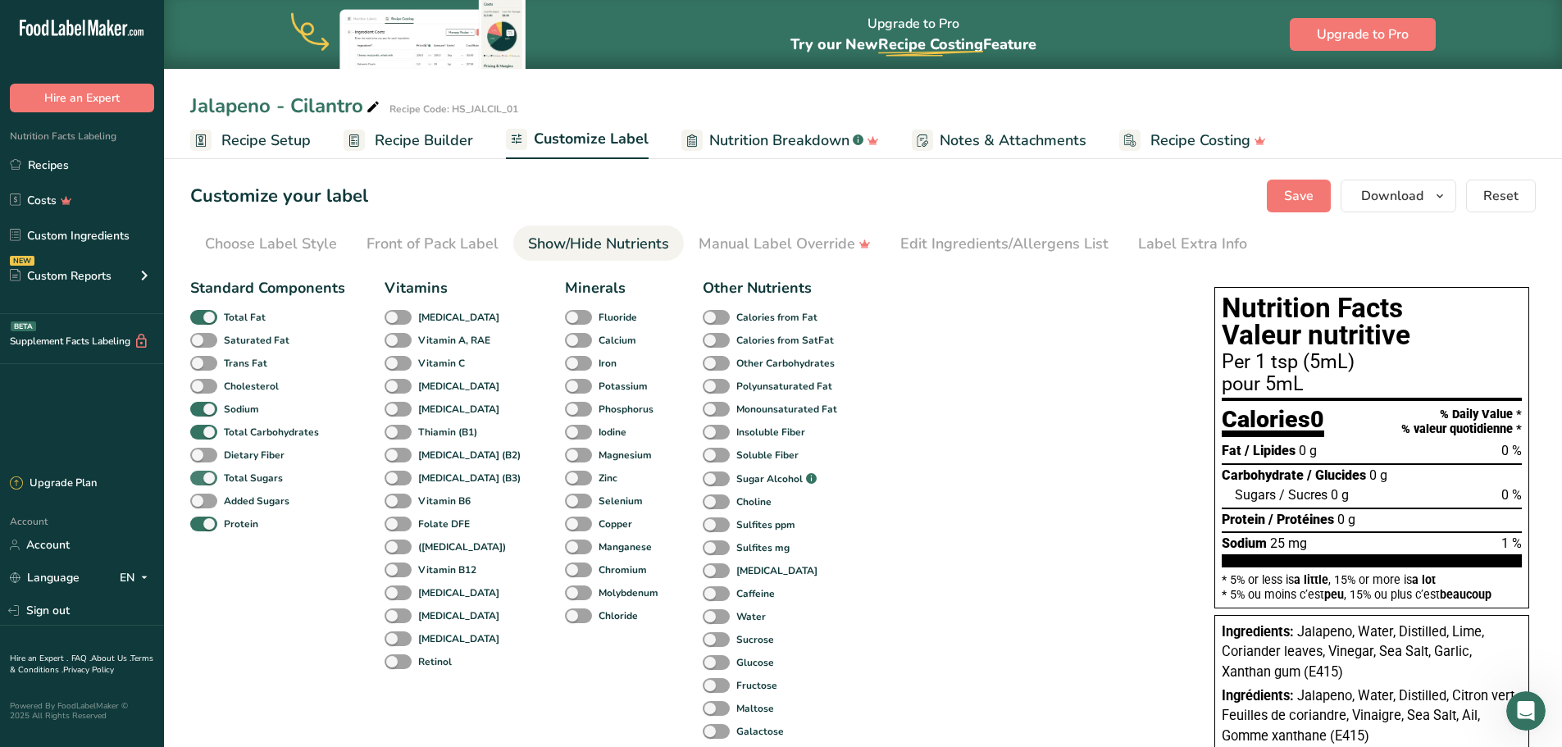
click at [204, 476] on span at bounding box center [203, 479] width 27 height 16
click at [201, 476] on input "Total Sugars" at bounding box center [195, 477] width 11 height 11
checkbox input "false"
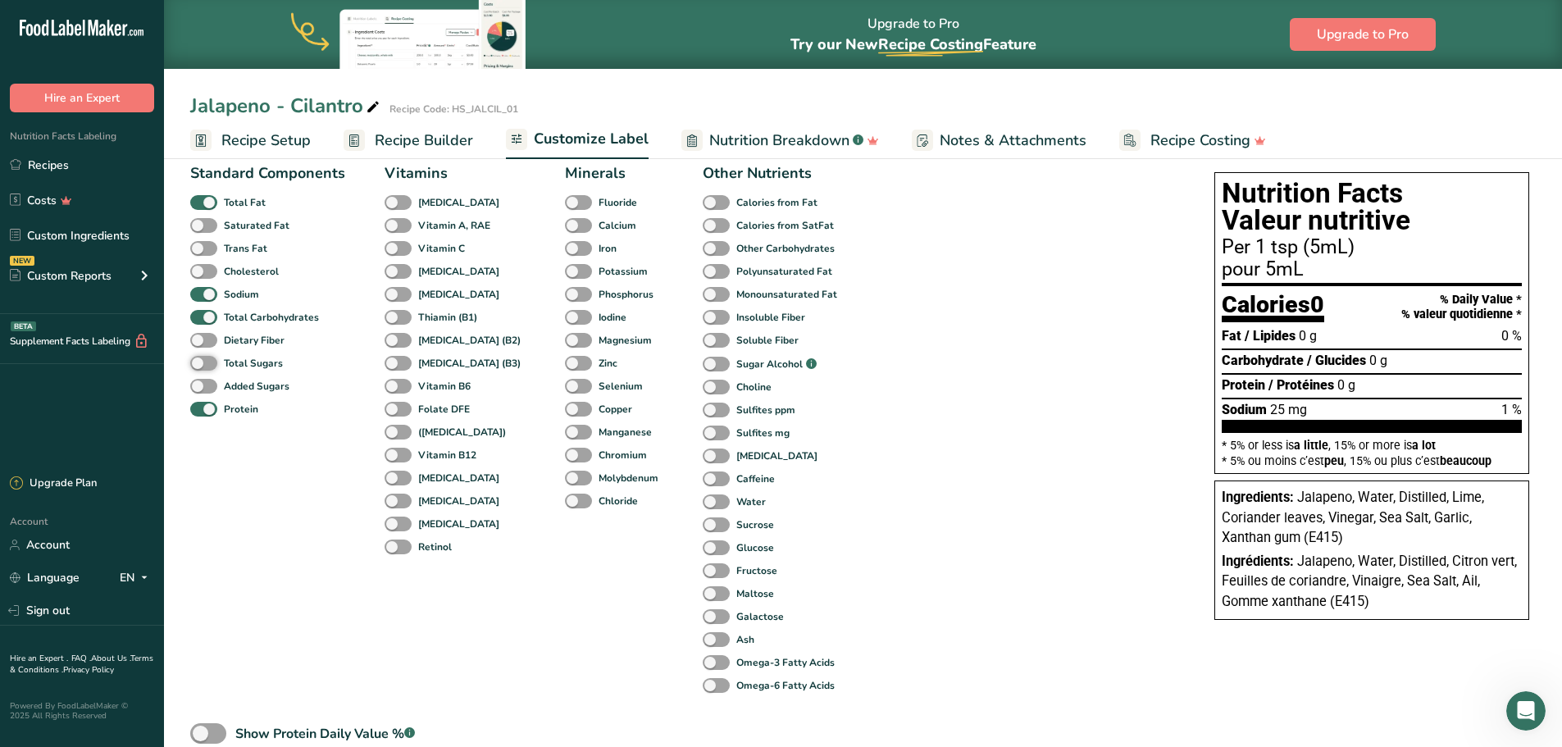
scroll to position [109, 0]
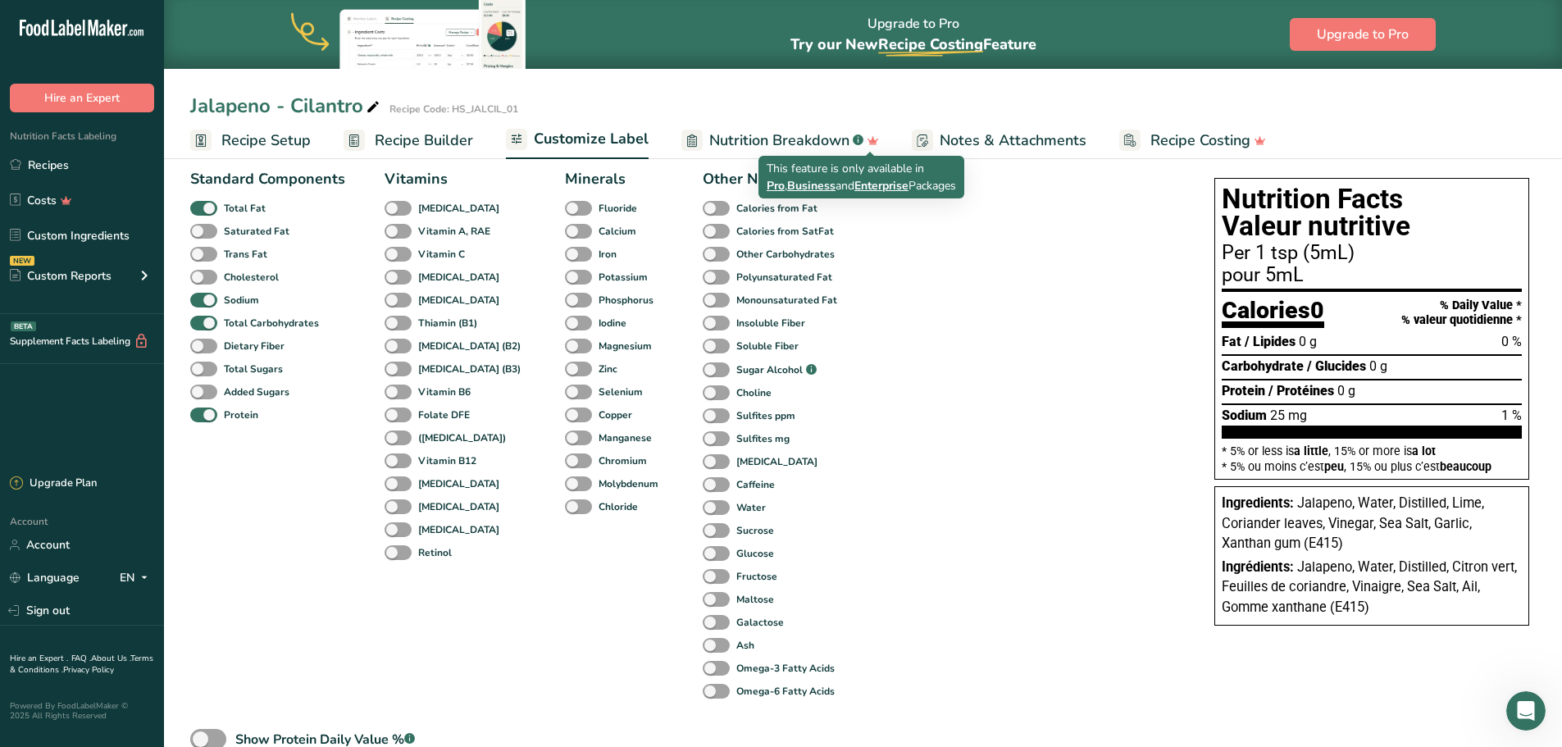
click at [990, 133] on span "Notes & Attachments" at bounding box center [1013, 141] width 147 height 22
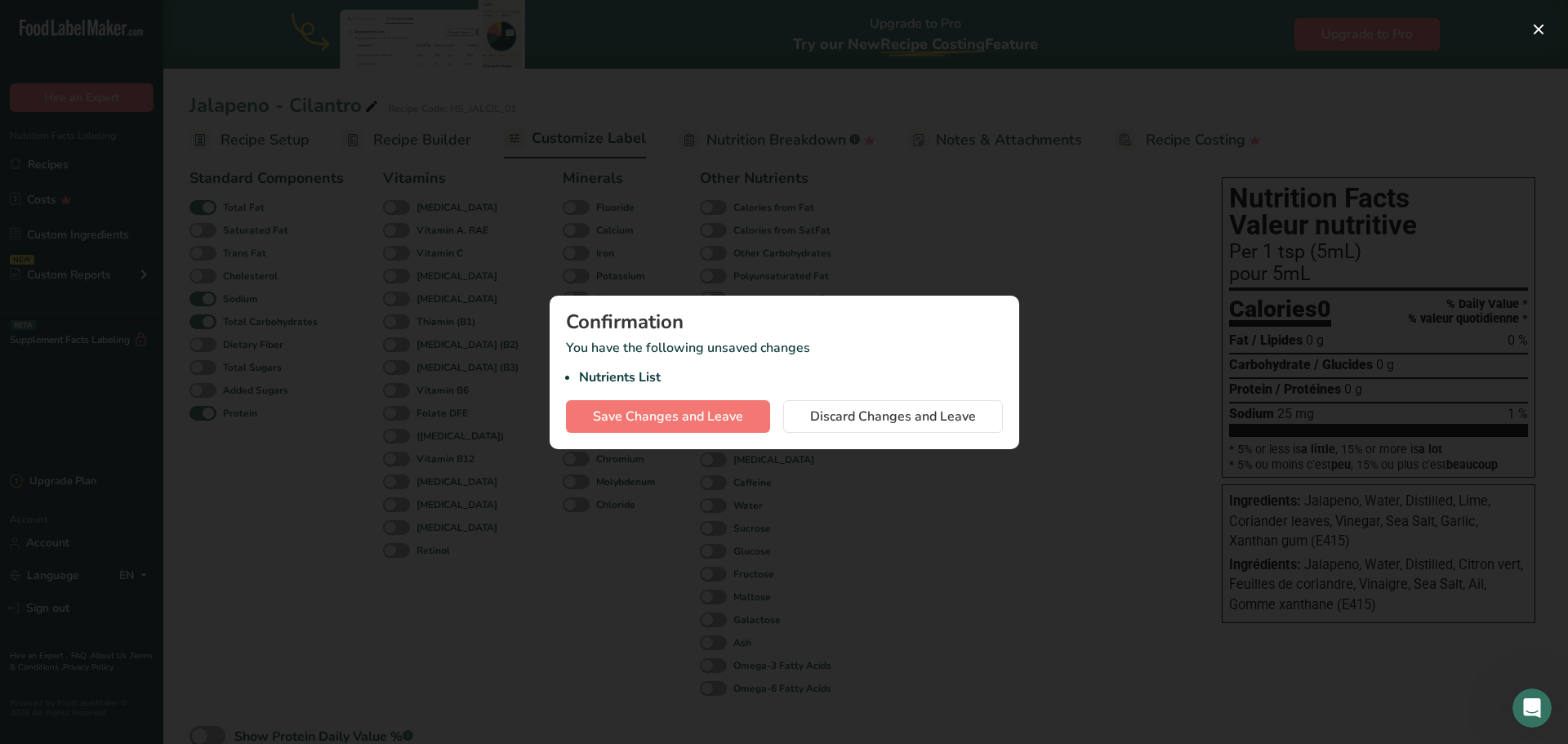
click at [1064, 303] on div at bounding box center [784, 372] width 1568 height 744
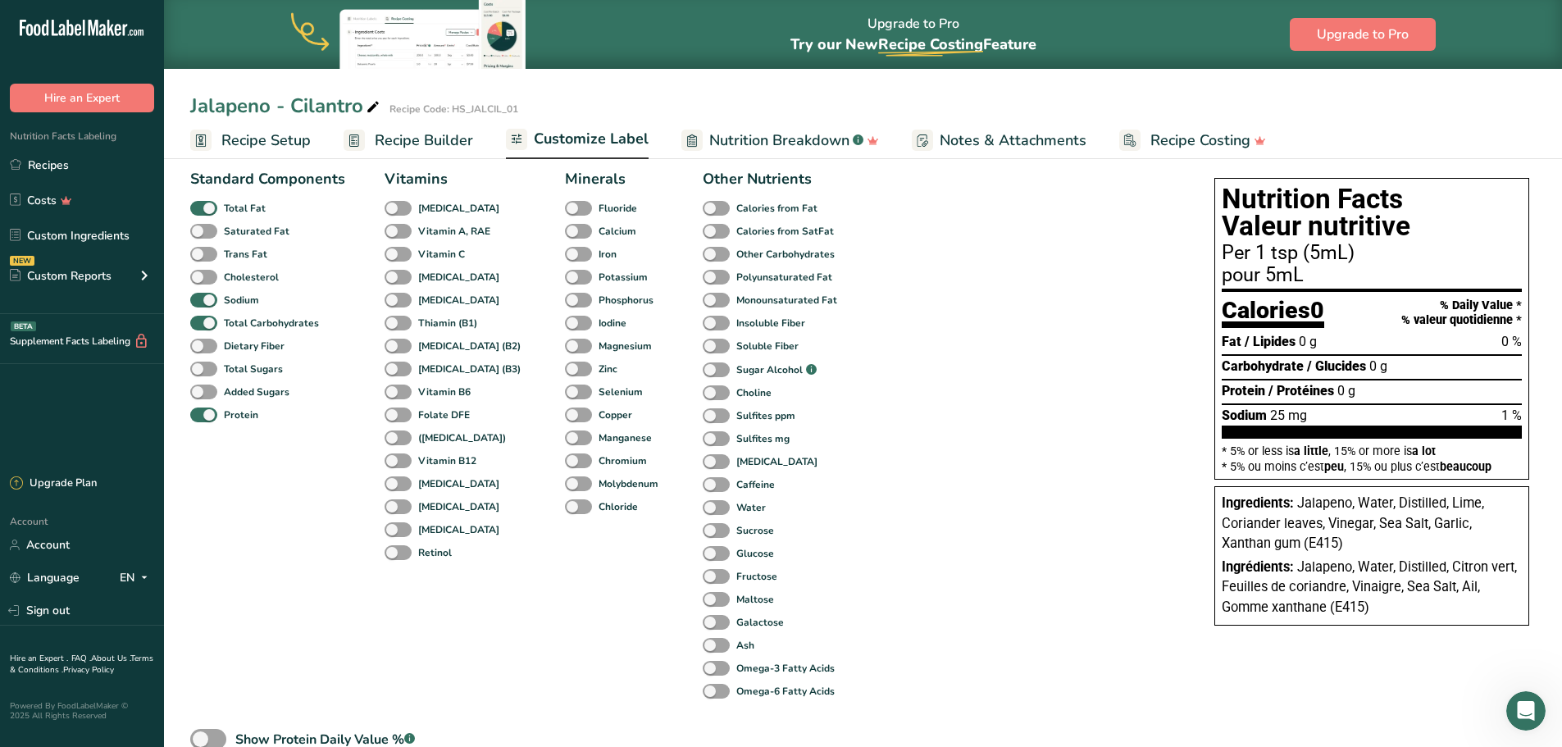
click at [604, 141] on span "Customize Label" at bounding box center [591, 139] width 115 height 22
click at [746, 145] on span "Nutrition Breakdown" at bounding box center [779, 141] width 140 height 22
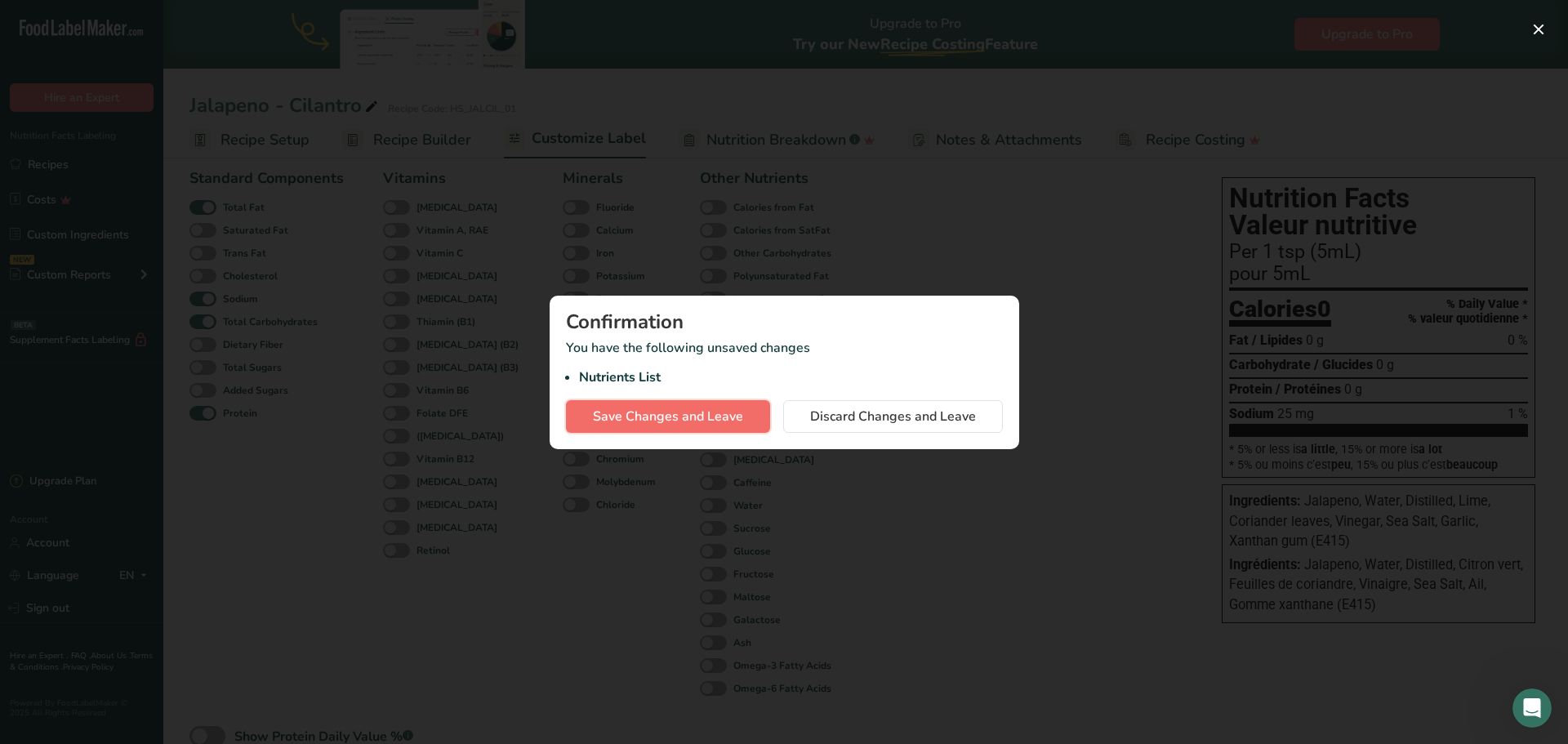
click at [706, 412] on span "Save Changes and Leave" at bounding box center [667, 416] width 150 height 20
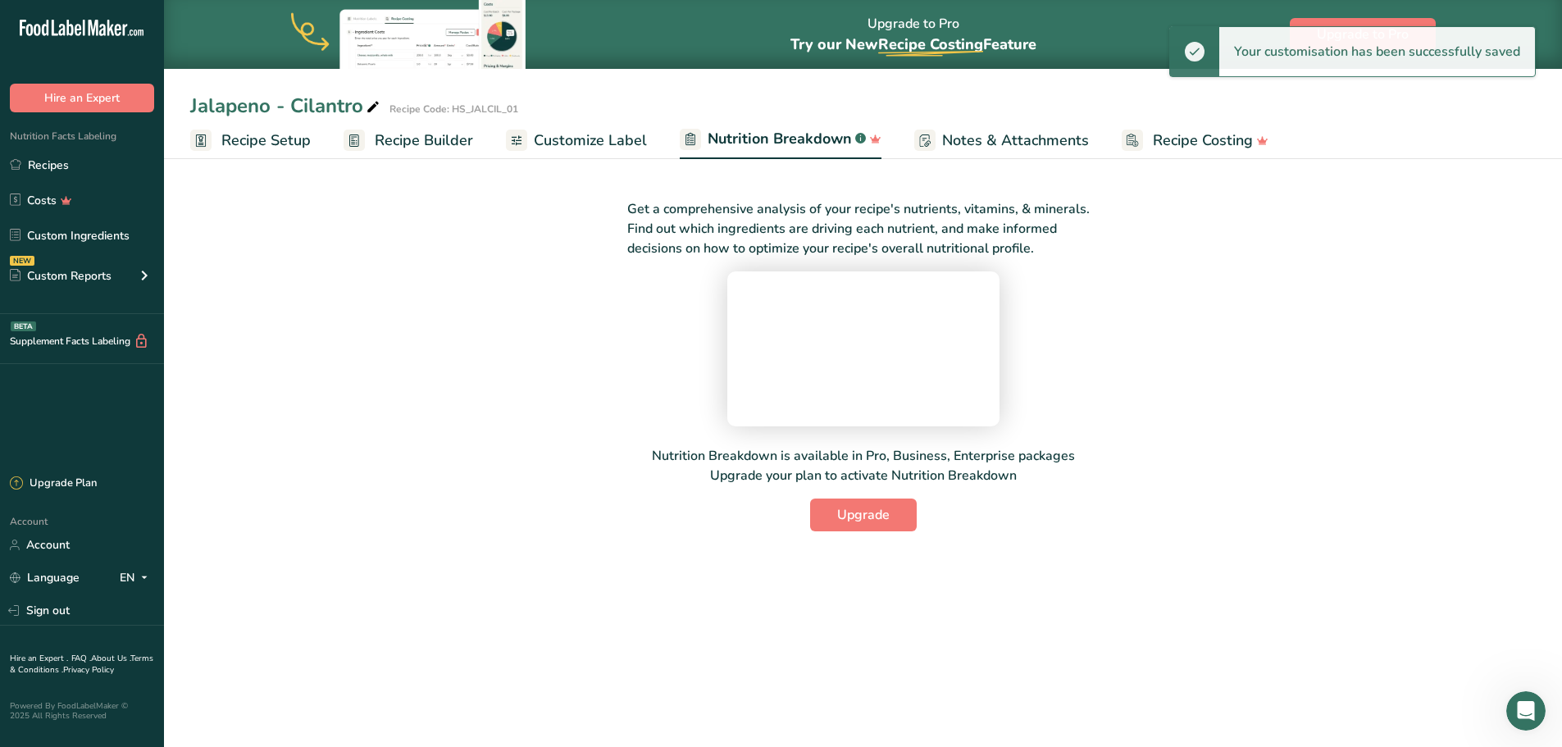
click at [1007, 137] on span "Notes & Attachments" at bounding box center [1015, 141] width 147 height 22
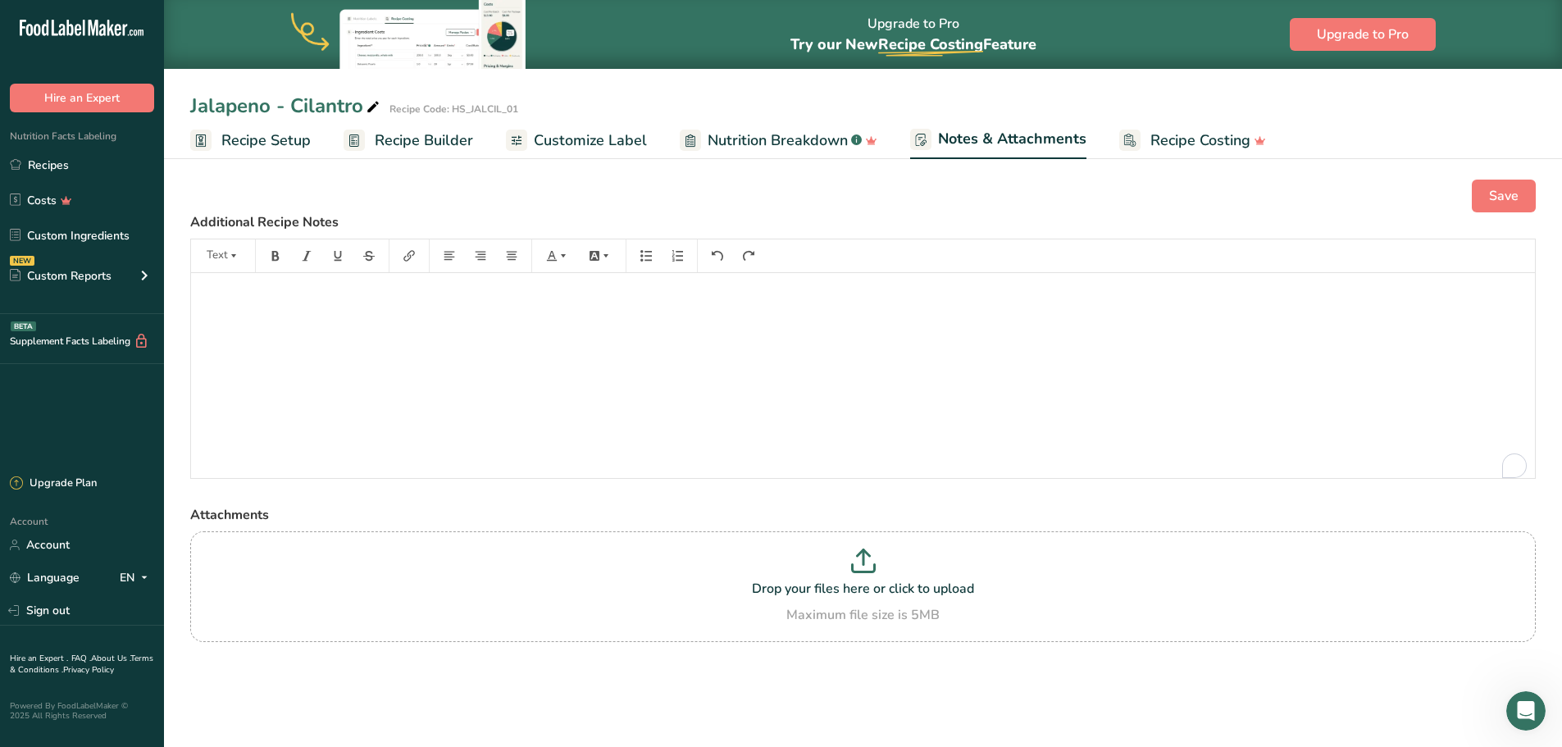
click at [429, 135] on span "Recipe Builder" at bounding box center [424, 141] width 98 height 22
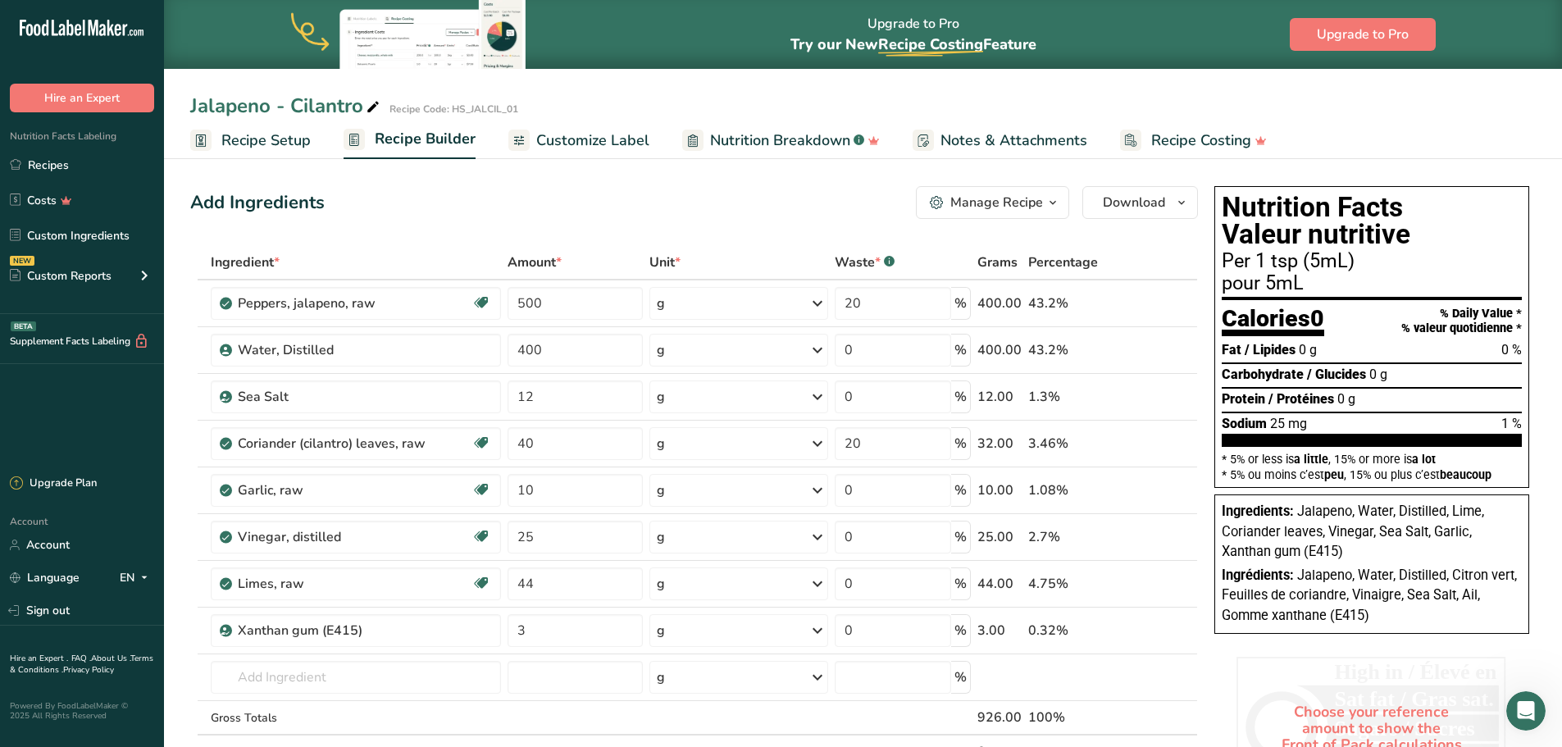
click at [598, 135] on span "Customize Label" at bounding box center [592, 141] width 113 height 22
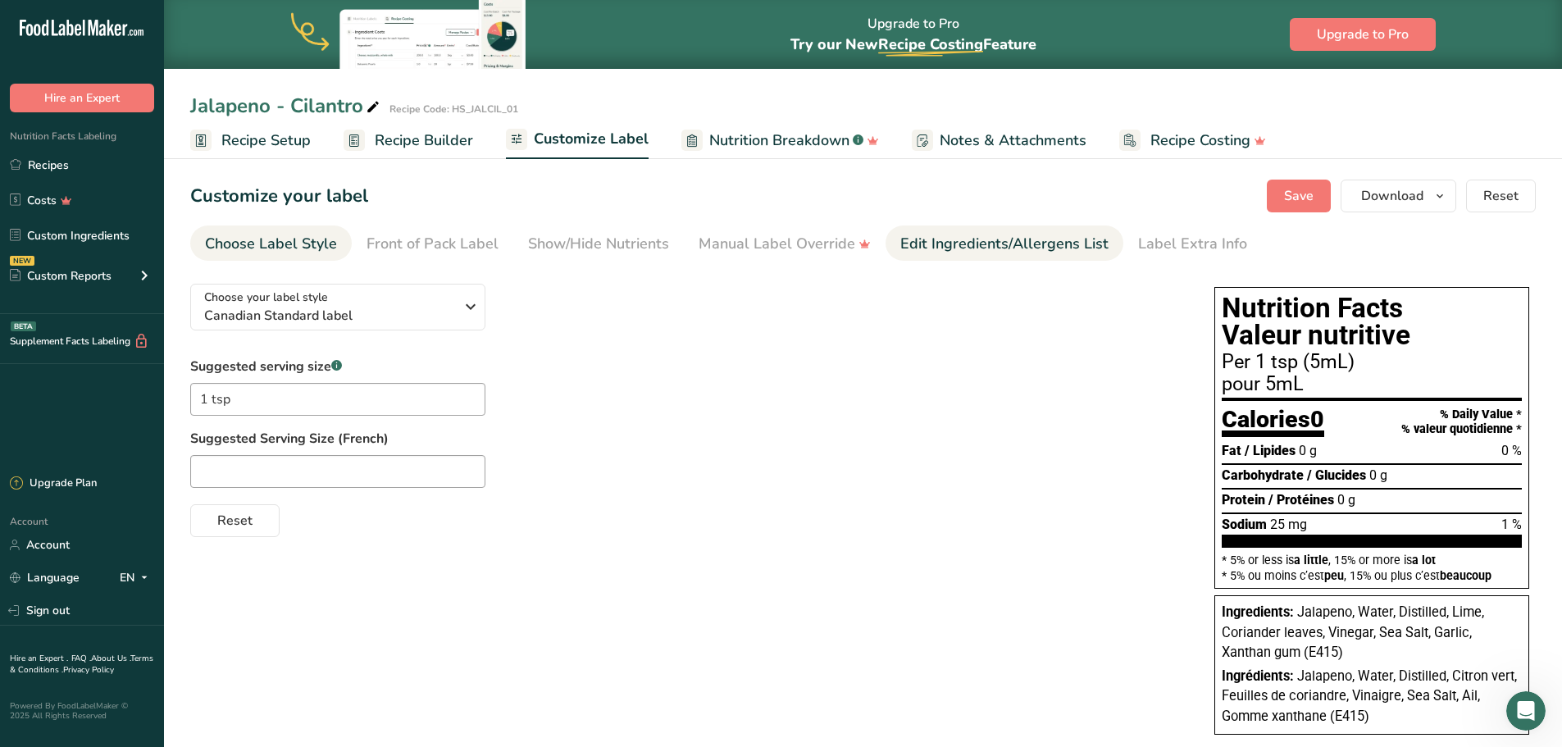
click at [956, 242] on div "Edit Ingredients/Allergens List" at bounding box center [1004, 244] width 208 height 22
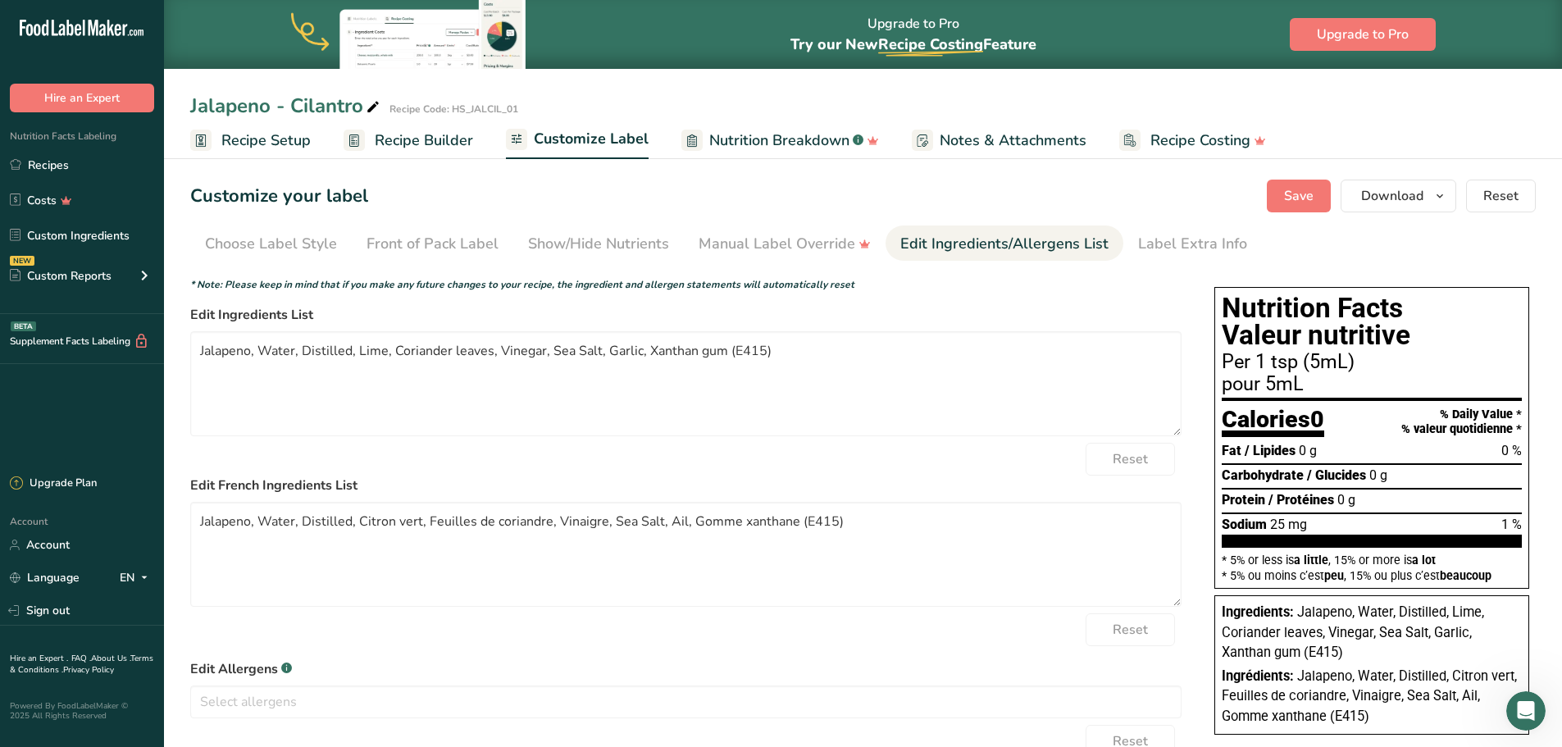
click at [284, 140] on span "Recipe Setup" at bounding box center [265, 141] width 89 height 22
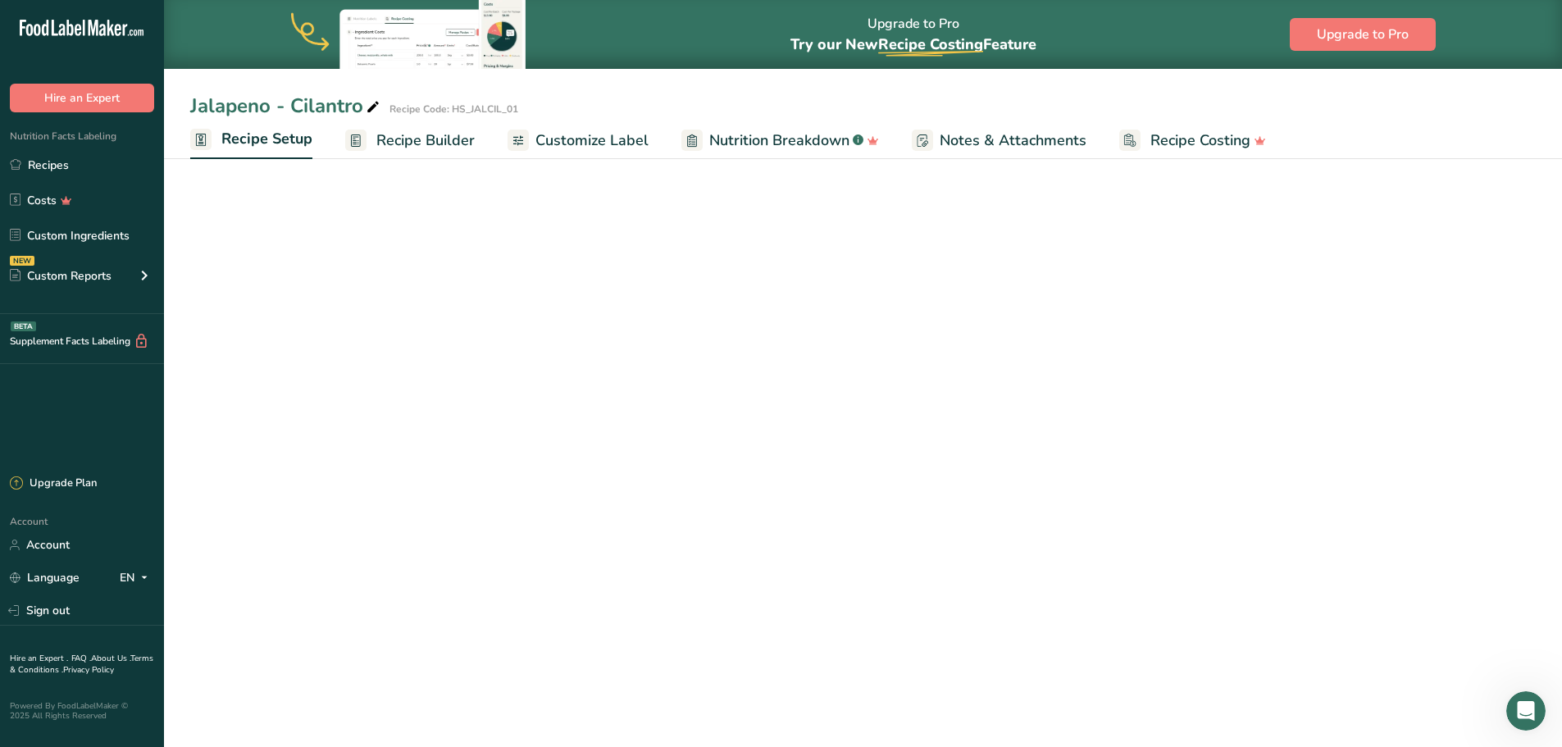
select select "17"
select select "22"
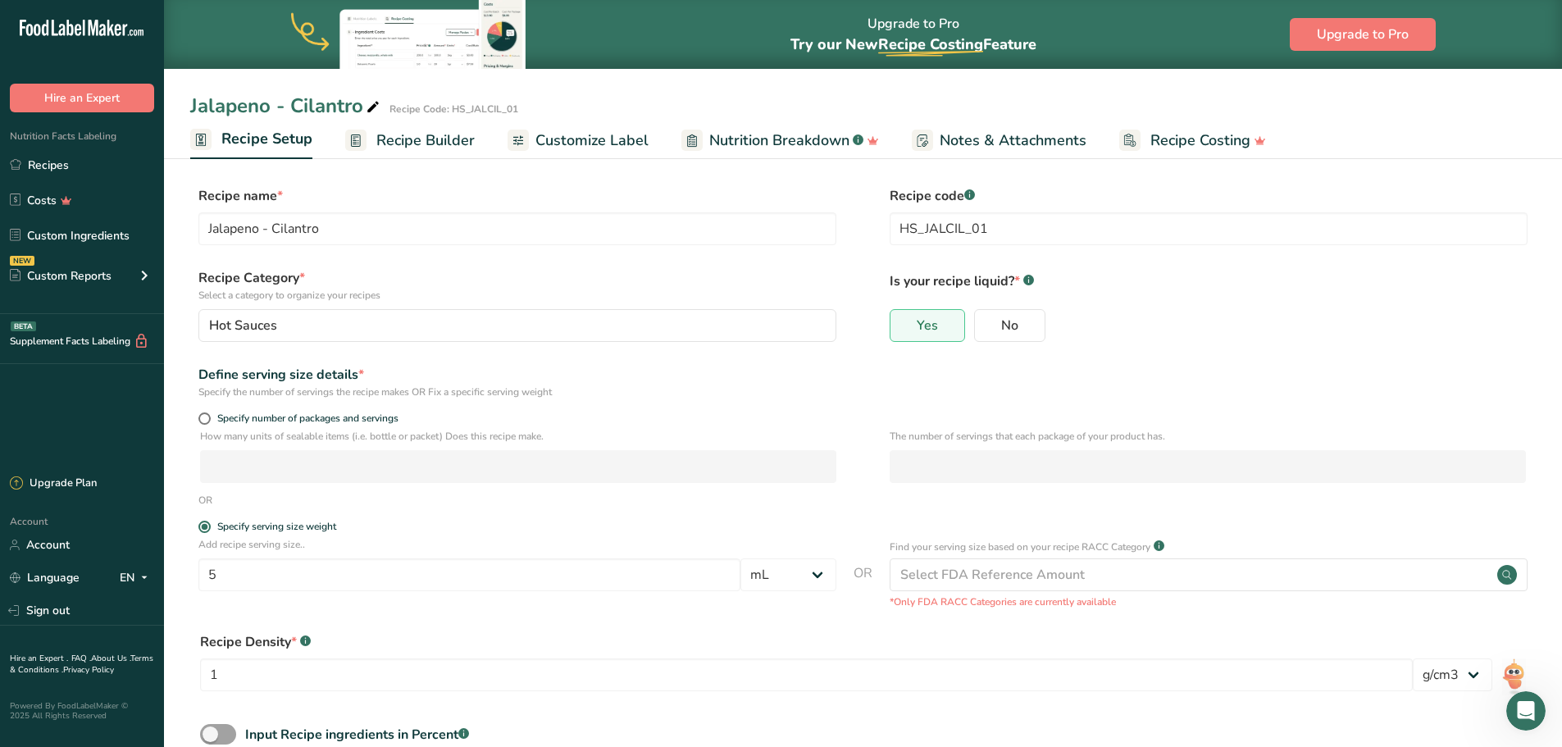
click at [427, 142] on span "Recipe Builder" at bounding box center [425, 141] width 98 height 22
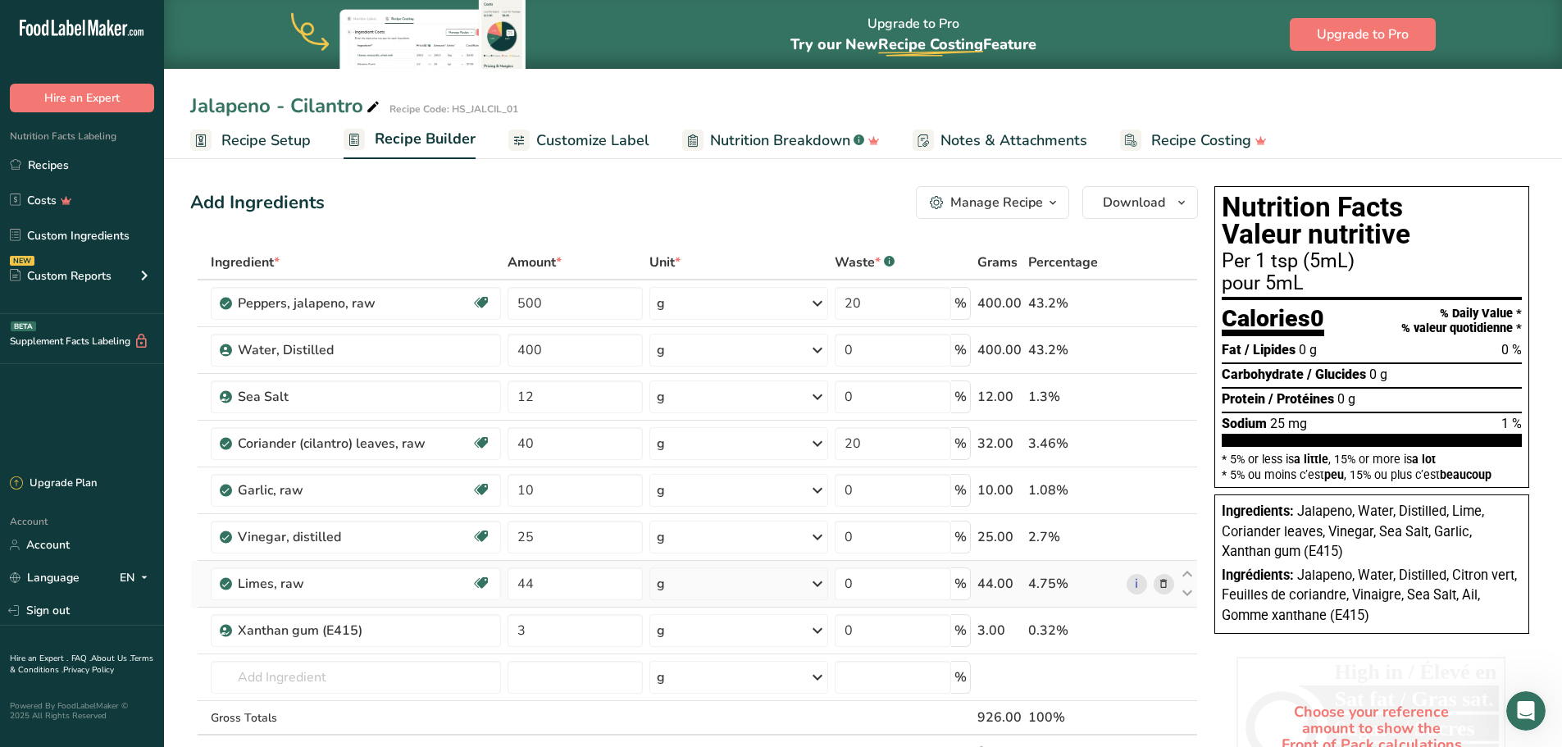
click at [1166, 586] on icon at bounding box center [1163, 584] width 11 height 17
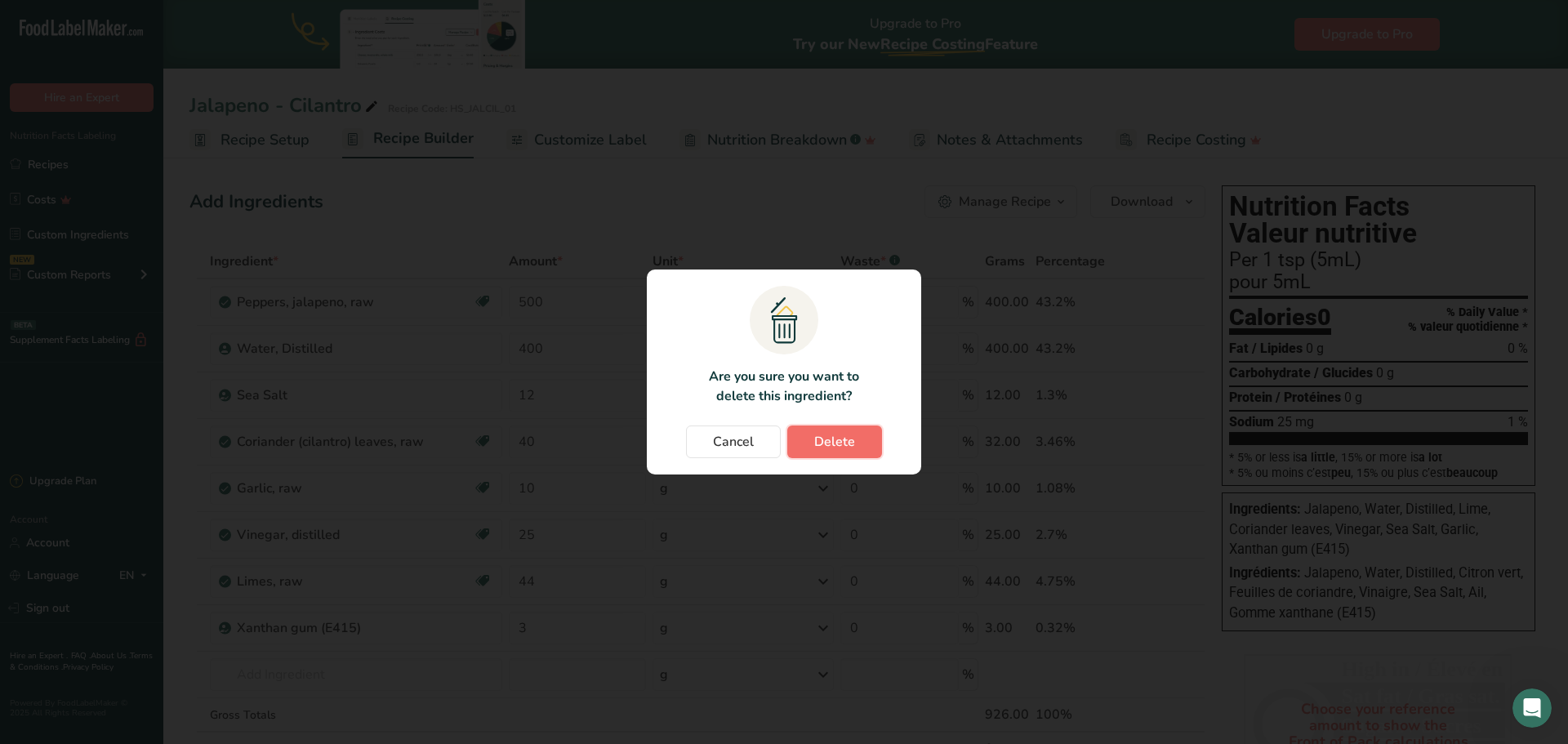
click at [842, 438] on span "Delete" at bounding box center [834, 442] width 41 height 20
type input "3"
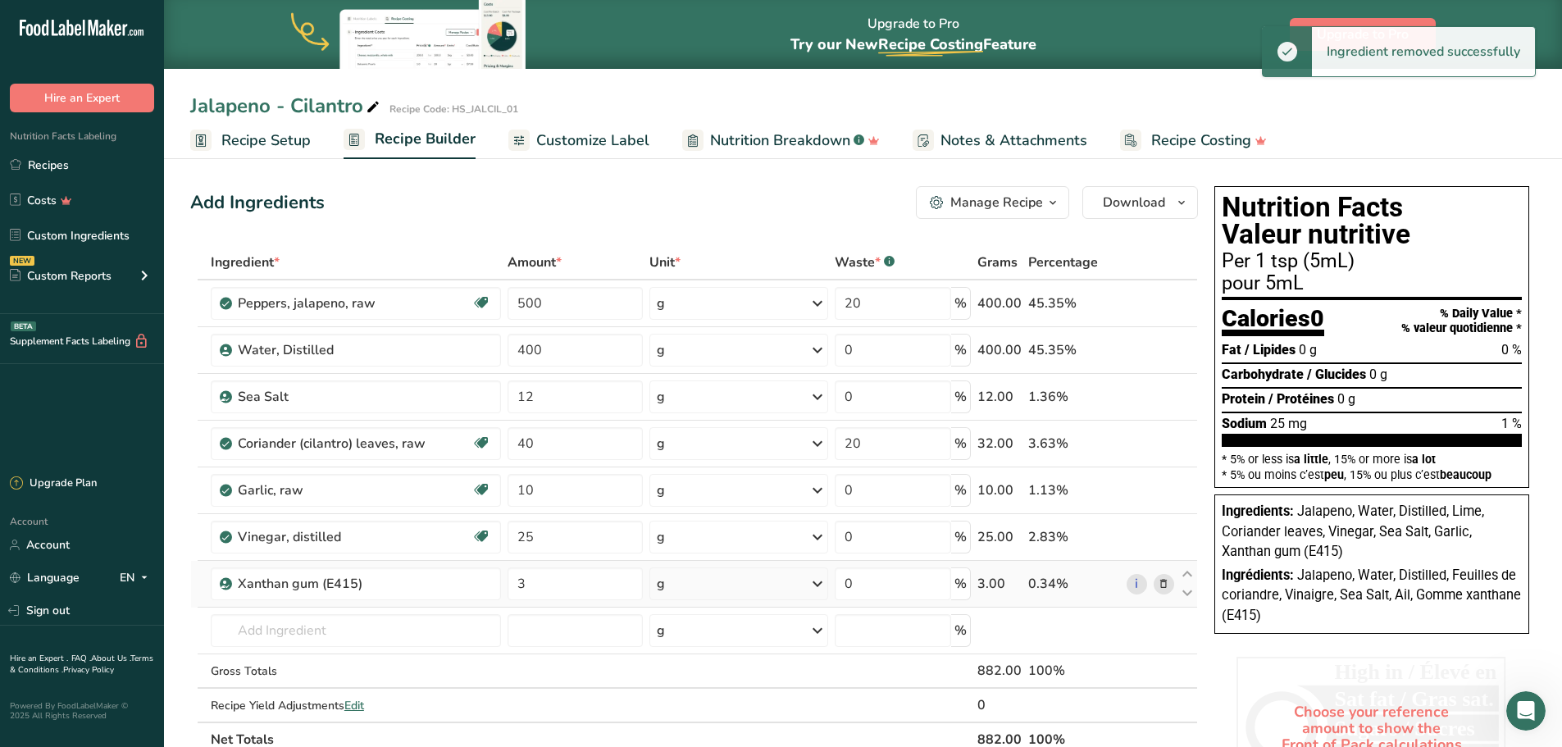
click at [1166, 585] on icon at bounding box center [1163, 584] width 11 height 17
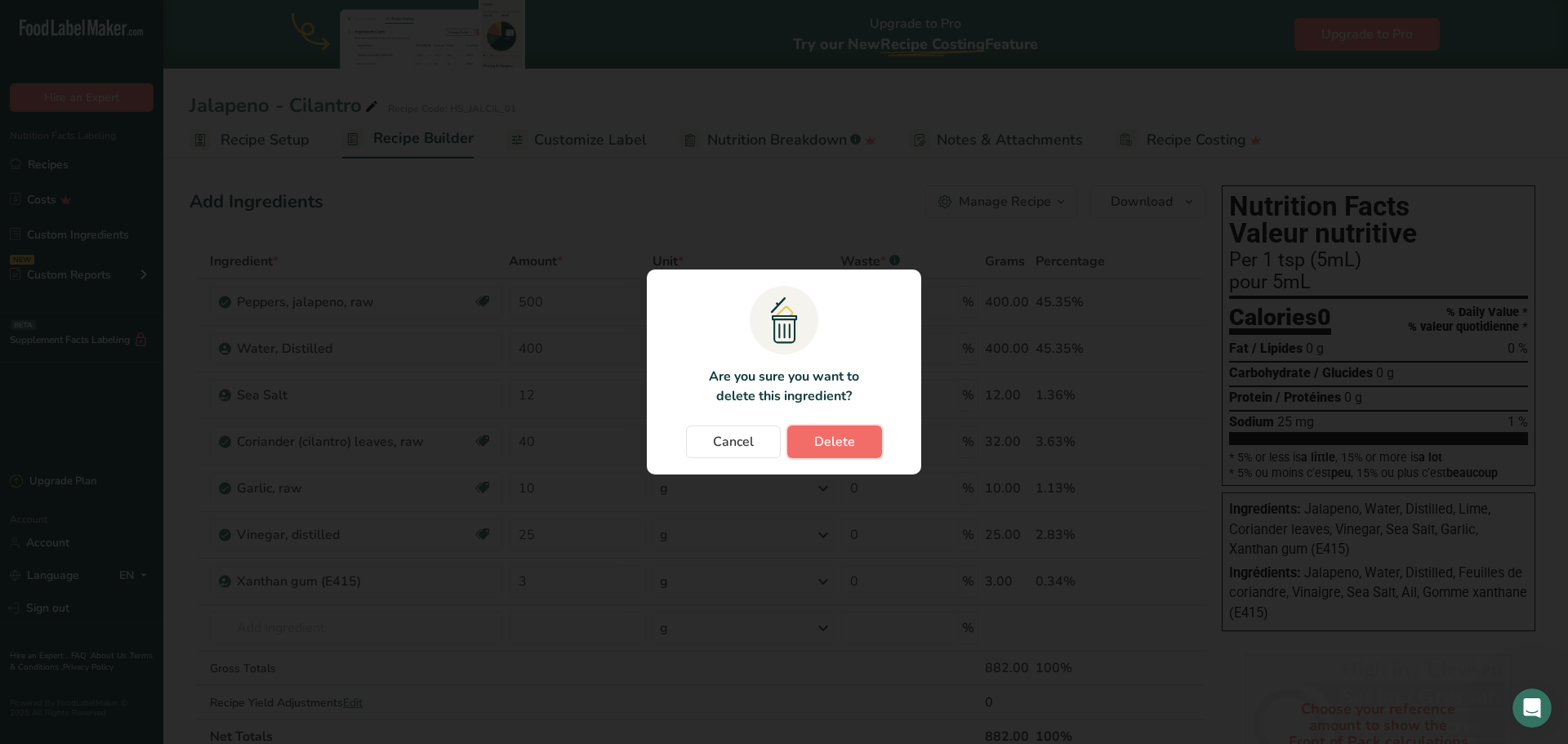
click at [818, 438] on span "Delete" at bounding box center [834, 442] width 41 height 20
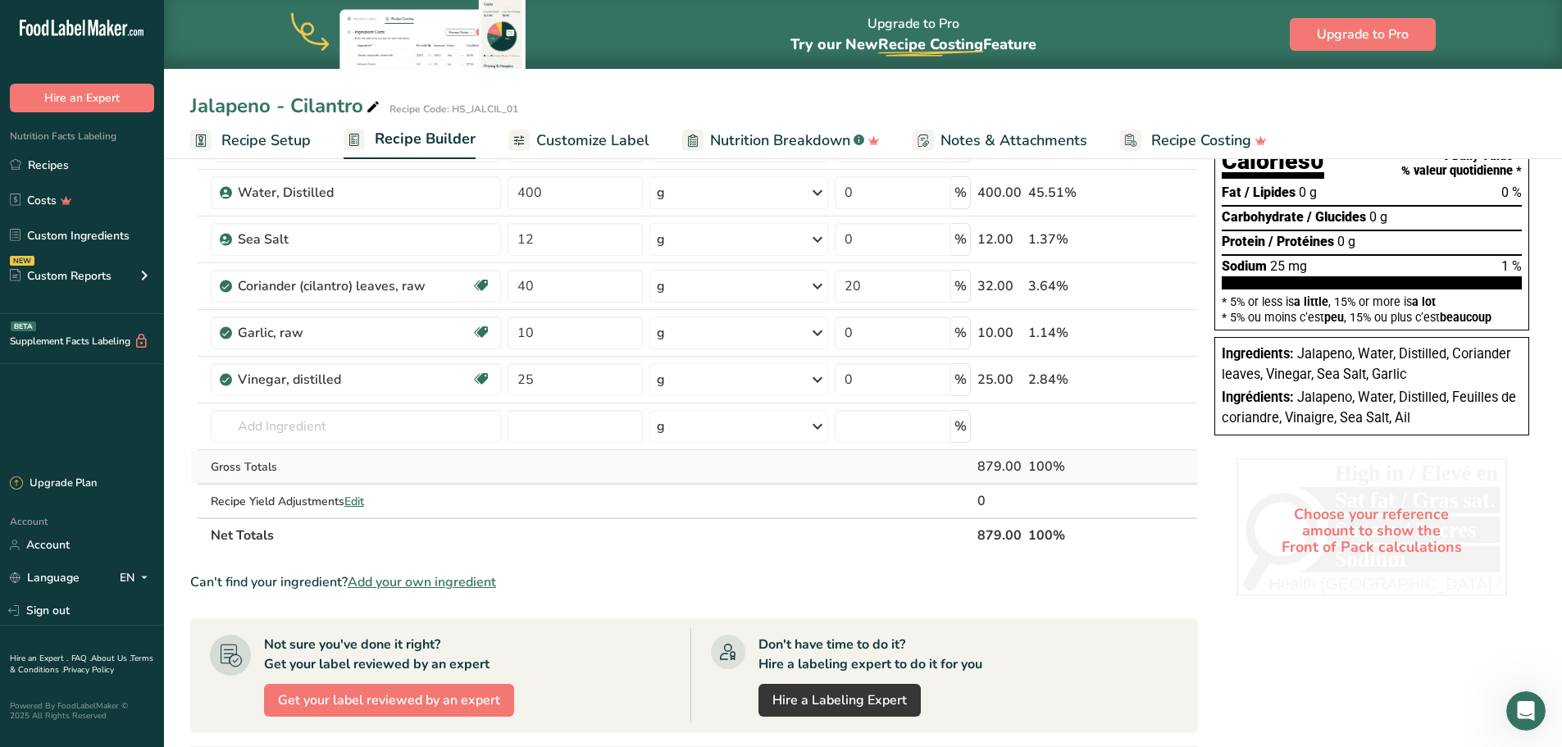
scroll to position [164, 0]
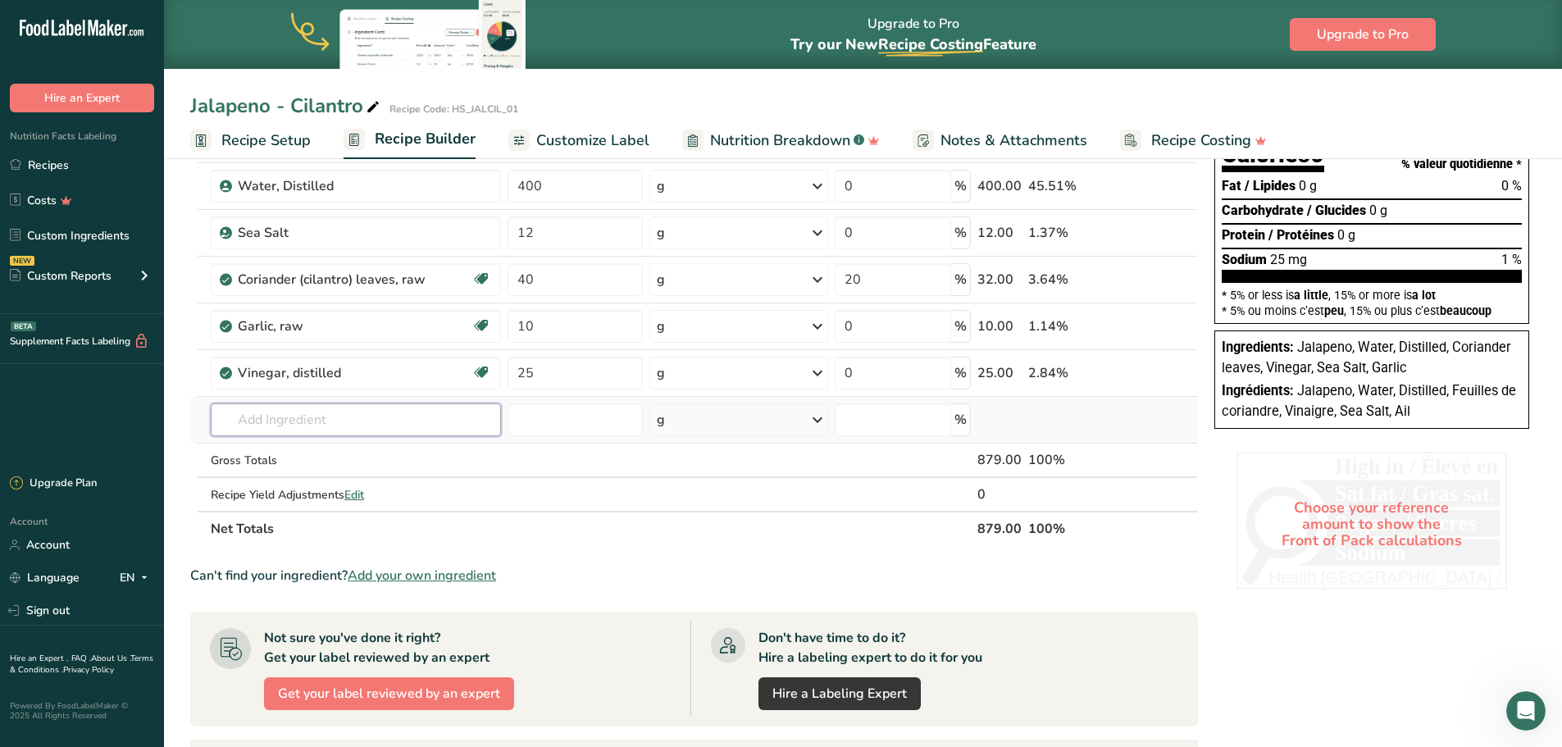
click at [331, 415] on input "text" at bounding box center [356, 420] width 290 height 33
click at [1028, 135] on span "Notes & Attachments" at bounding box center [1014, 141] width 147 height 22
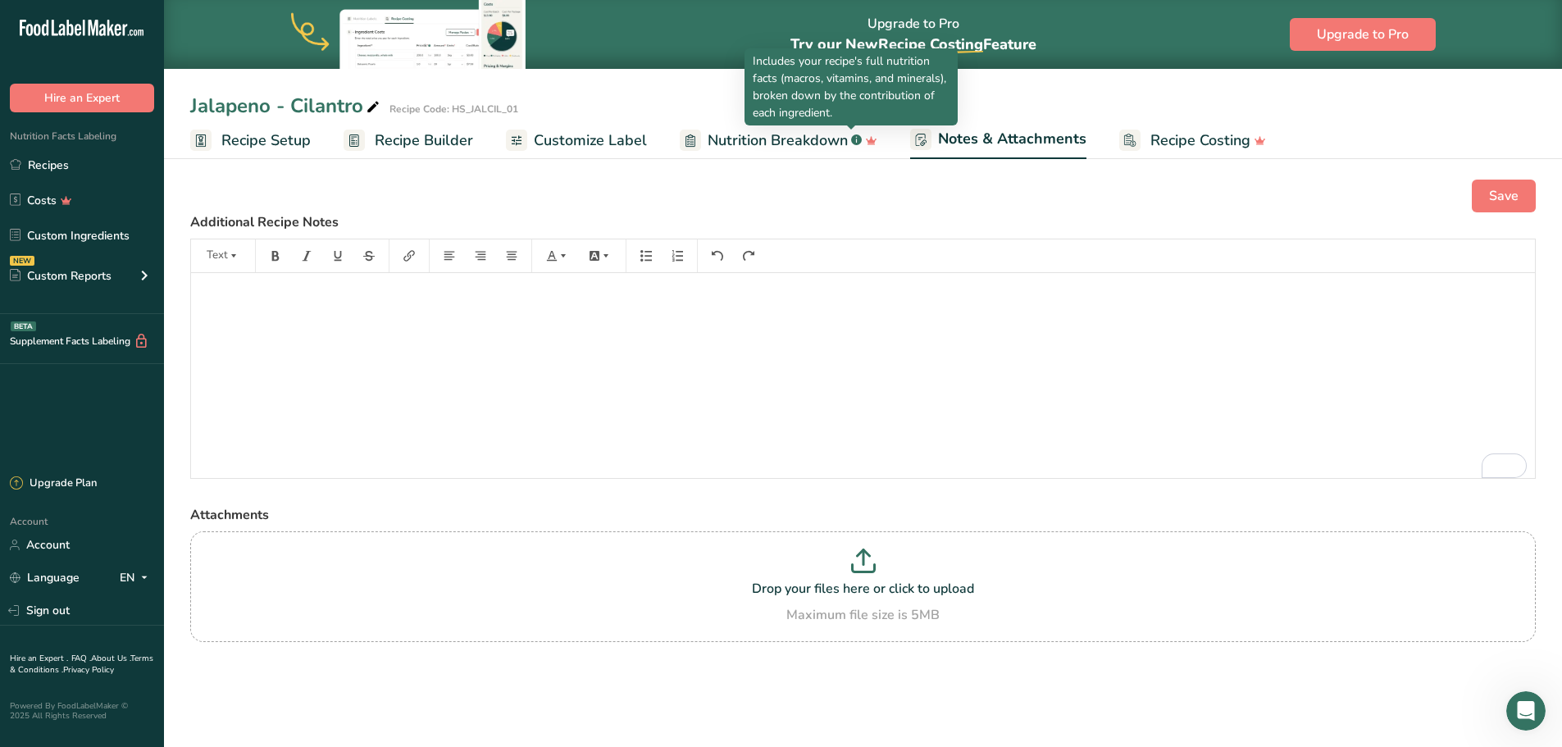
click at [785, 139] on span "Nutrition Breakdown" at bounding box center [778, 141] width 140 height 22
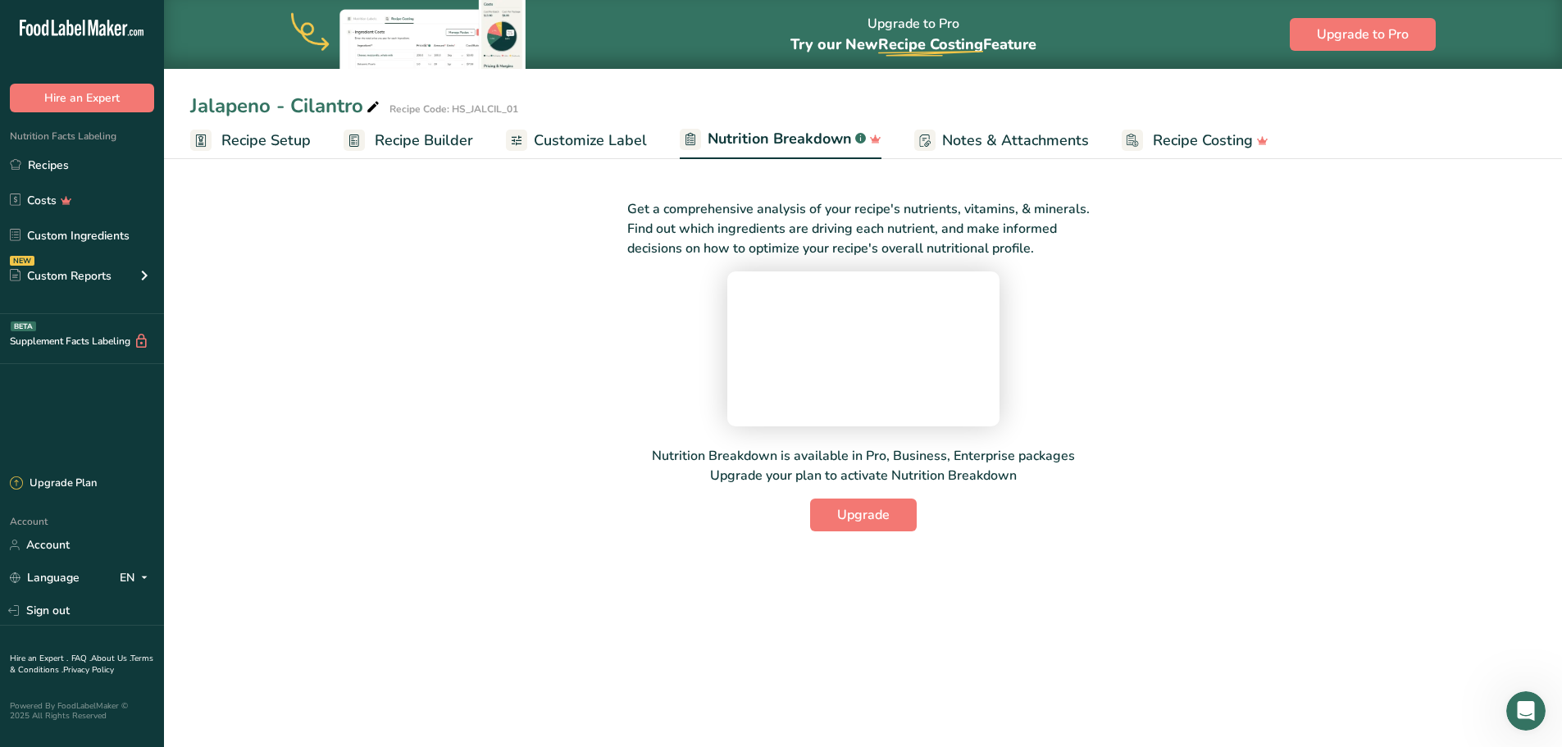
click at [610, 145] on span "Customize Label" at bounding box center [590, 141] width 113 height 22
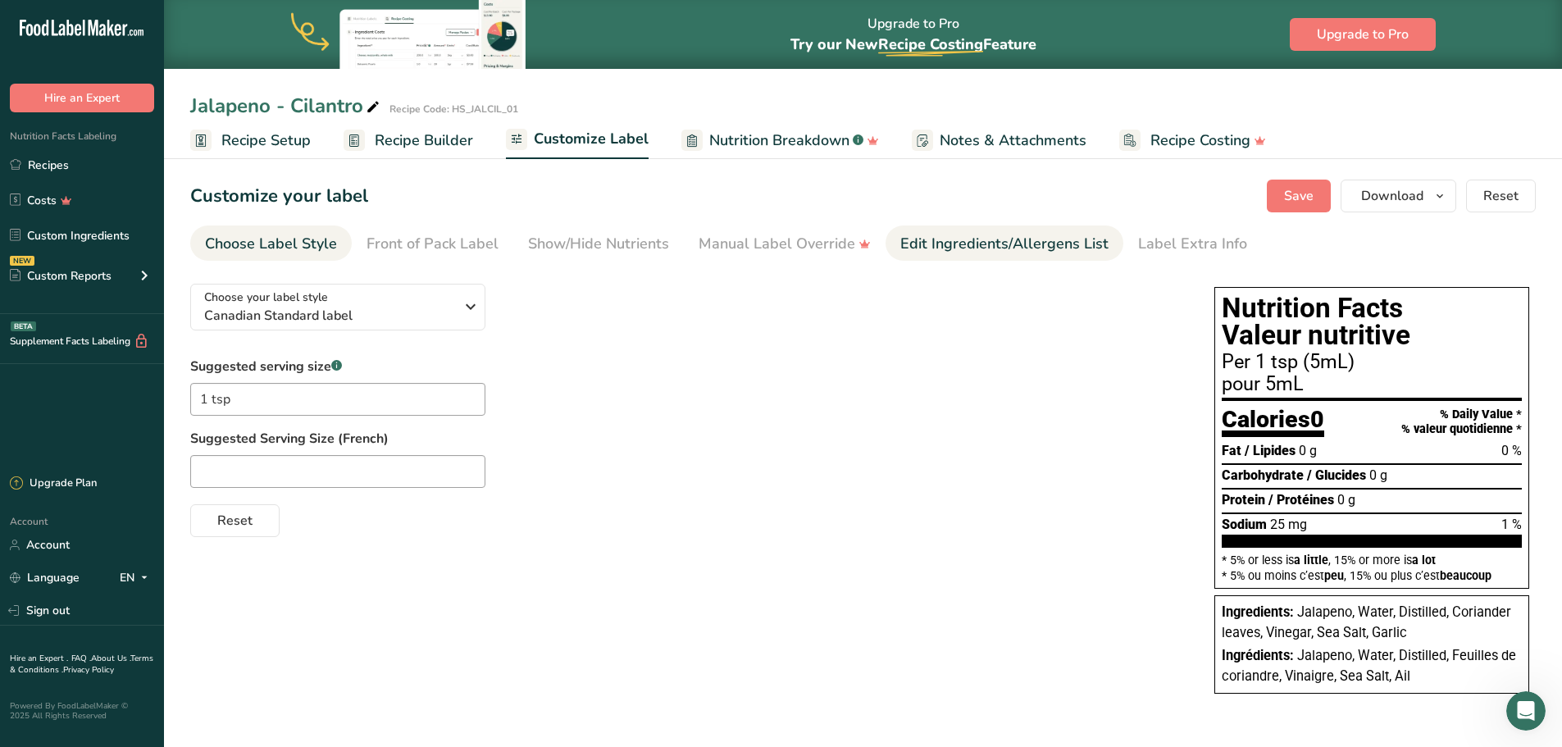
click at [1015, 256] on link "Edit Ingredients/Allergens List" at bounding box center [1004, 244] width 208 height 37
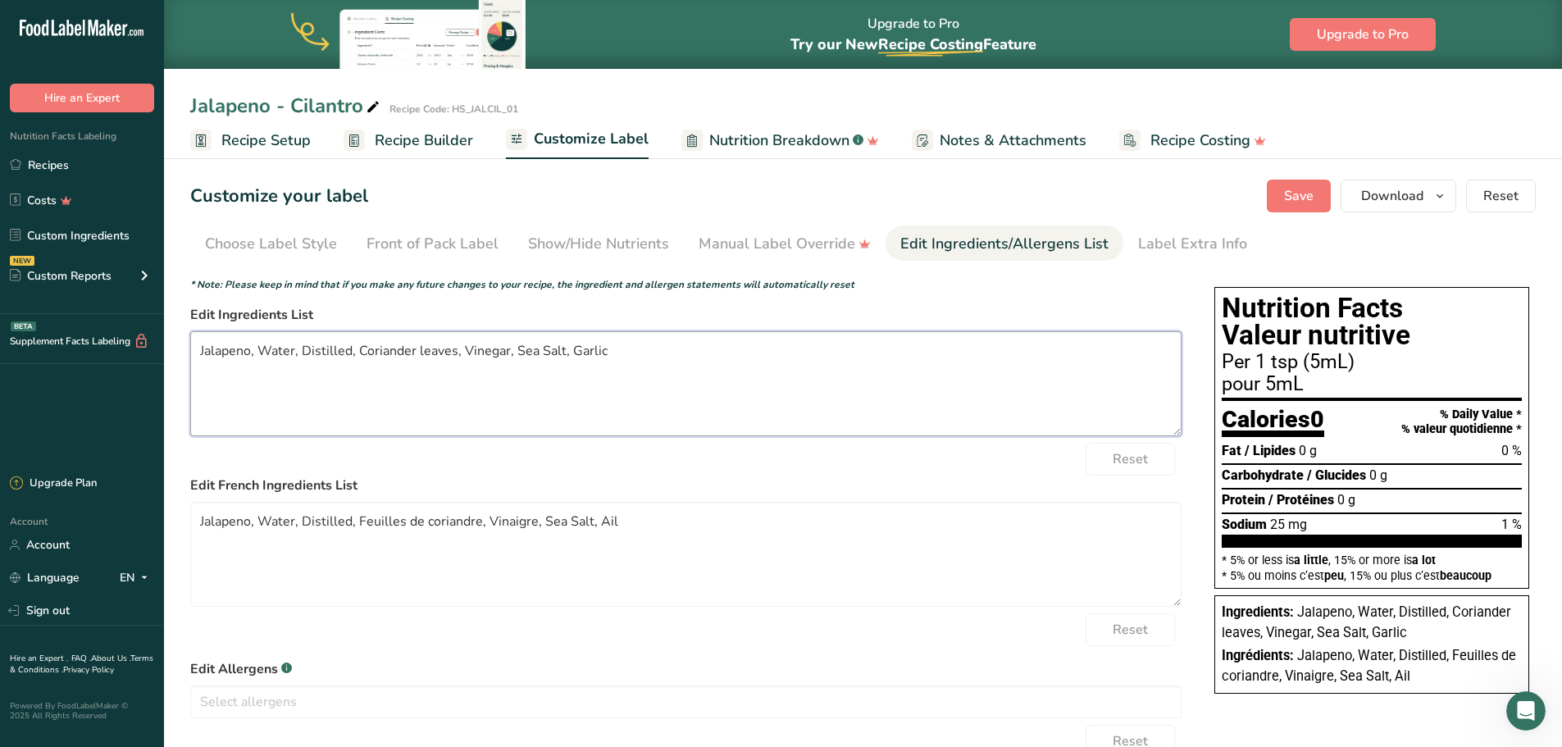
click at [617, 357] on textarea "Jalapeno, Water, Distilled, Coriander leaves, Vinegar, Sea Salt, Garlic" at bounding box center [686, 383] width 992 height 105
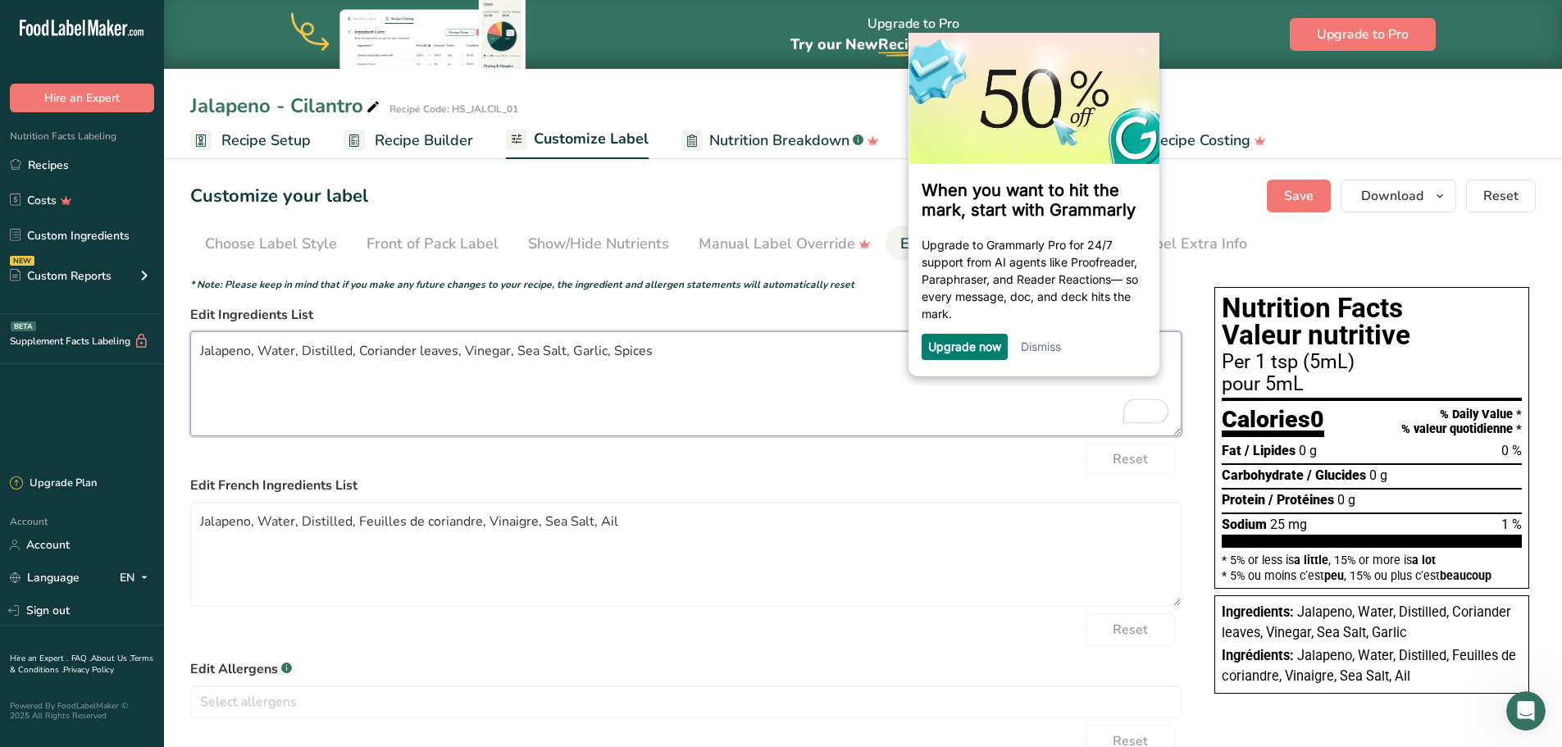
type textarea "Jalapeno, Water, Distilled, Coriander leaves, Vinegar, Sea Salt, Garlic, Spices"
click at [1057, 353] on link "Dismiss" at bounding box center [1041, 347] width 40 height 14
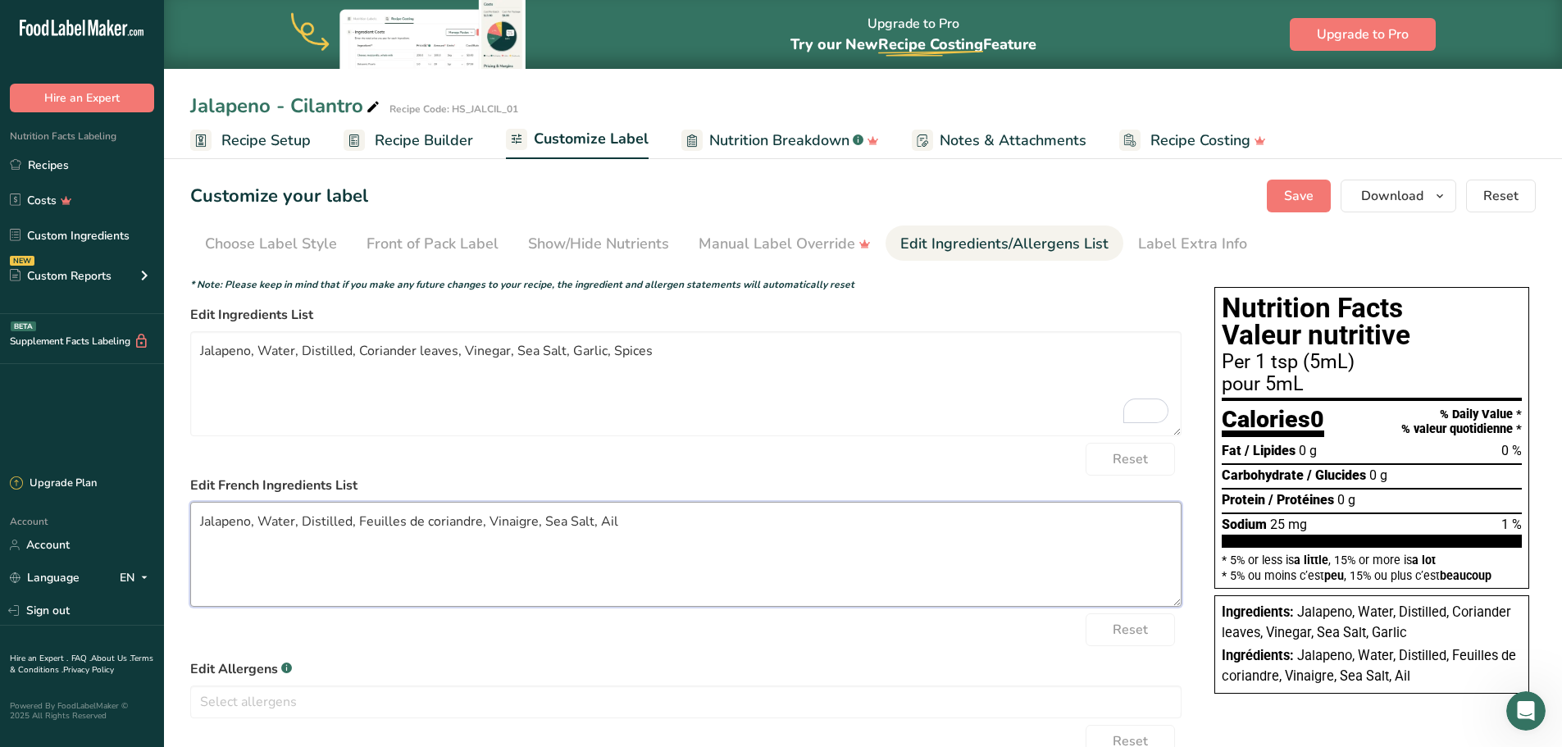
click at [943, 540] on textarea "Jalapeno, Water, Distilled, Feuilles de coriandre, Vinaigre, Sea Salt, Ail" at bounding box center [686, 554] width 992 height 105
paste textarea "Épices"
type textarea "Jalapeno, Water, Distilled, Feuilles de coriandre, Vinaigre, Sea Salt, Ail, Épi…"
click at [1310, 206] on button "Save" at bounding box center [1299, 196] width 64 height 33
click at [1311, 205] on span "Save" at bounding box center [1299, 196] width 30 height 20
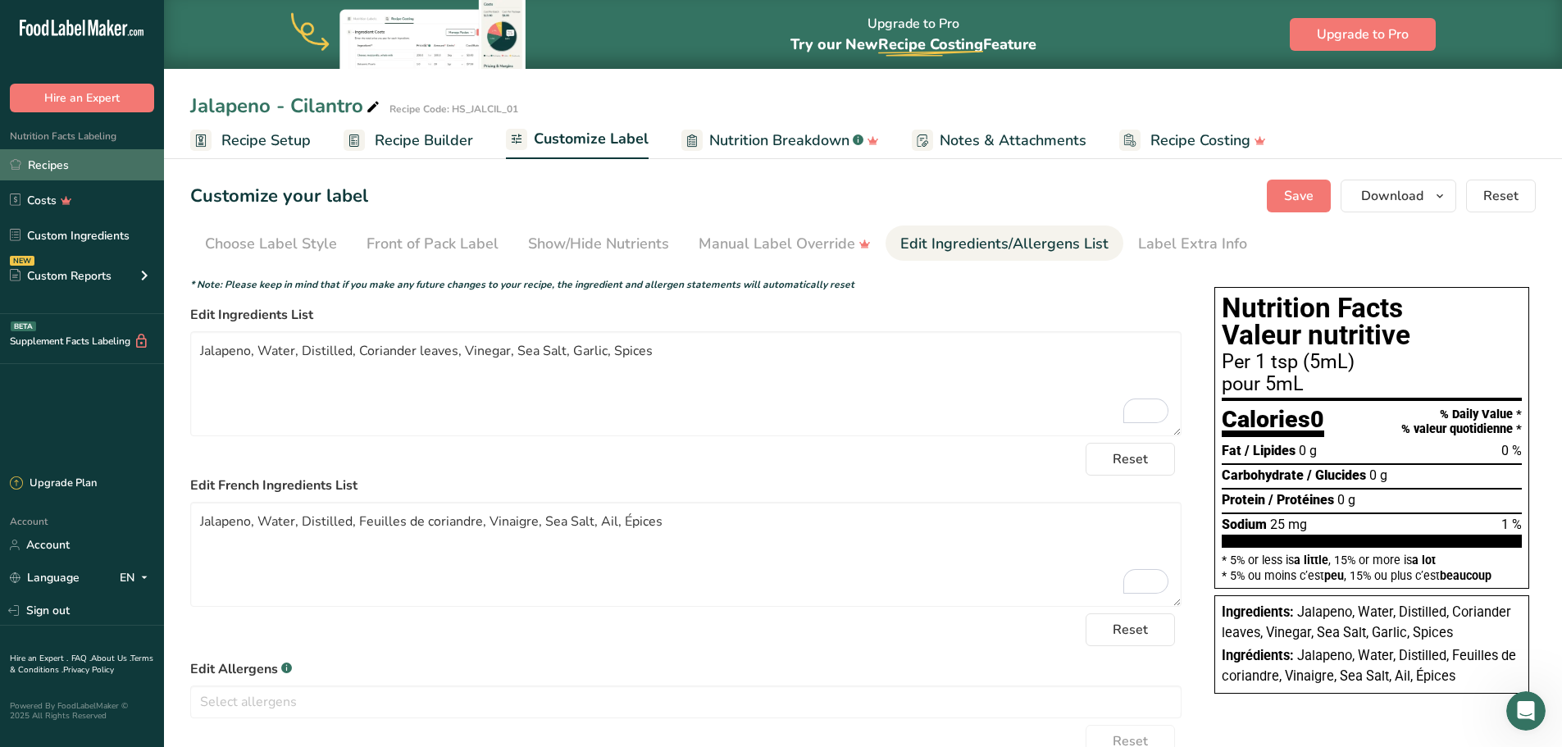
click at [46, 163] on link "Recipes" at bounding box center [82, 164] width 164 height 31
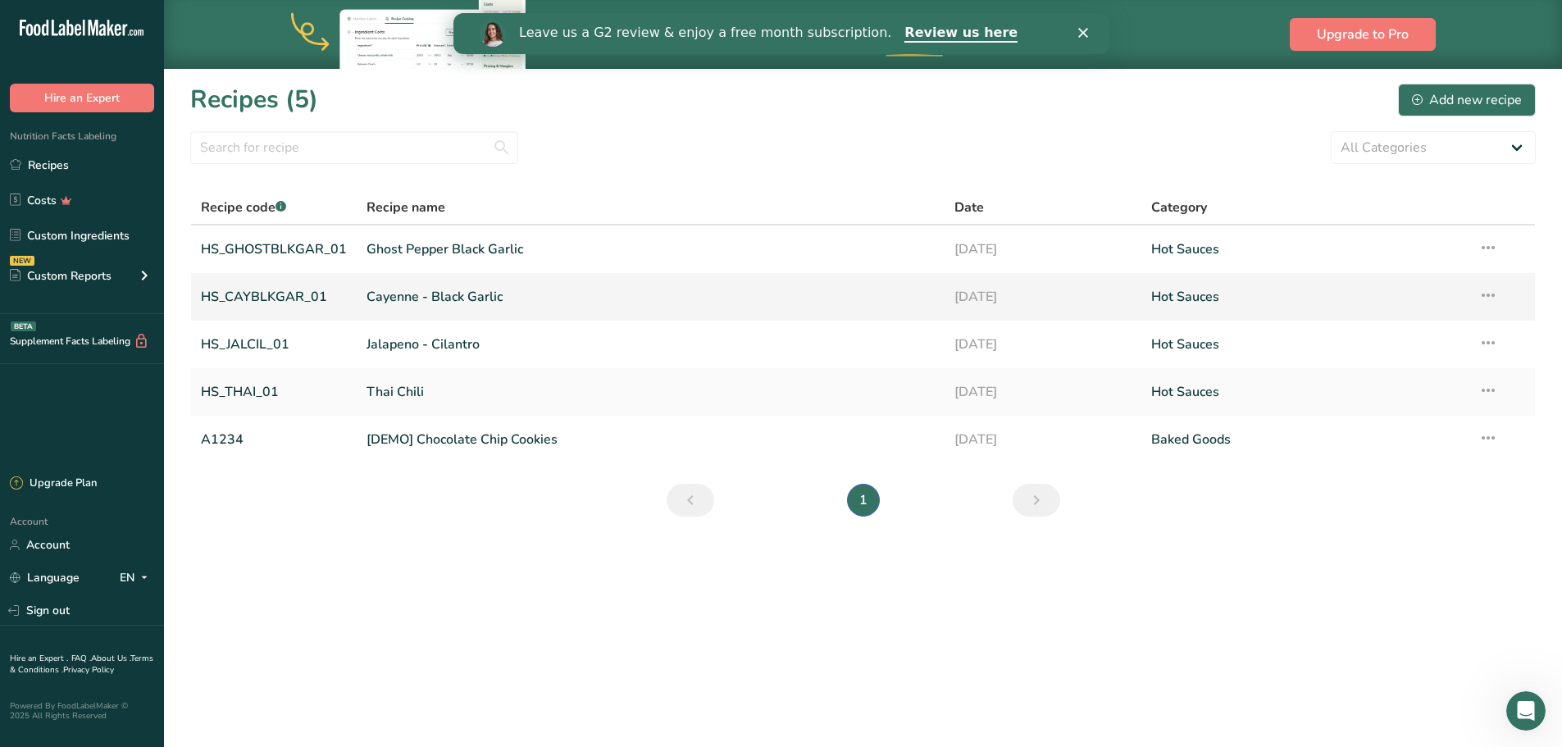
click at [399, 293] on link "Cayenne - Black Garlic" at bounding box center [651, 297] width 568 height 34
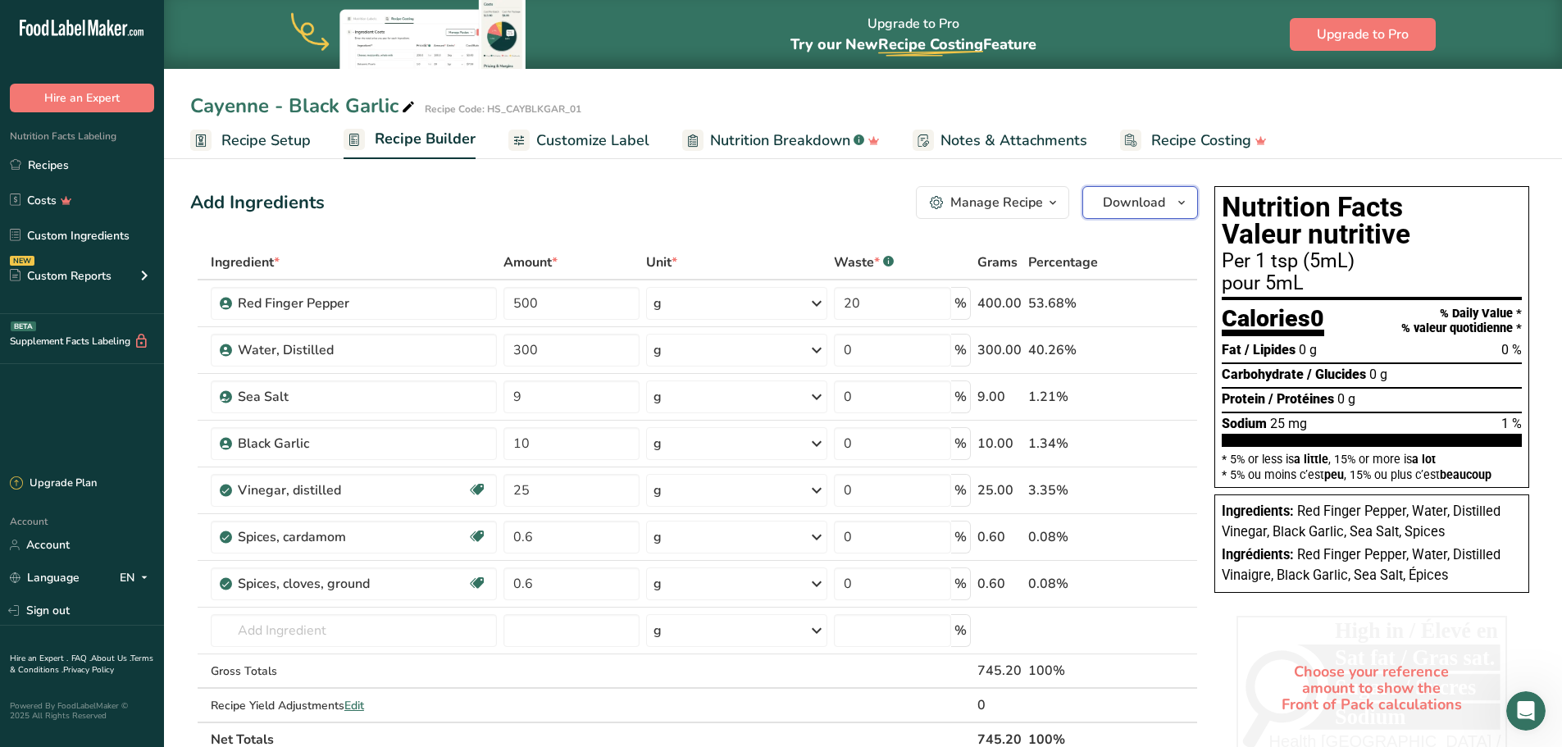
click at [1183, 207] on icon "button" at bounding box center [1181, 203] width 13 height 21
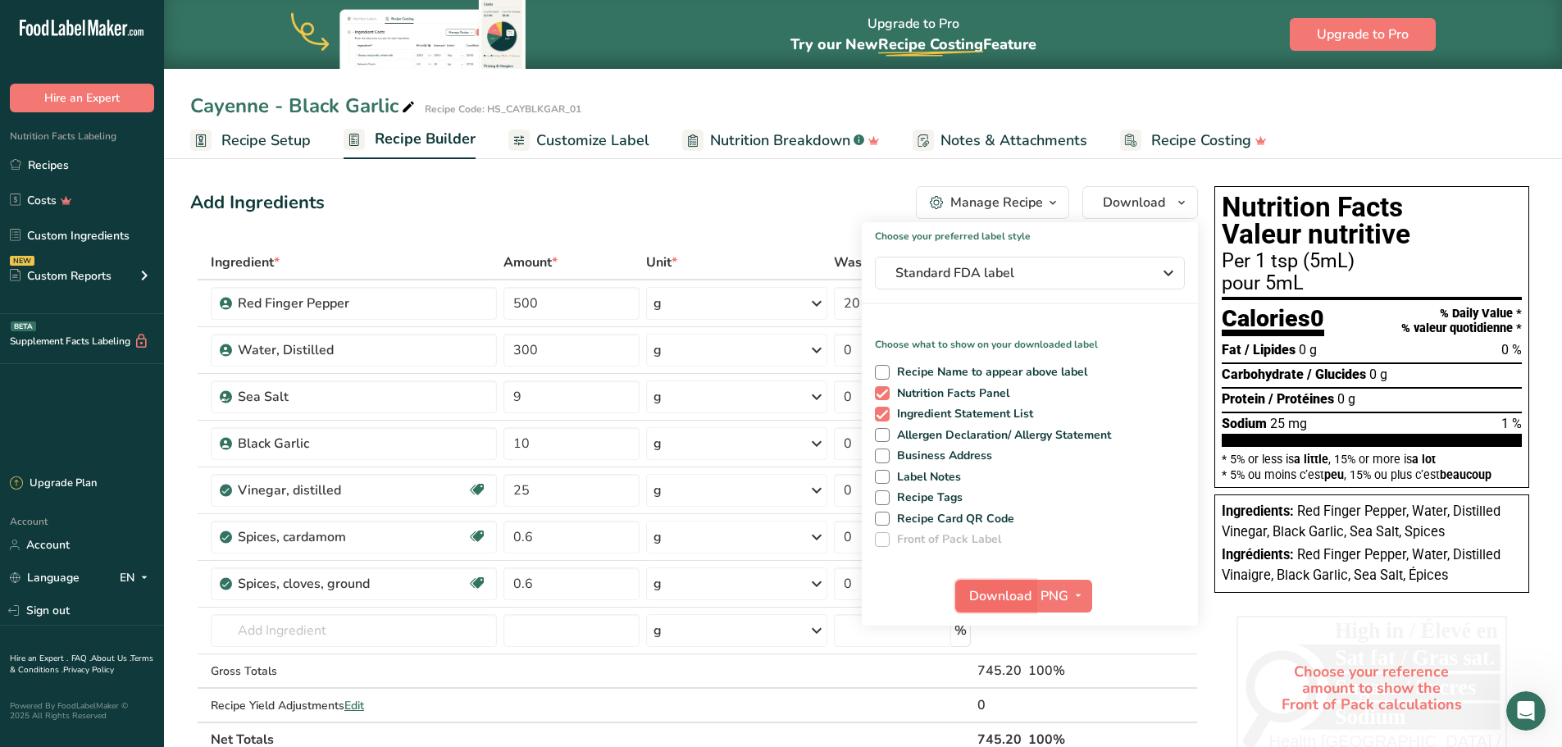
click at [1024, 600] on span "Download" at bounding box center [1000, 596] width 62 height 20
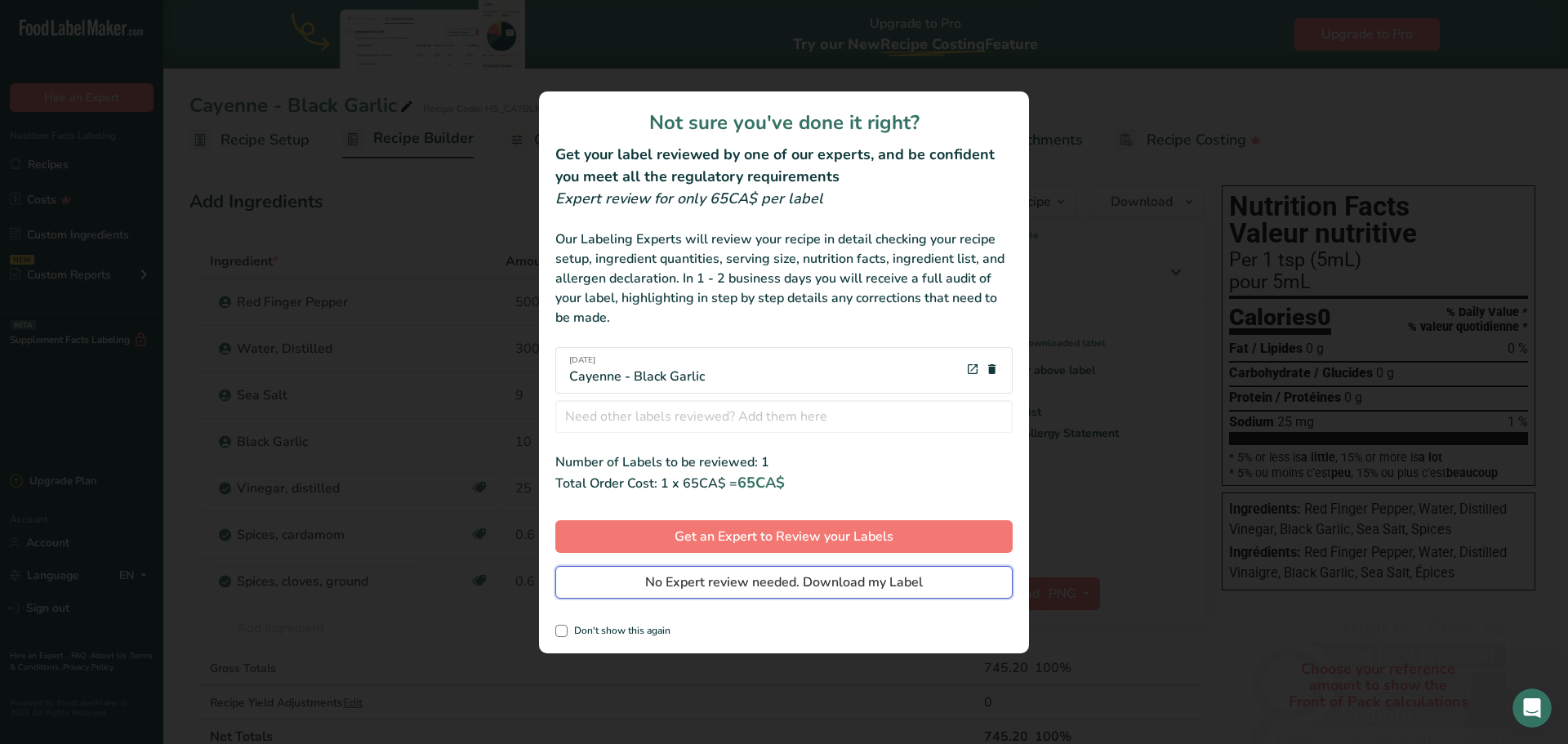
click at [781, 575] on span "No Expert review needed. Download my Label" at bounding box center [784, 583] width 278 height 20
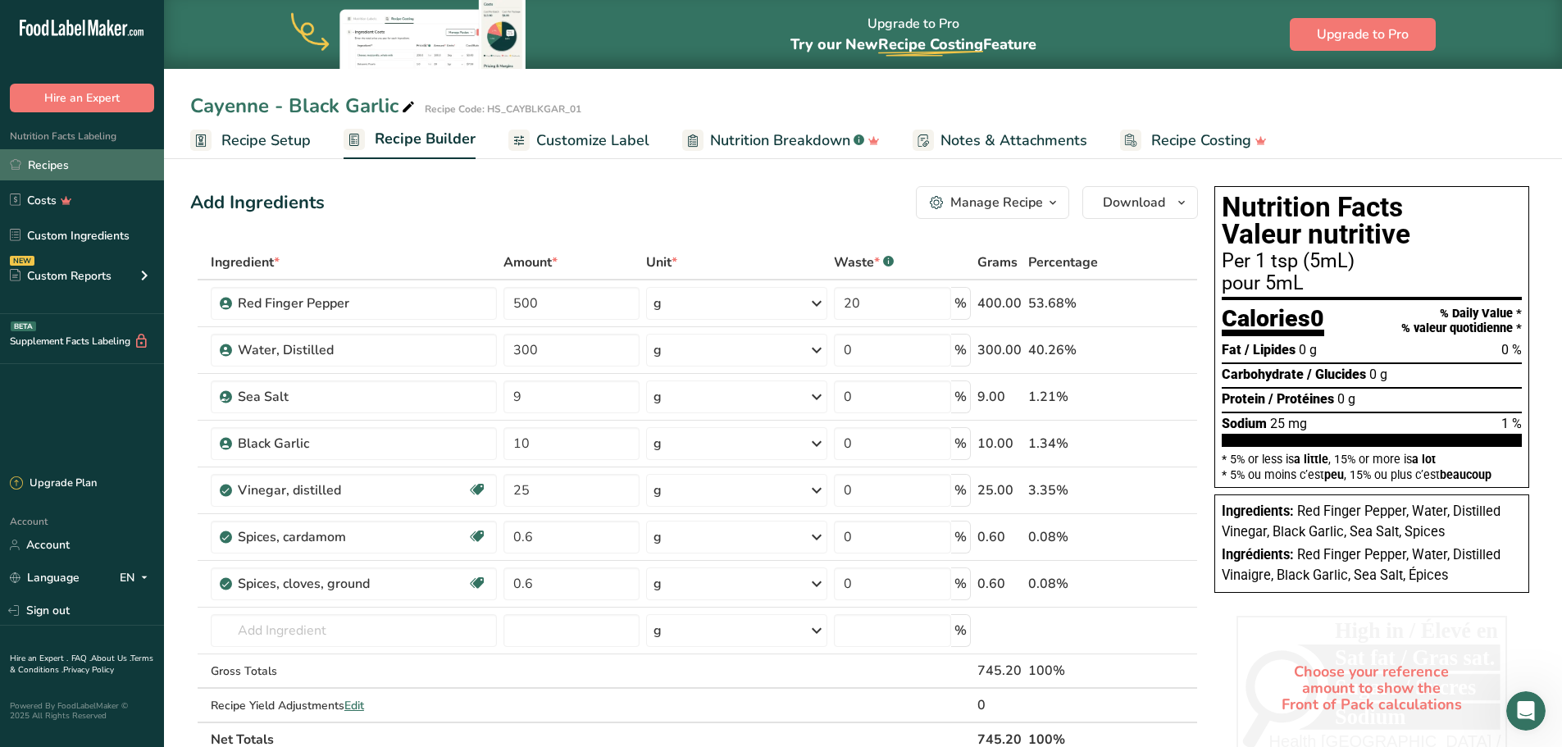
click at [52, 168] on link "Recipes" at bounding box center [82, 164] width 164 height 31
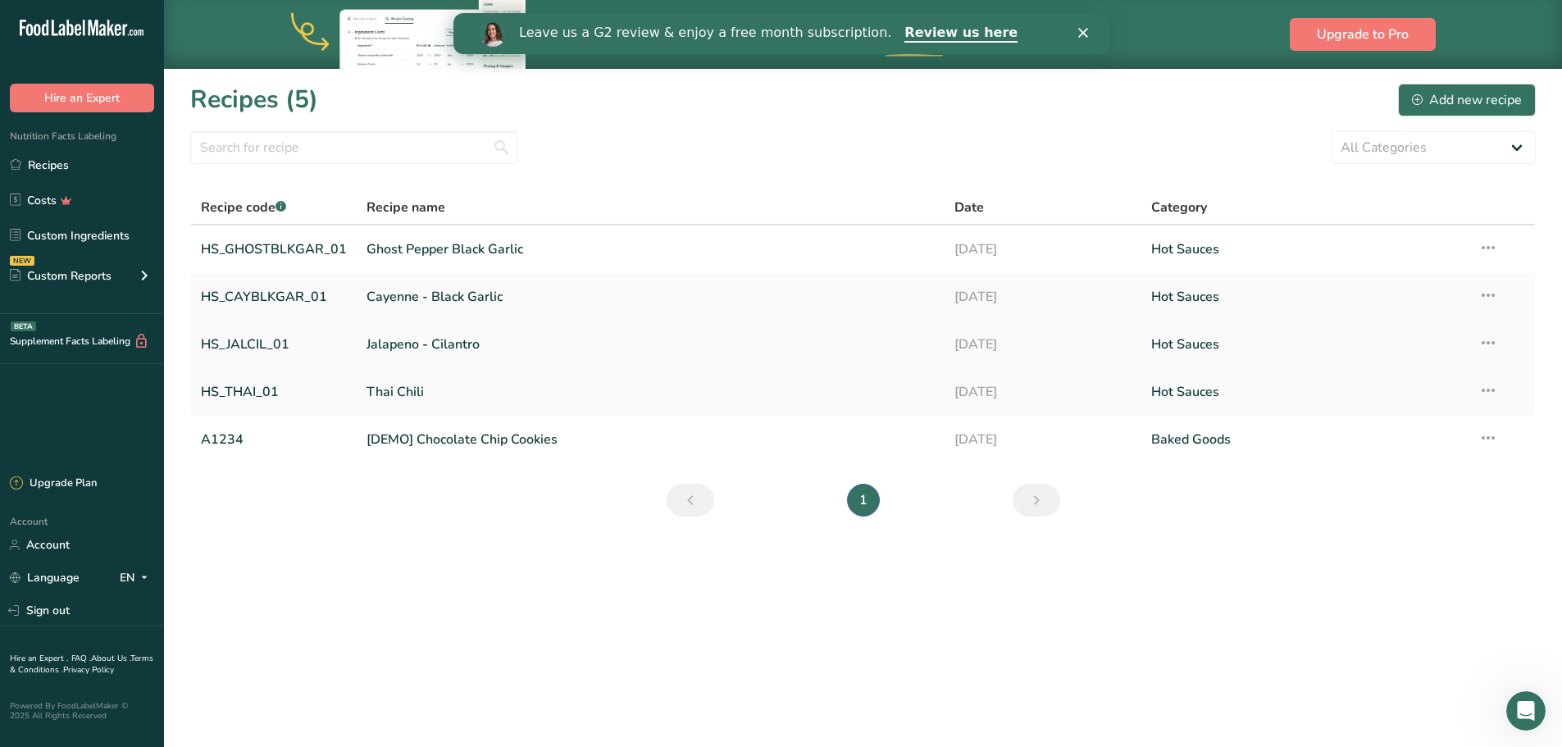
click at [255, 343] on link "HS_JALCIL_01" at bounding box center [274, 344] width 146 height 34
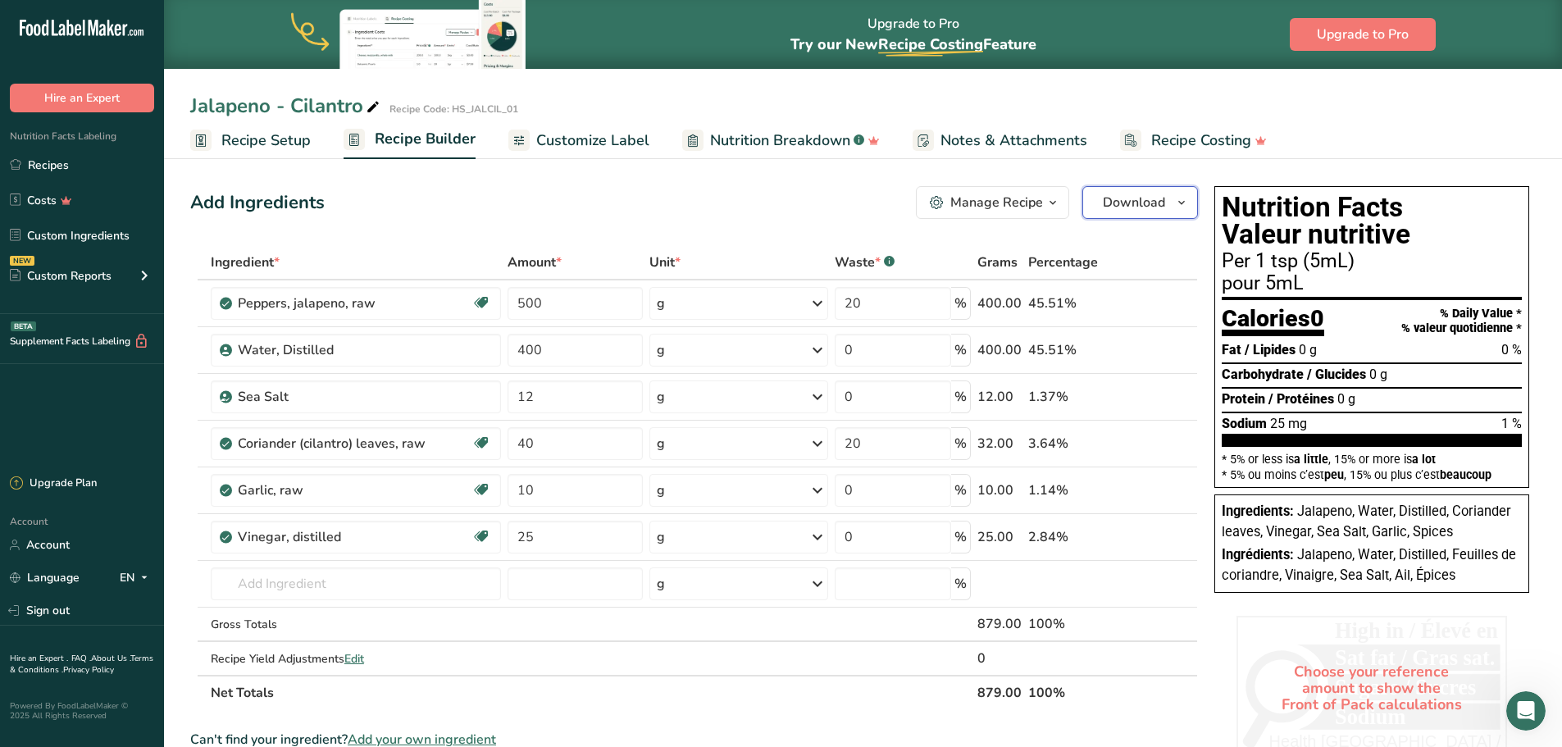
click at [1186, 208] on icon "button" at bounding box center [1181, 203] width 13 height 21
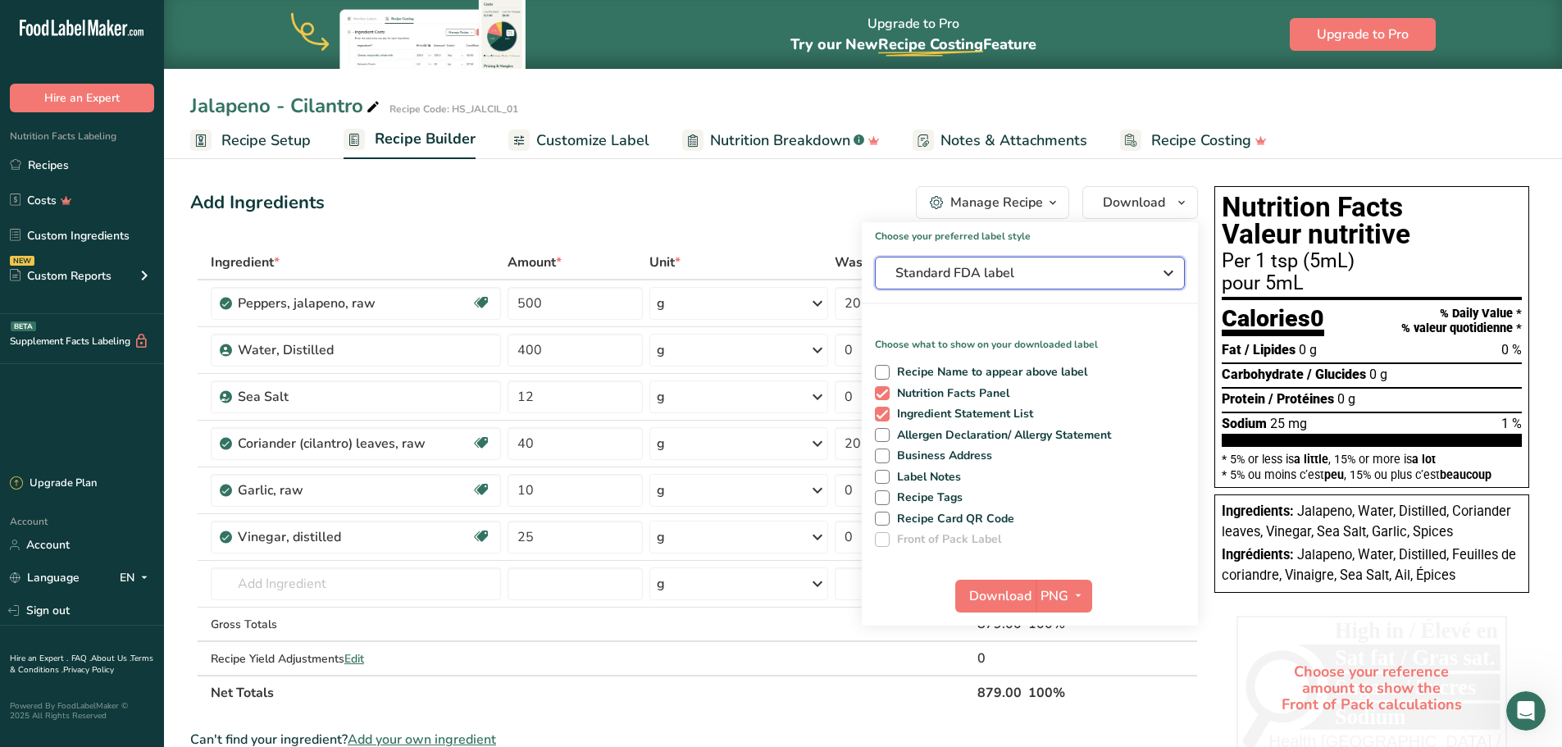
click at [1160, 273] on icon "button" at bounding box center [1169, 273] width 20 height 30
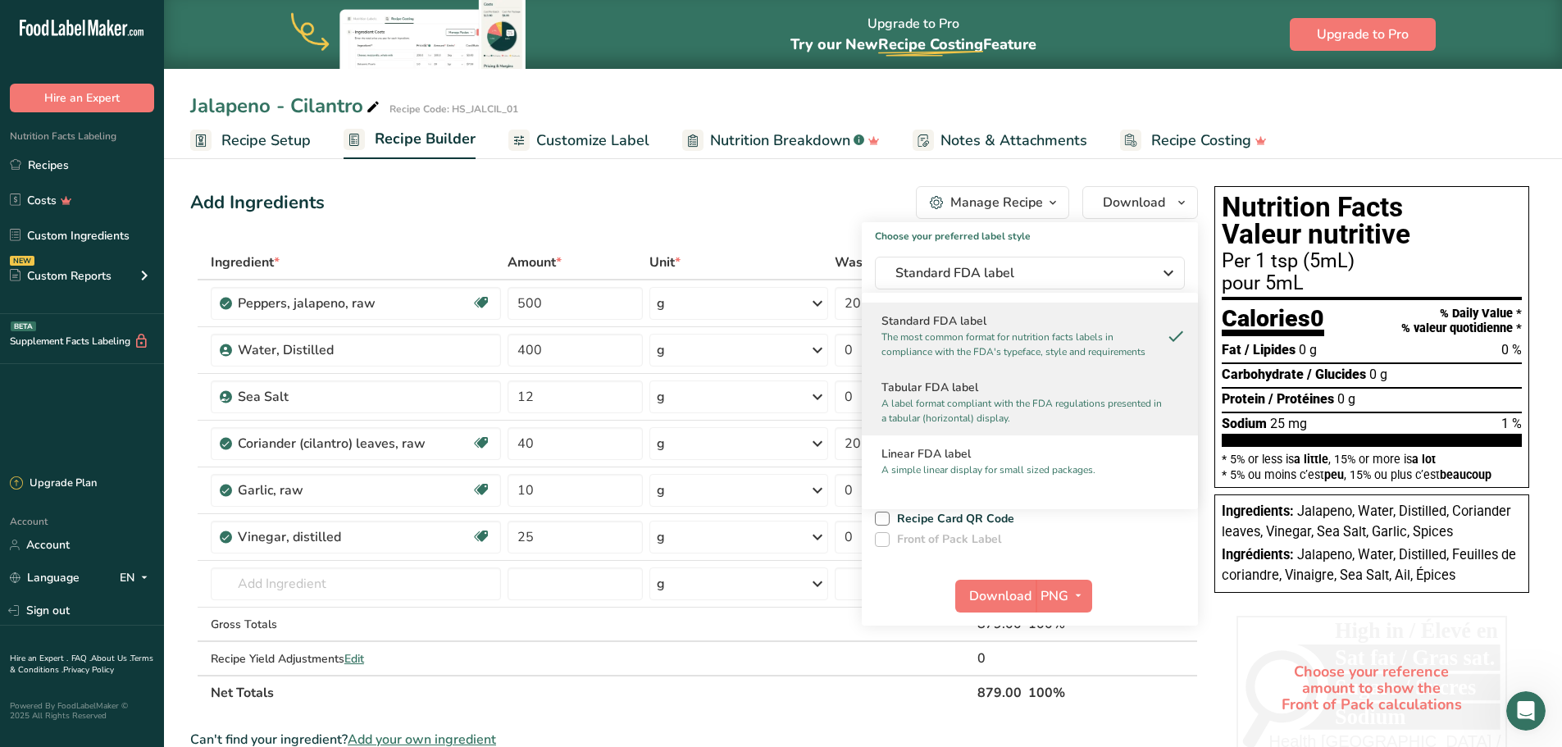
click at [1069, 400] on p "A label format compliant with the FDA regulations presented in a tabular (horiz…" at bounding box center [1023, 411] width 282 height 30
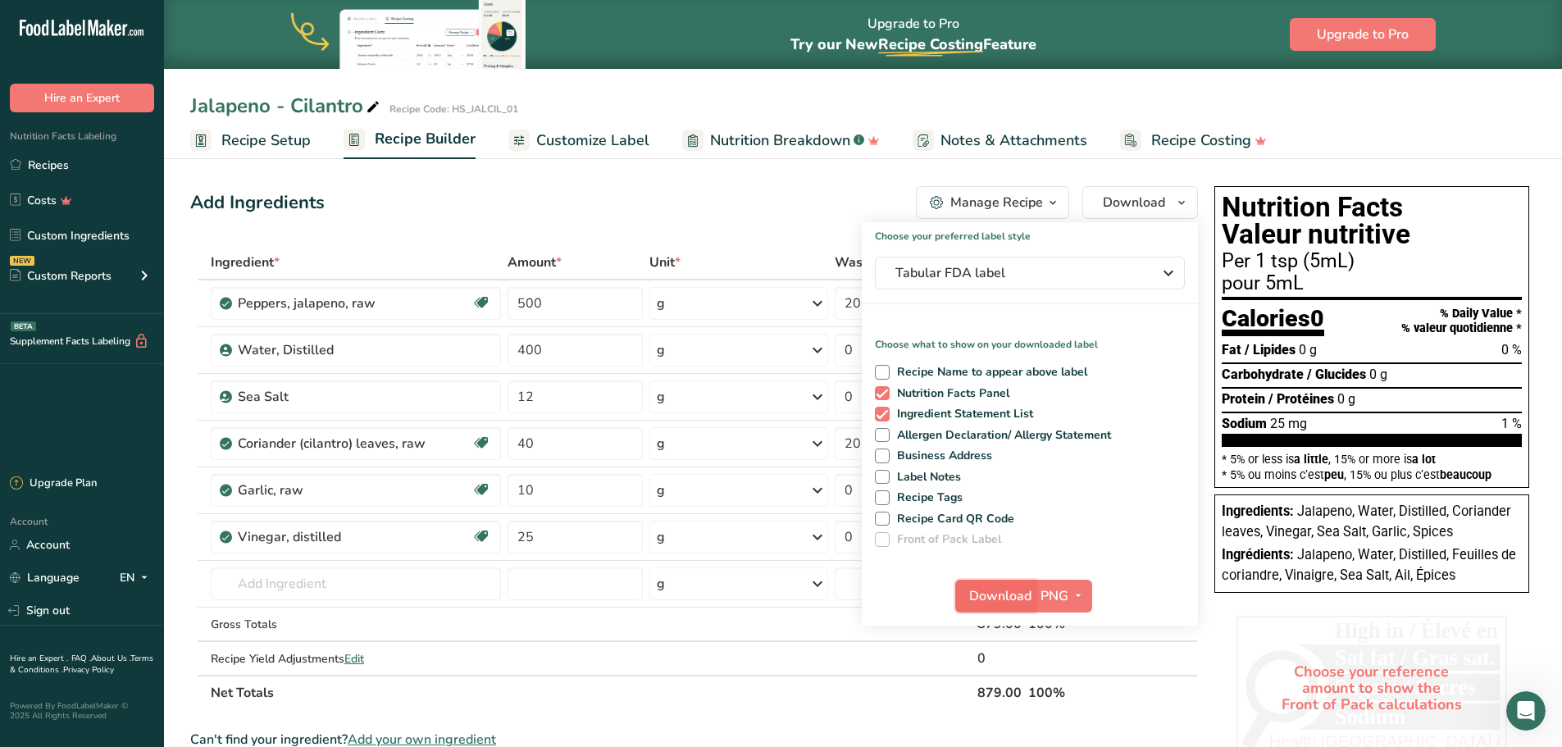
click at [1030, 595] on span "Download" at bounding box center [1000, 596] width 62 height 20
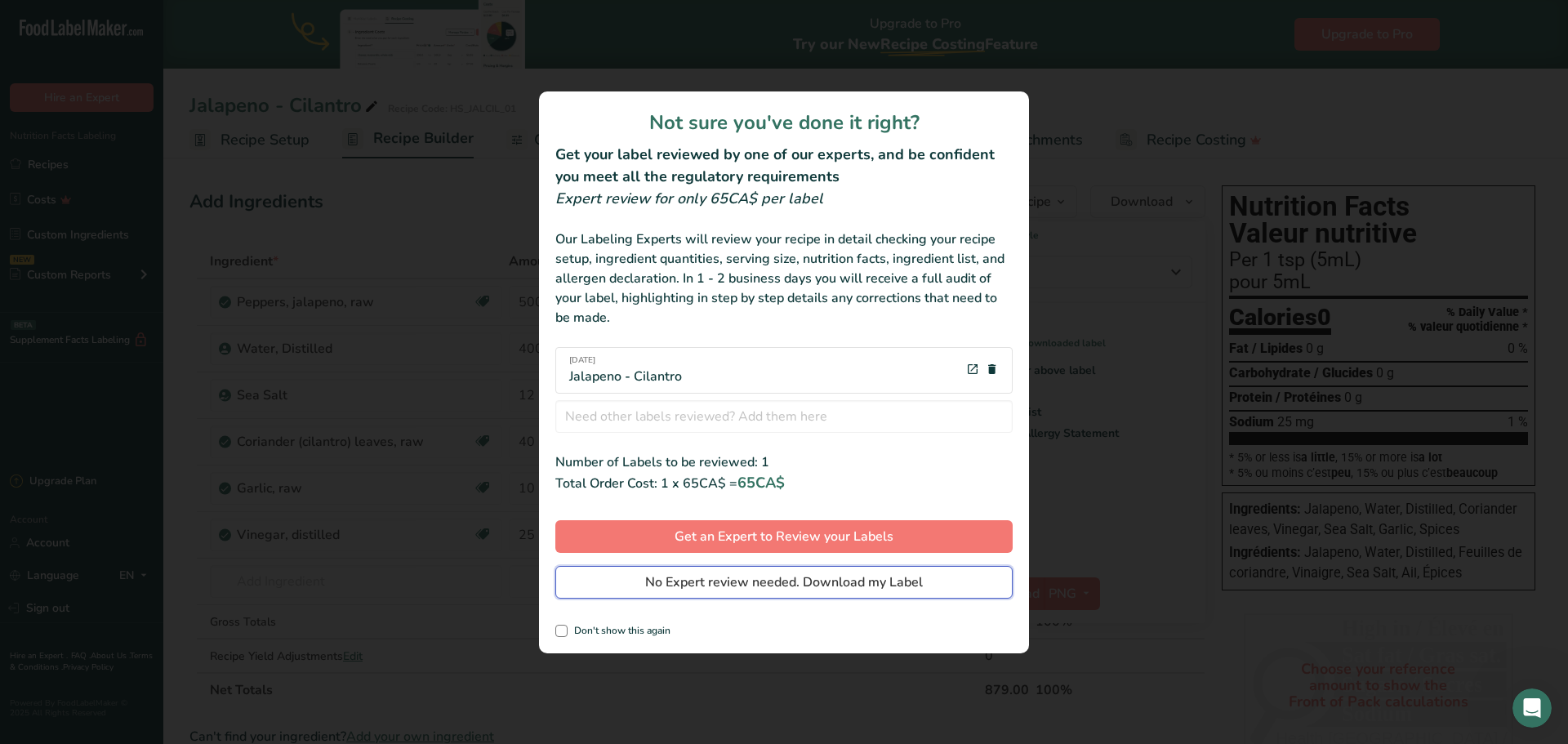
click at [820, 585] on span "No Expert review needed. Download my Label" at bounding box center [784, 583] width 278 height 20
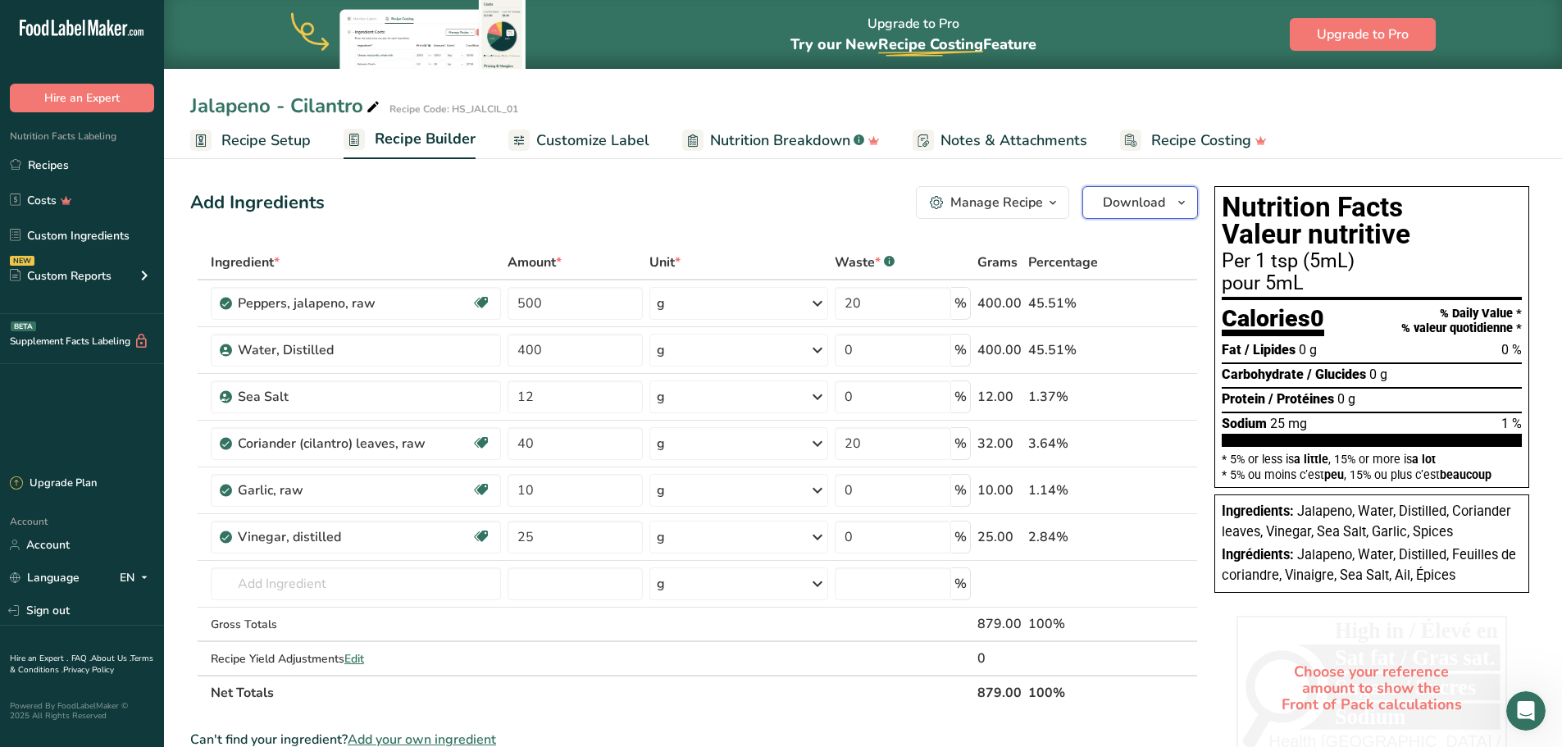
click at [1181, 208] on icon "button" at bounding box center [1181, 203] width 13 height 21
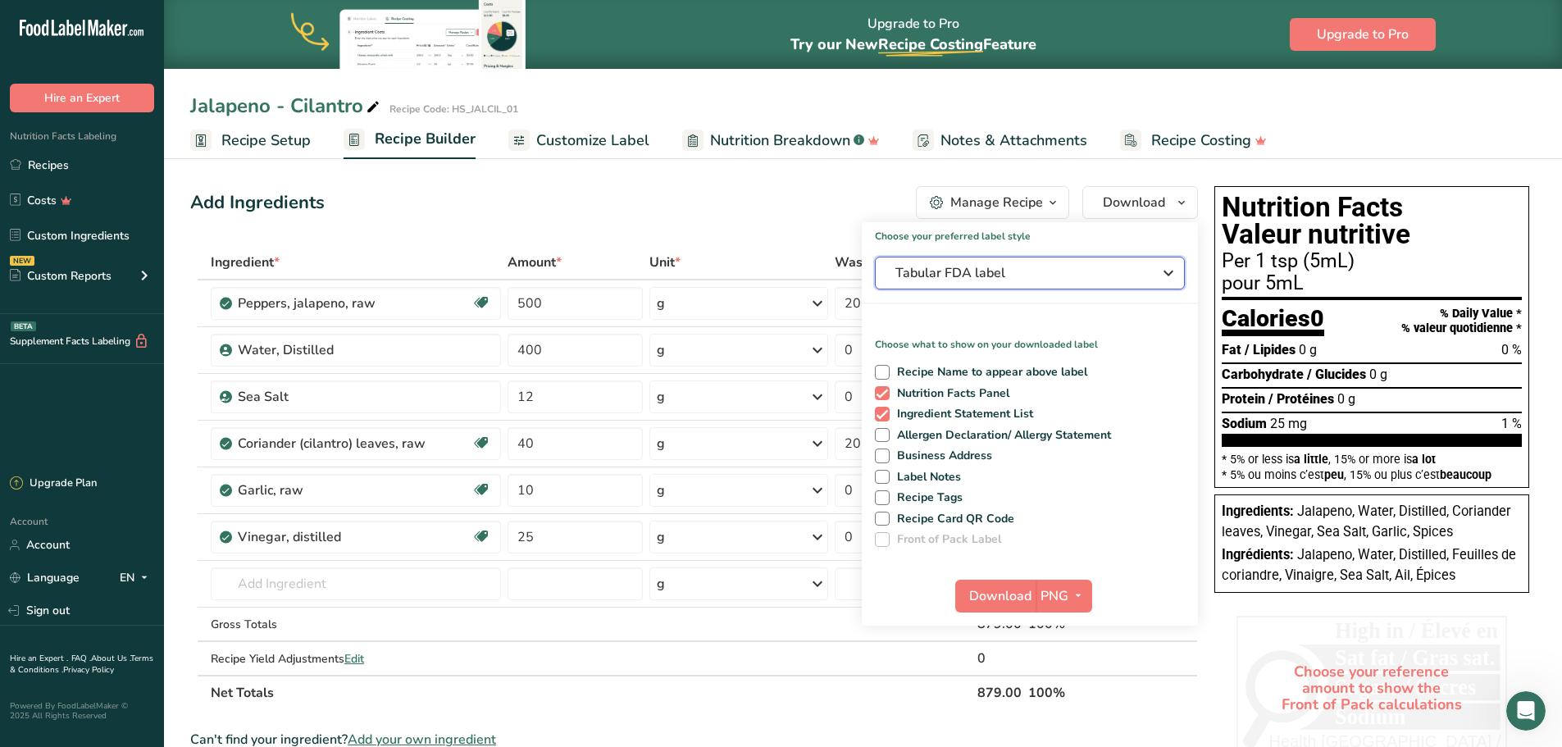
click at [1178, 277] on icon "button" at bounding box center [1169, 273] width 20 height 30
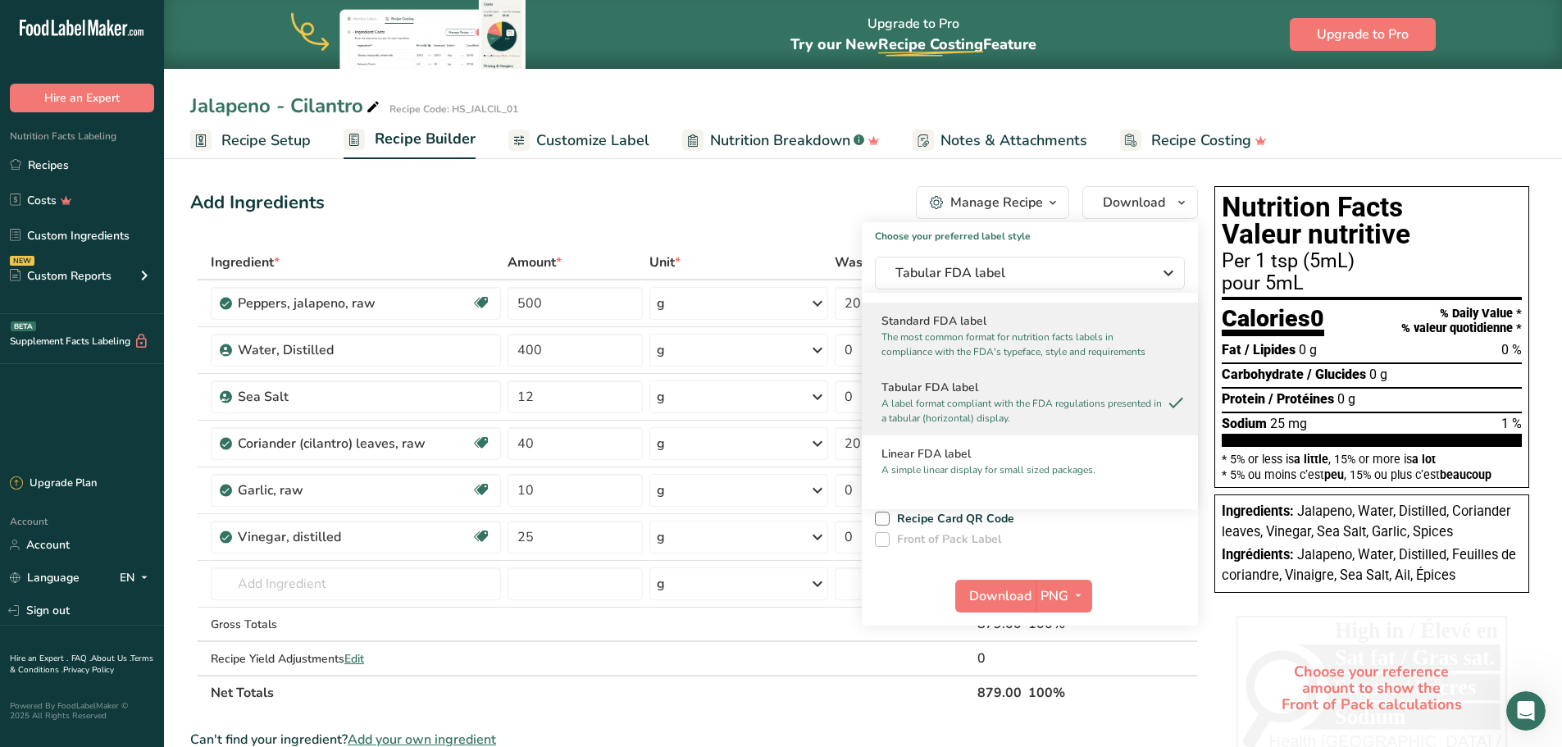
click at [1130, 317] on h2 "Standard FDA label" at bounding box center [1030, 320] width 297 height 17
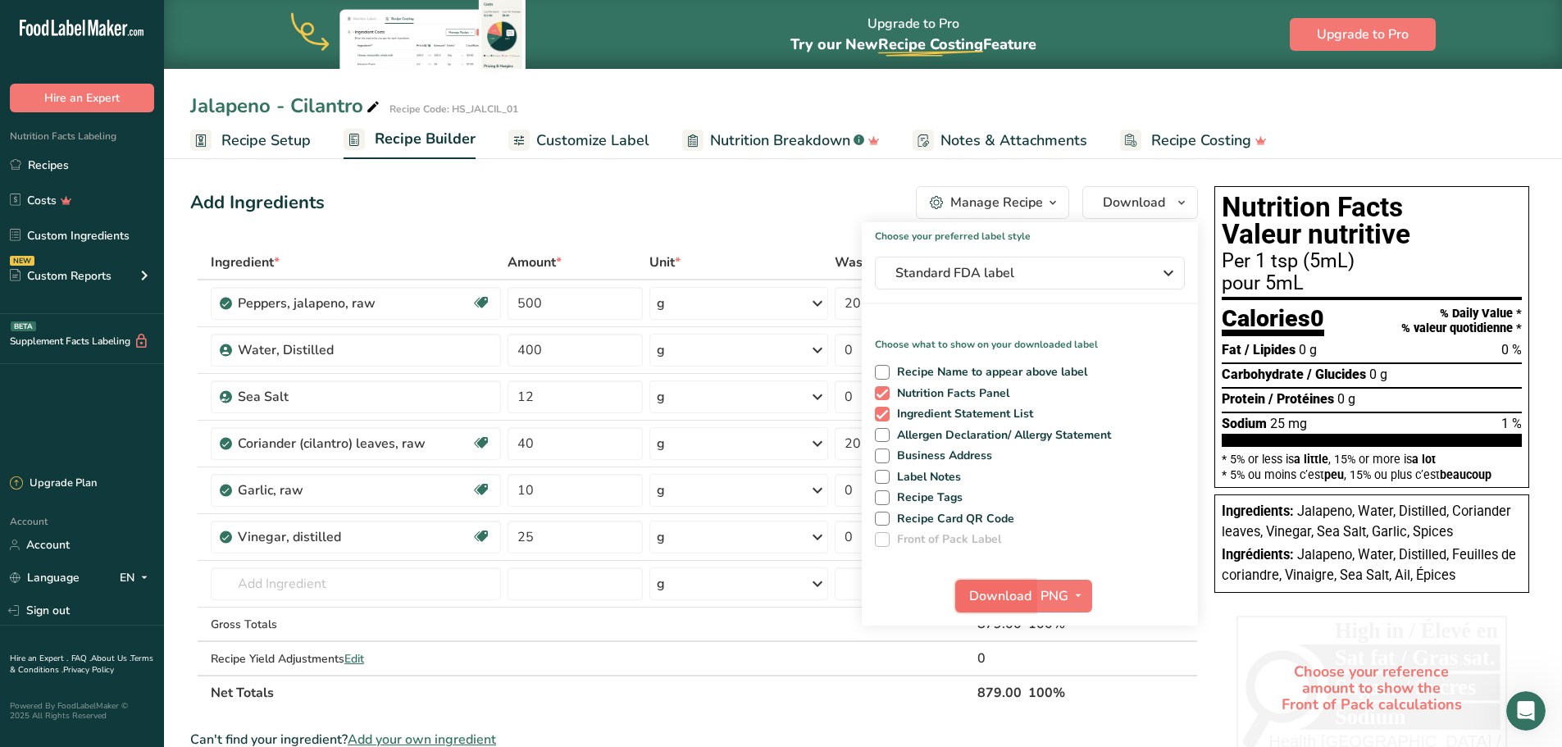
click at [1026, 595] on span "Download" at bounding box center [1000, 596] width 62 height 20
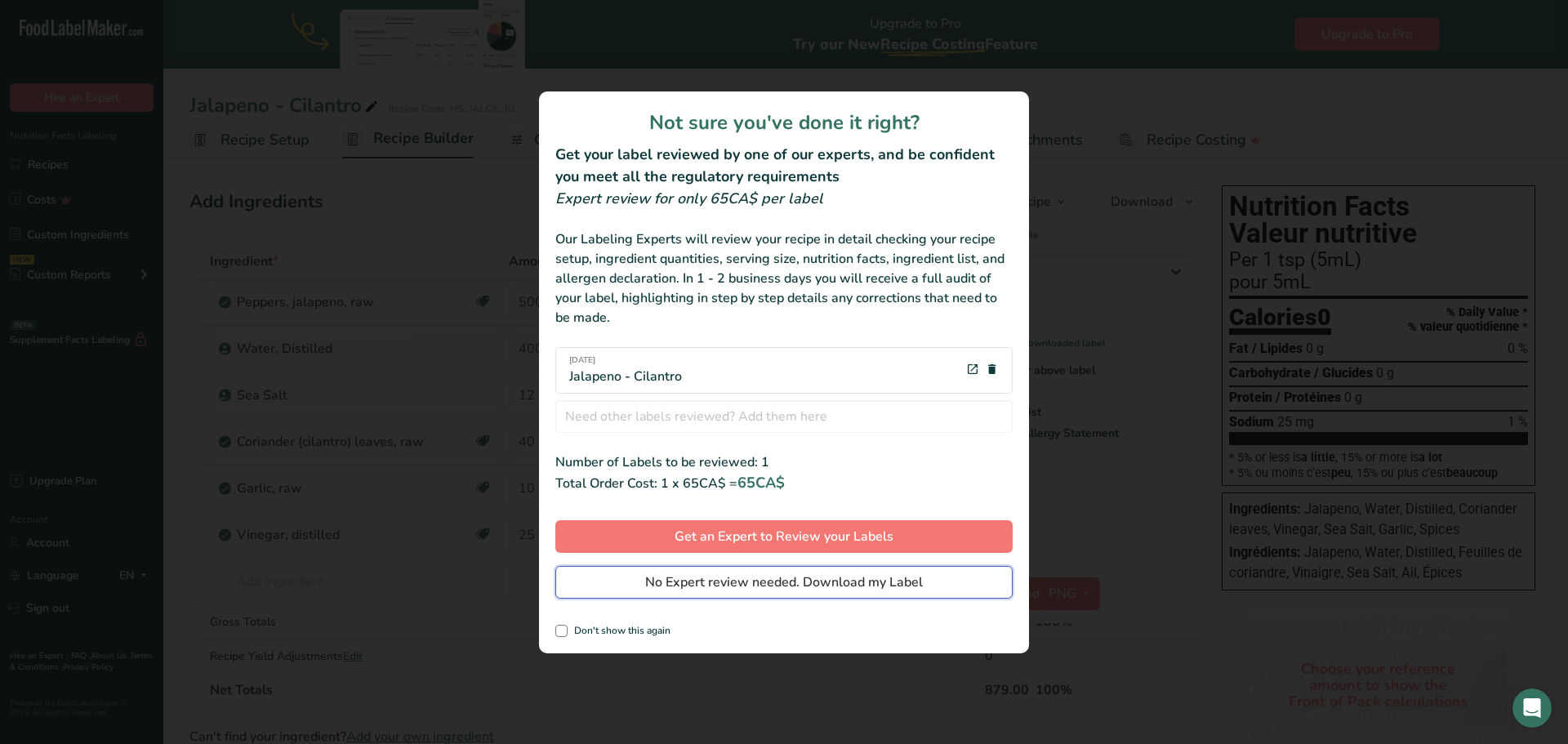
click at [808, 581] on span "No Expert review needed. Download my Label" at bounding box center [784, 583] width 278 height 20
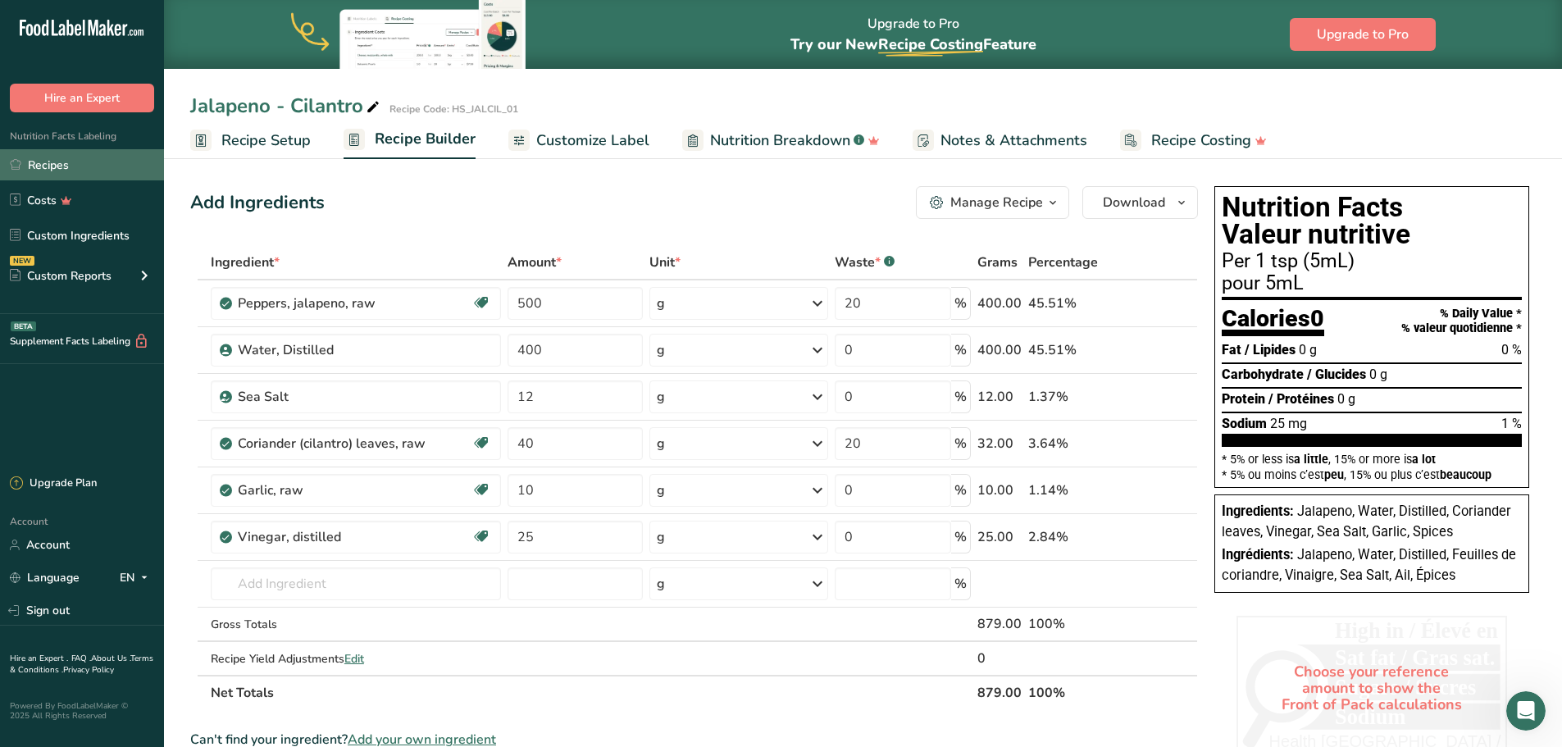
click at [67, 169] on link "Recipes" at bounding box center [82, 164] width 164 height 31
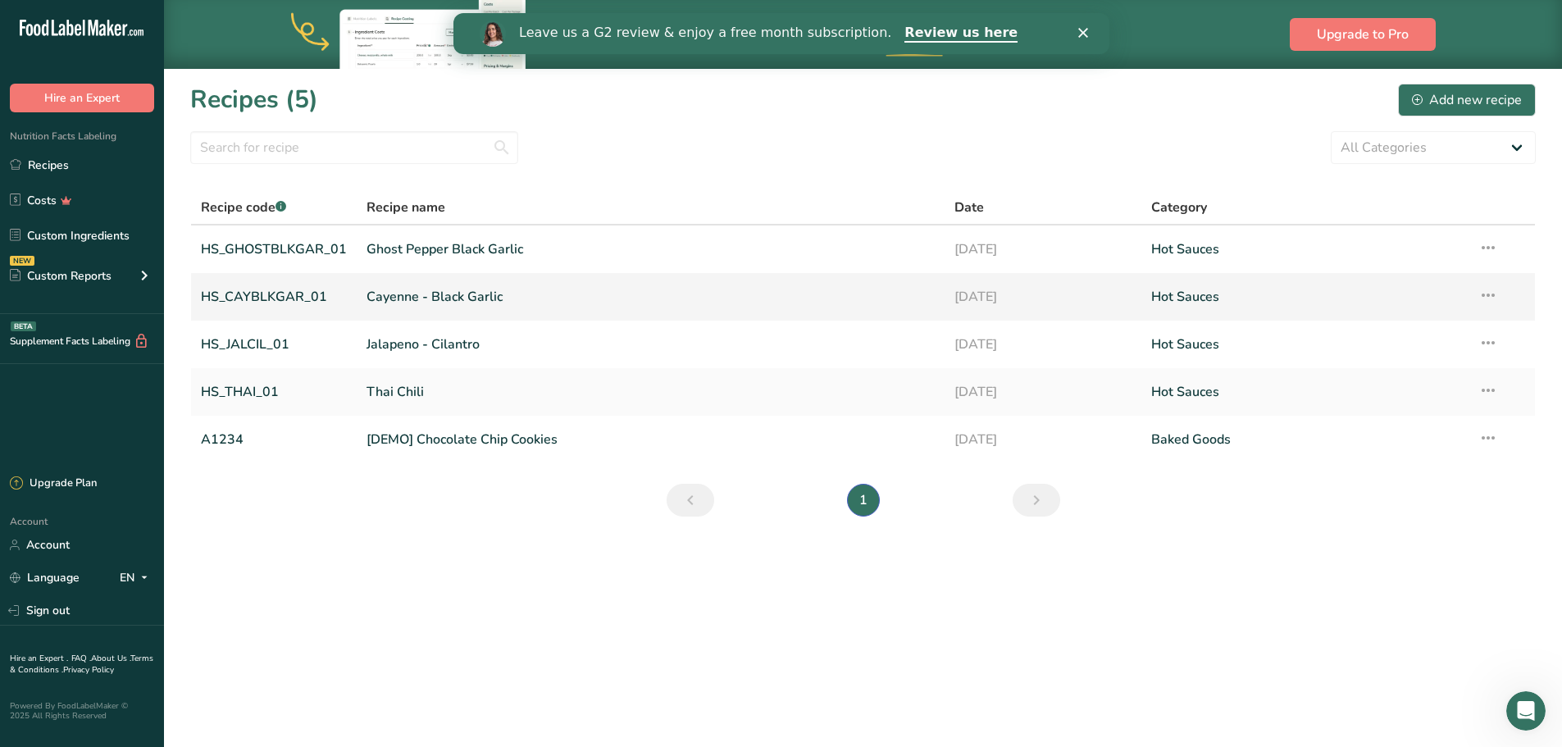
click at [255, 291] on link "HS_CAYBLKGAR_01" at bounding box center [274, 297] width 146 height 34
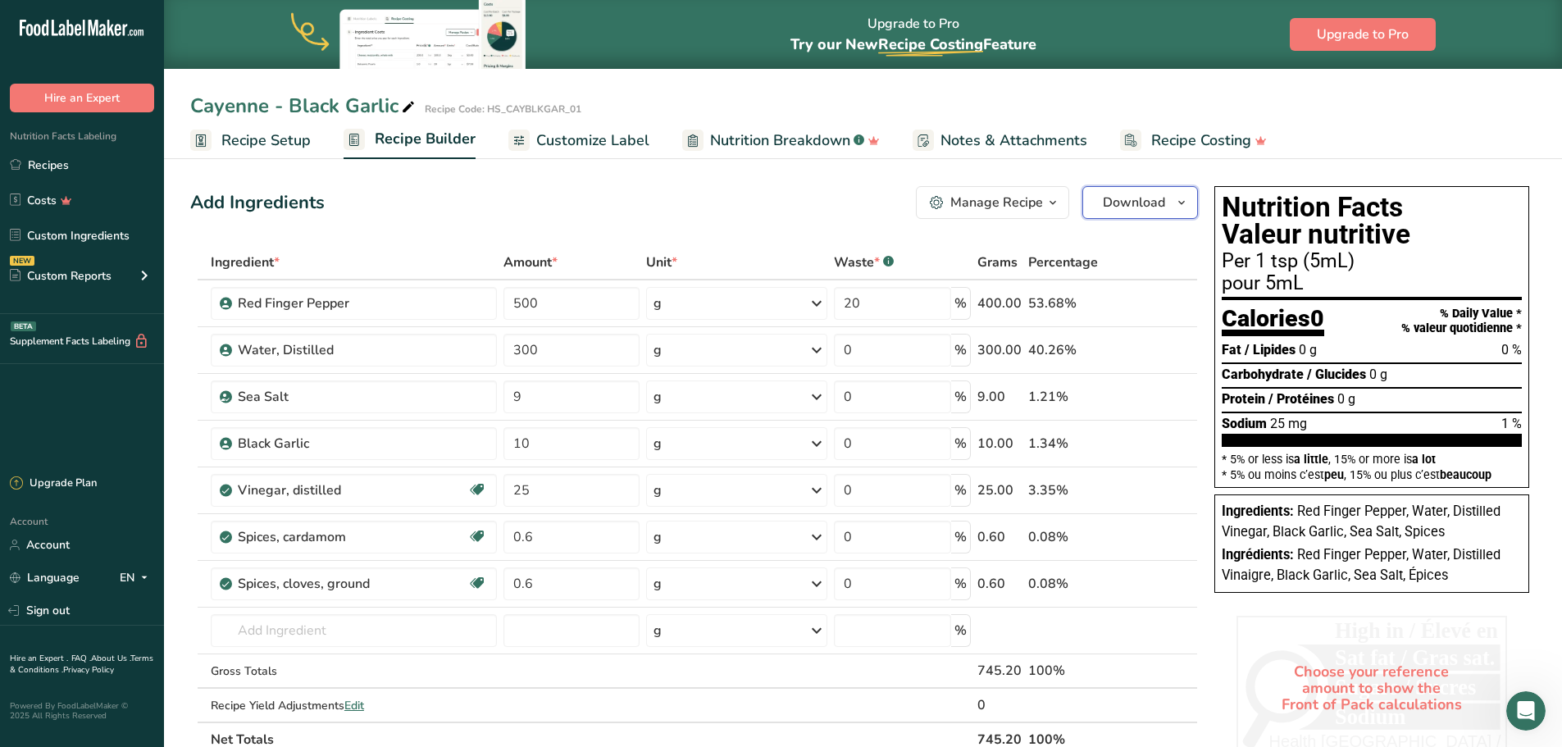
click at [1161, 202] on span "Download" at bounding box center [1134, 203] width 62 height 20
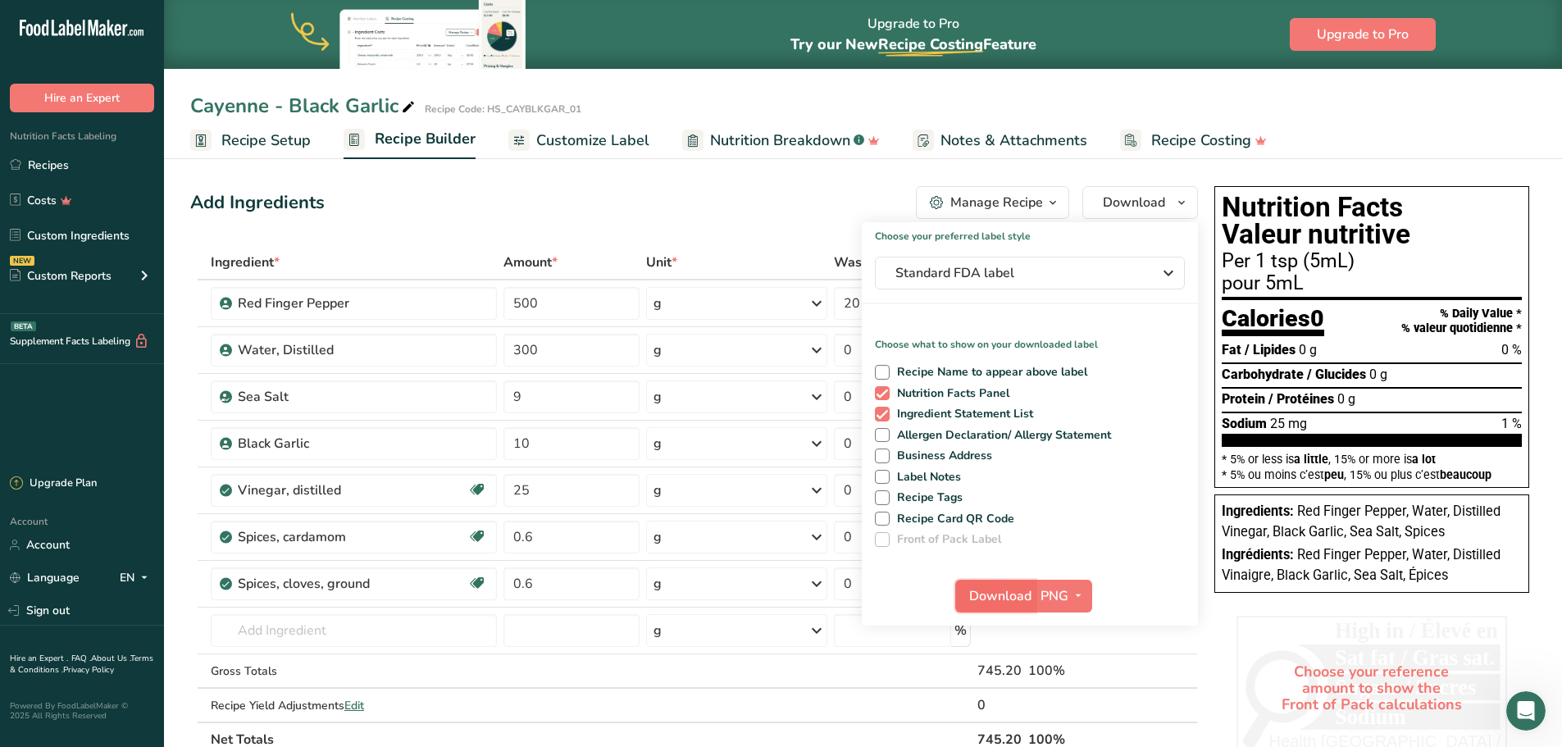
click at [1010, 598] on span "Download" at bounding box center [1000, 596] width 62 height 20
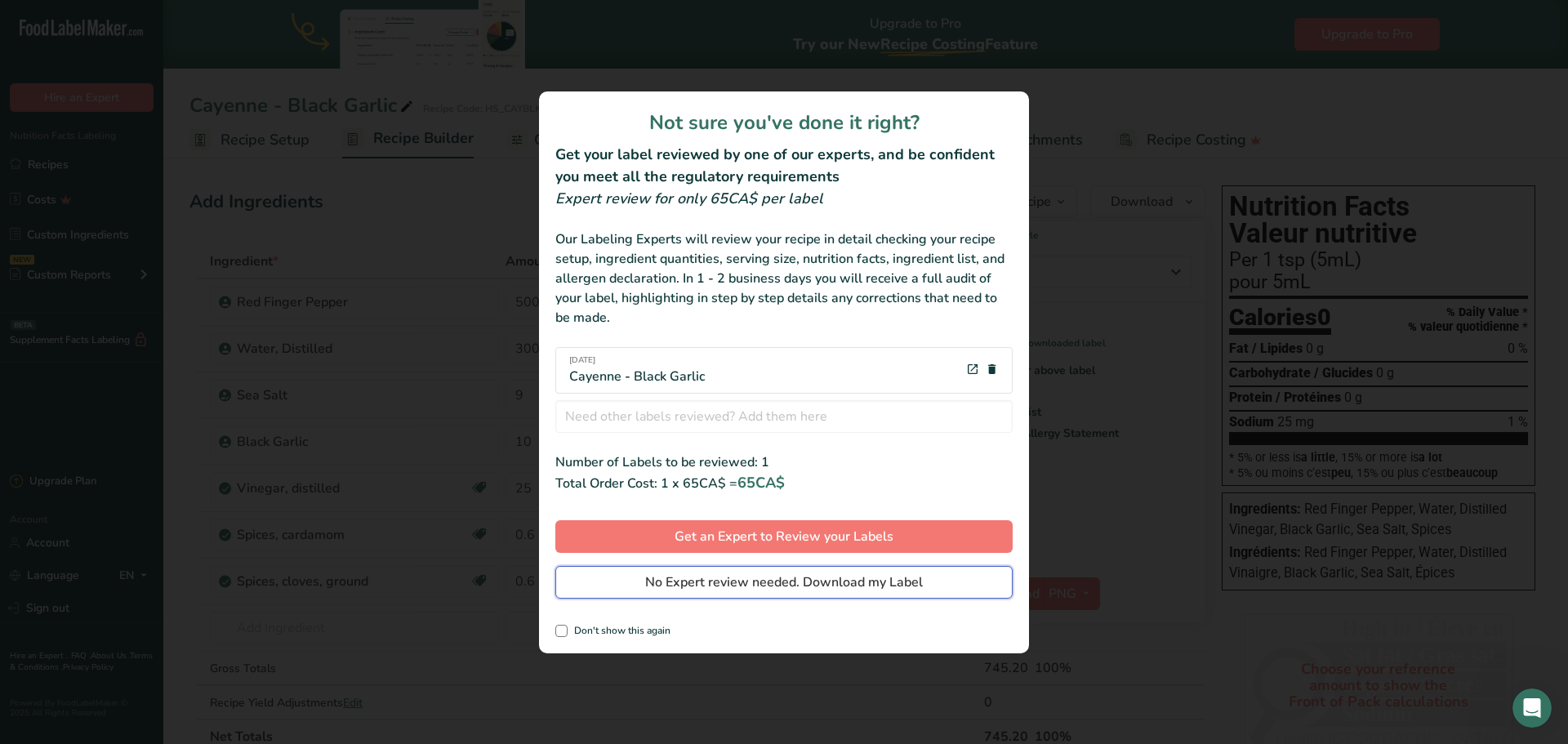
click at [889, 588] on span "No Expert review needed. Download my Label" at bounding box center [784, 583] width 278 height 20
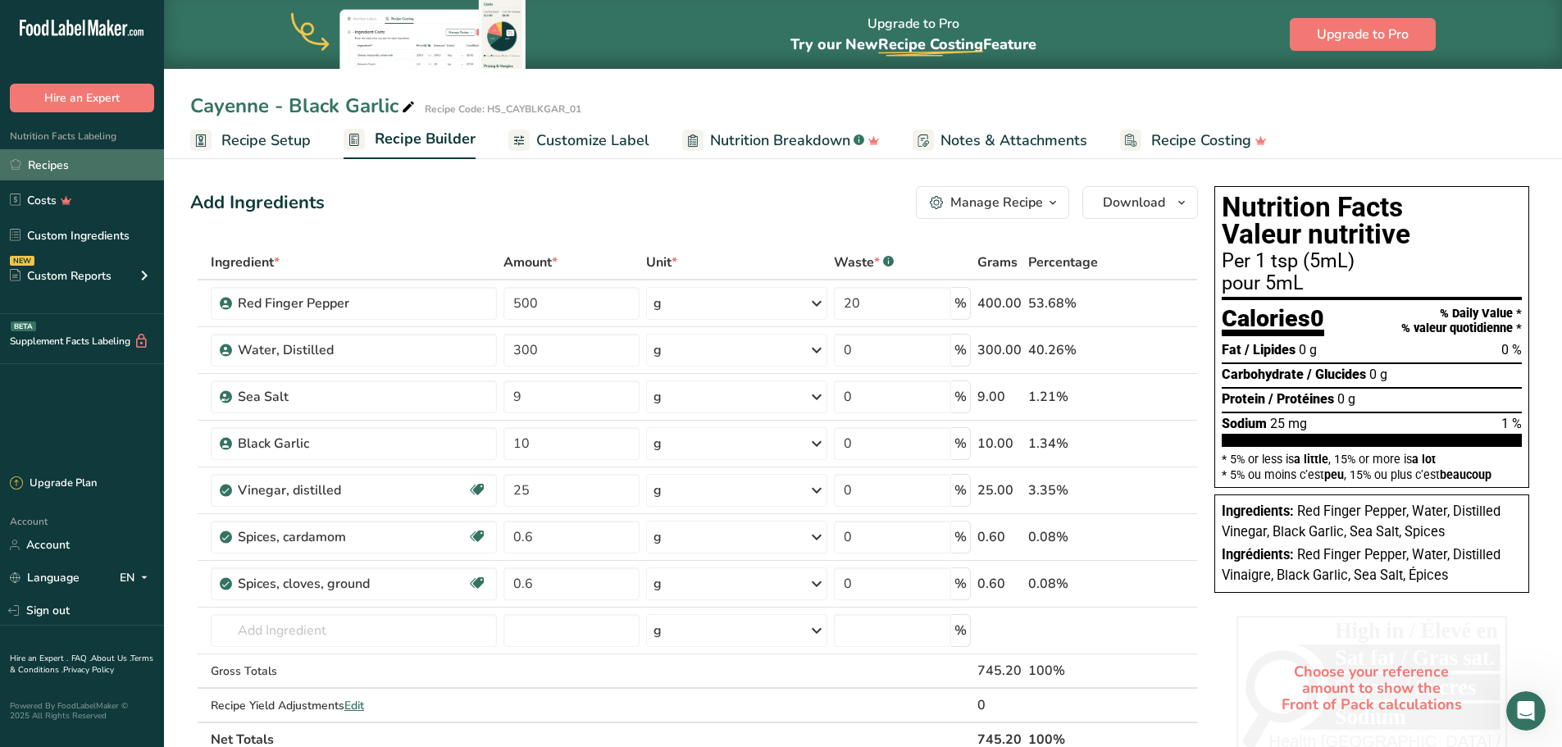
click at [48, 166] on link "Recipes" at bounding box center [82, 164] width 164 height 31
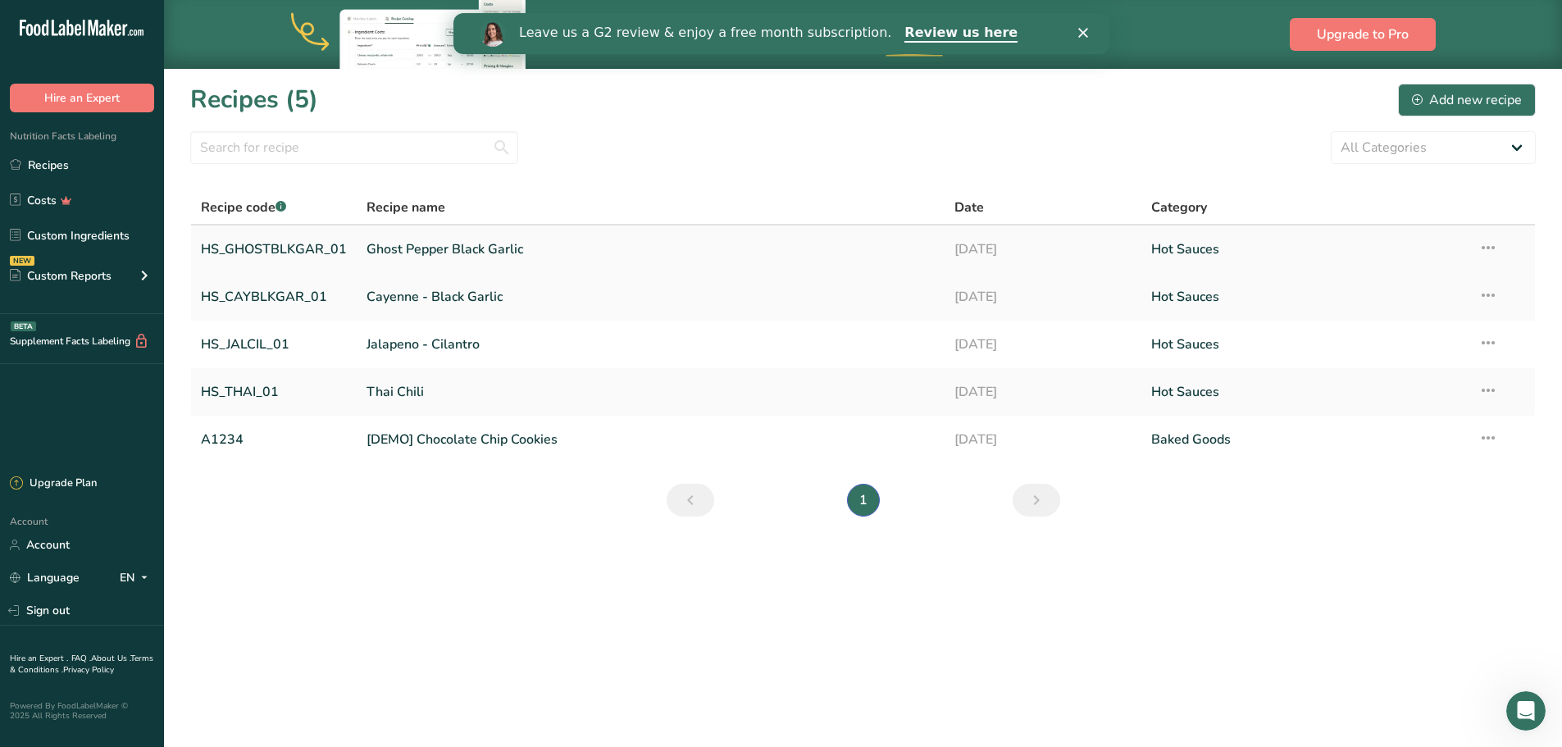
click at [294, 248] on link "HS_GHOSTBLKGAR_01" at bounding box center [274, 249] width 146 height 34
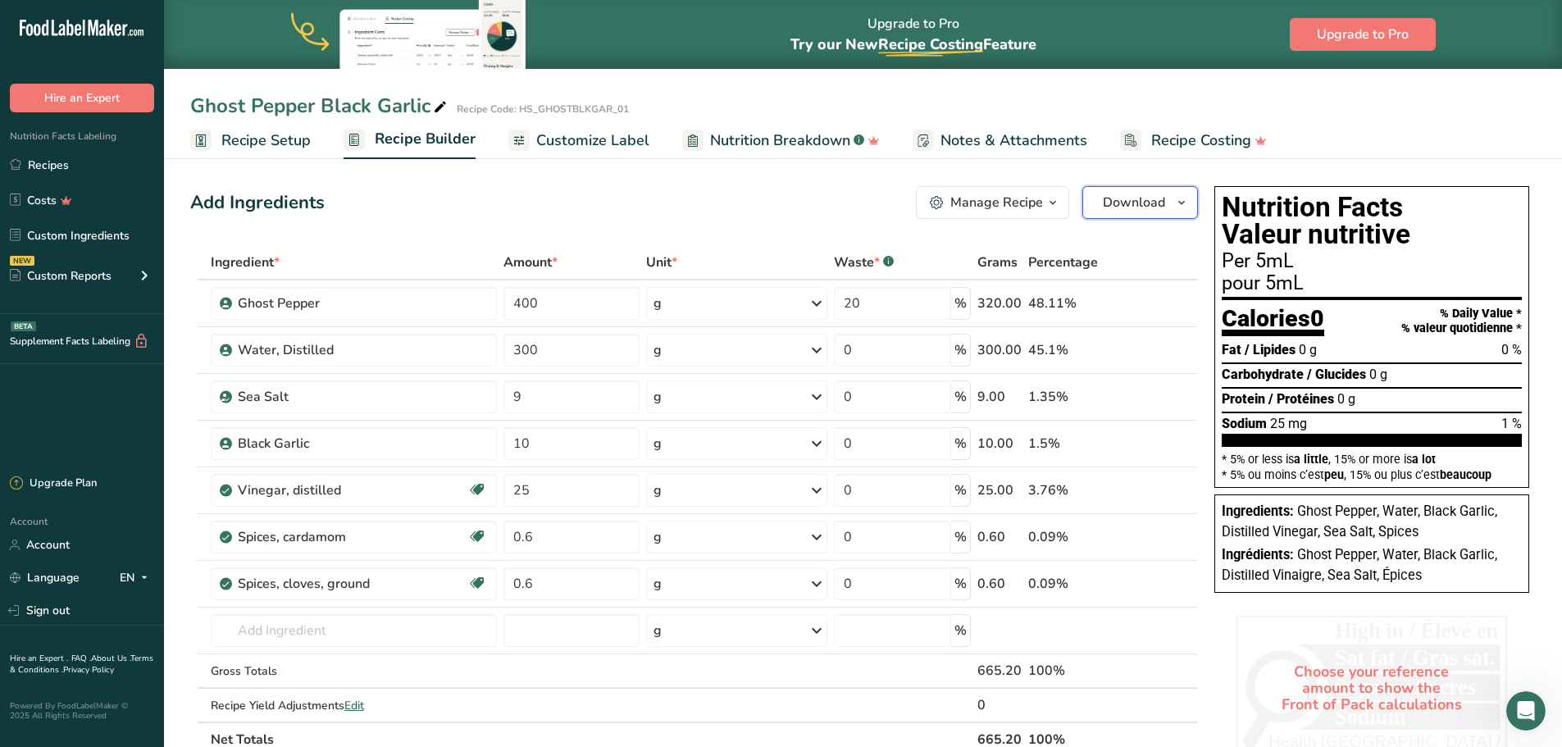
click at [1175, 207] on icon "button" at bounding box center [1181, 203] width 13 height 21
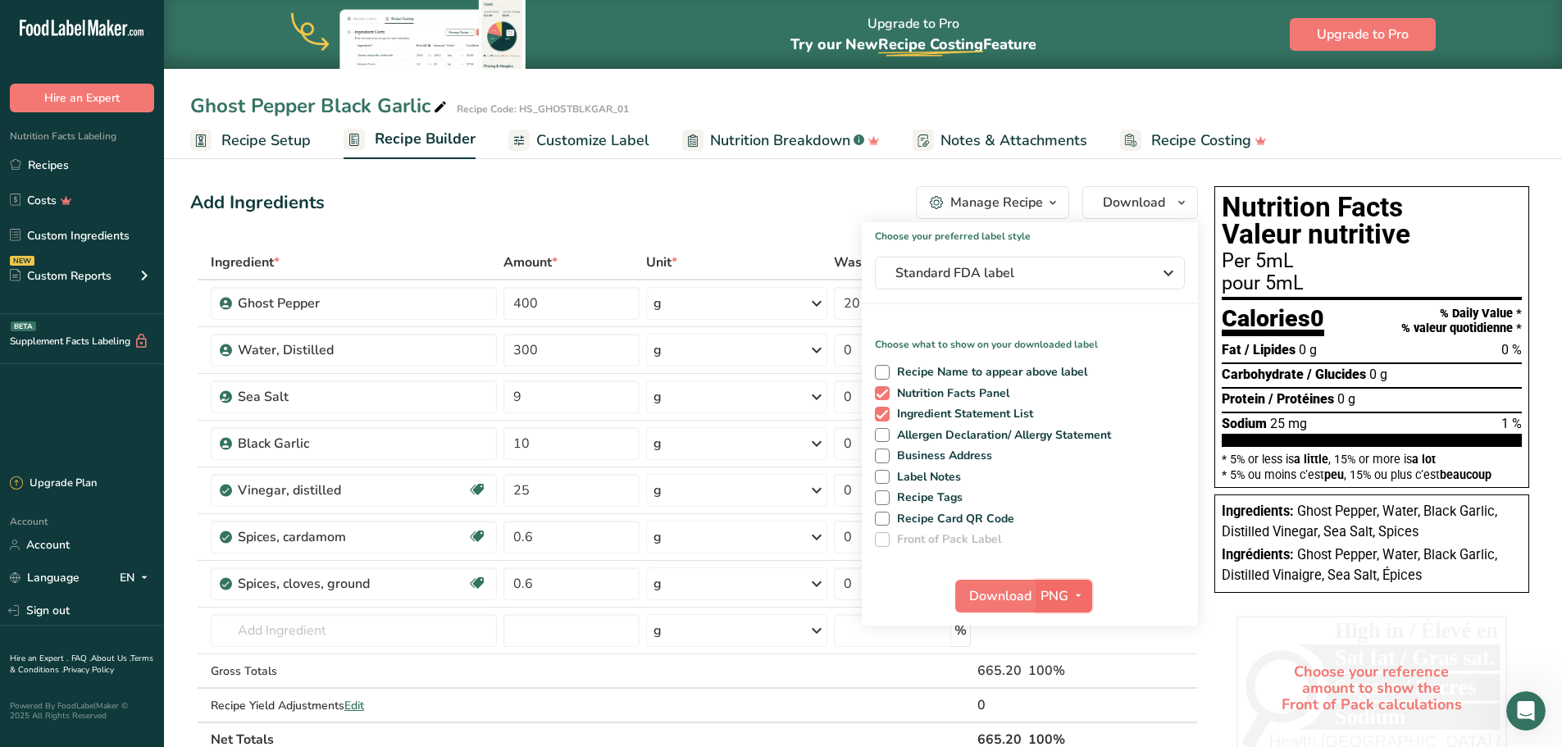
click at [1037, 599] on button "PNG" at bounding box center [1064, 596] width 57 height 33
click at [1015, 595] on span "Download" at bounding box center [1000, 596] width 62 height 20
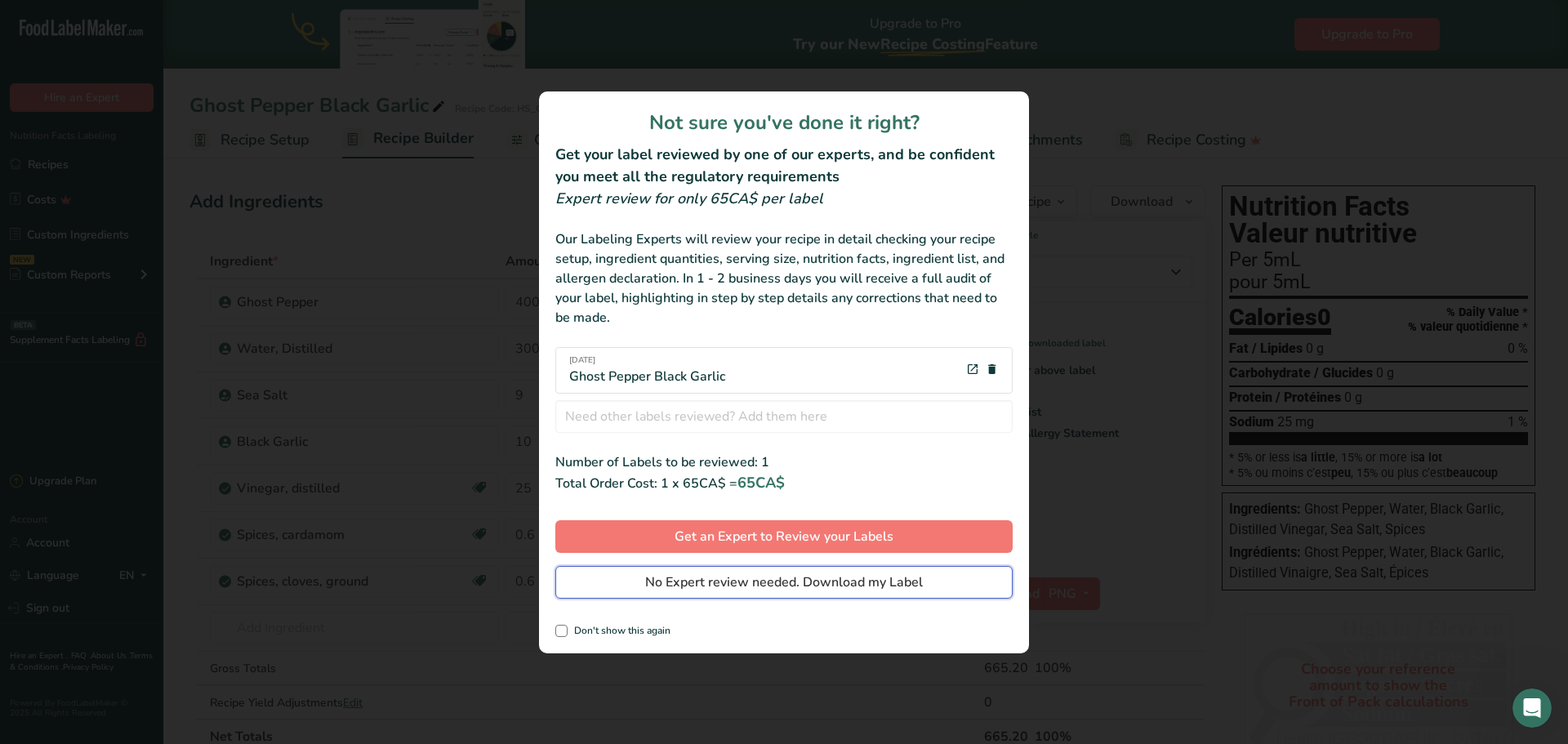
click at [901, 588] on span "No Expert review needed. Download my Label" at bounding box center [784, 583] width 278 height 20
